Goal: Information Seeking & Learning: Understand process/instructions

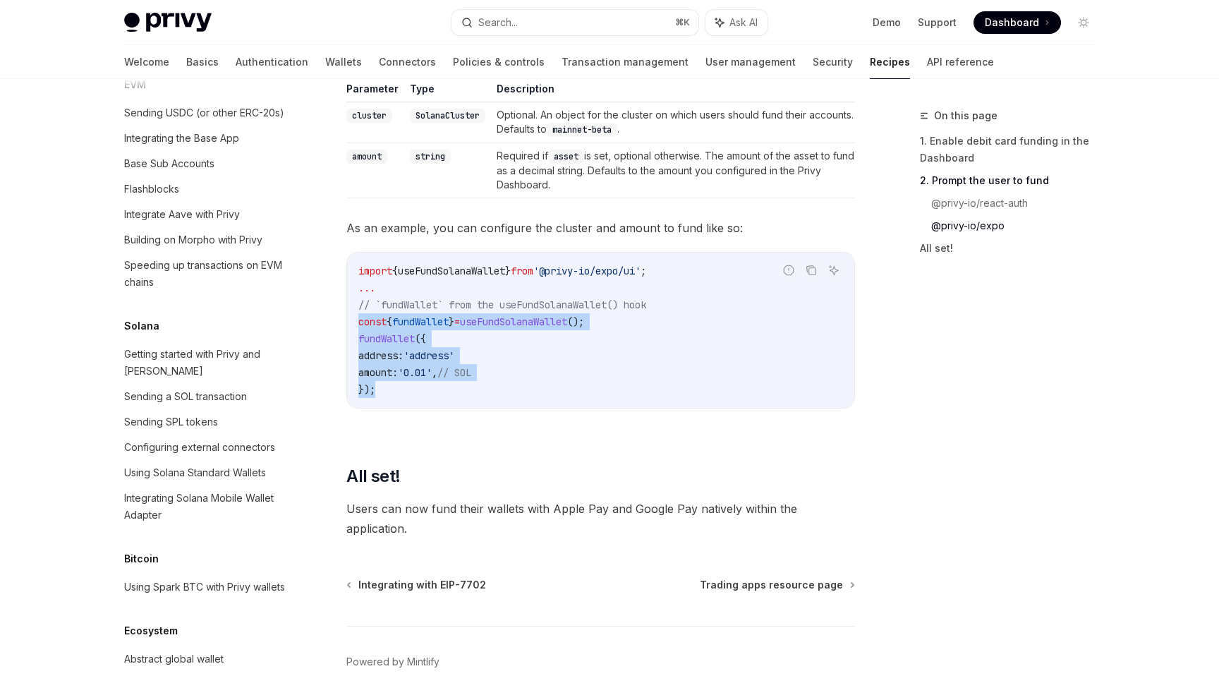
scroll to position [1533, 0]
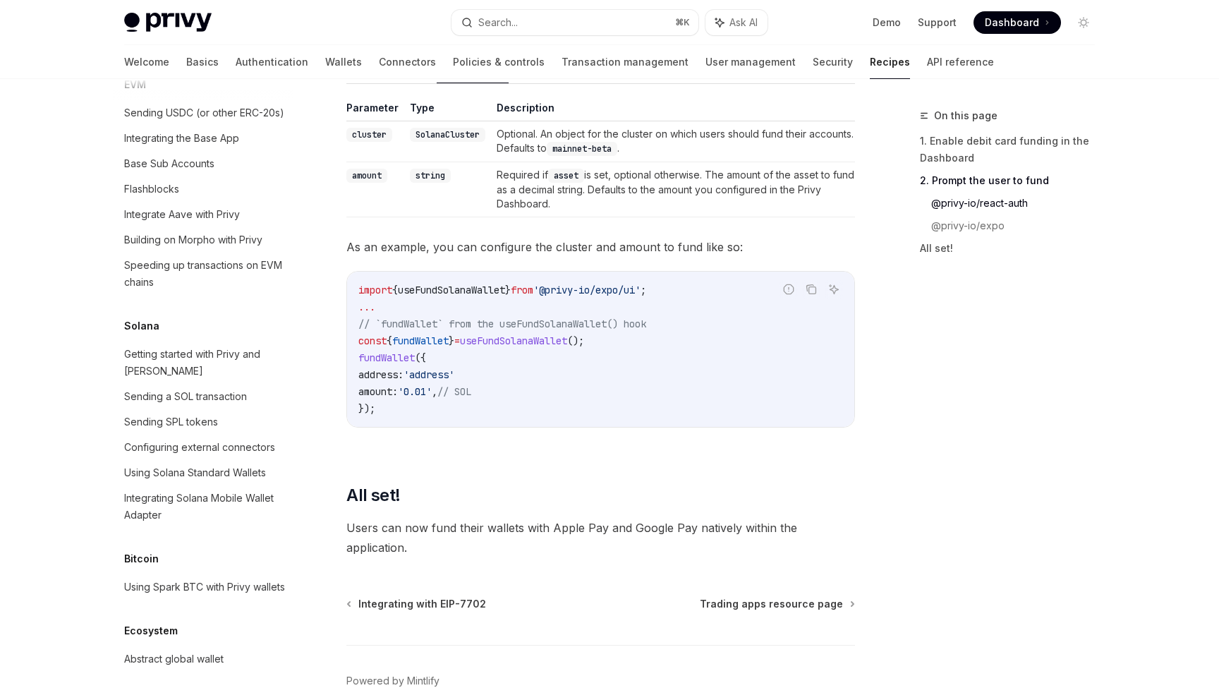
click at [486, 257] on span "As an example, you can configure the cluster and amount to fund like so:" at bounding box center [600, 247] width 509 height 20
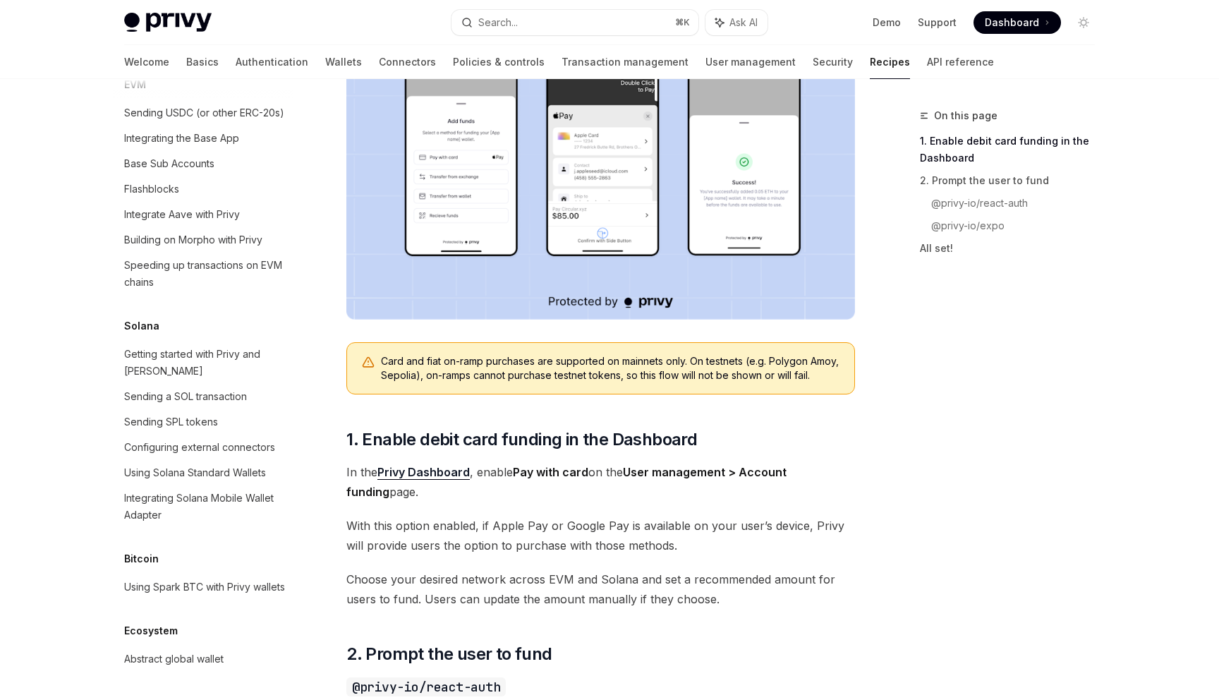
scroll to position [0, 0]
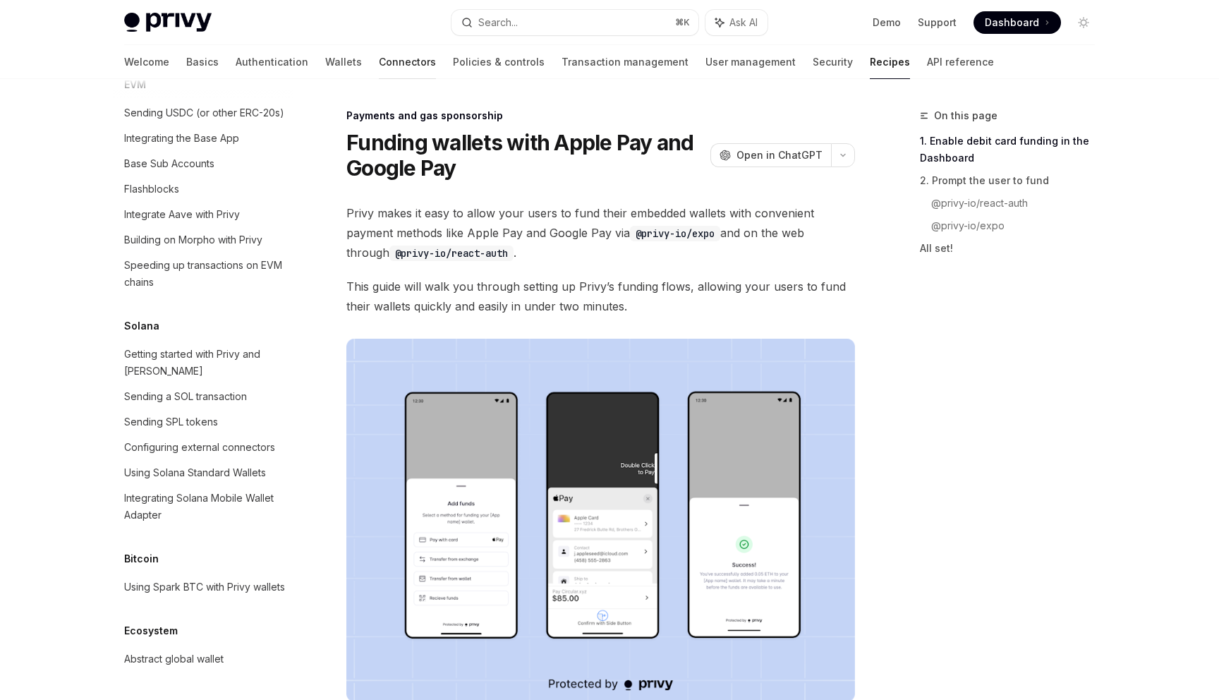
click at [379, 64] on link "Connectors" at bounding box center [407, 62] width 57 height 34
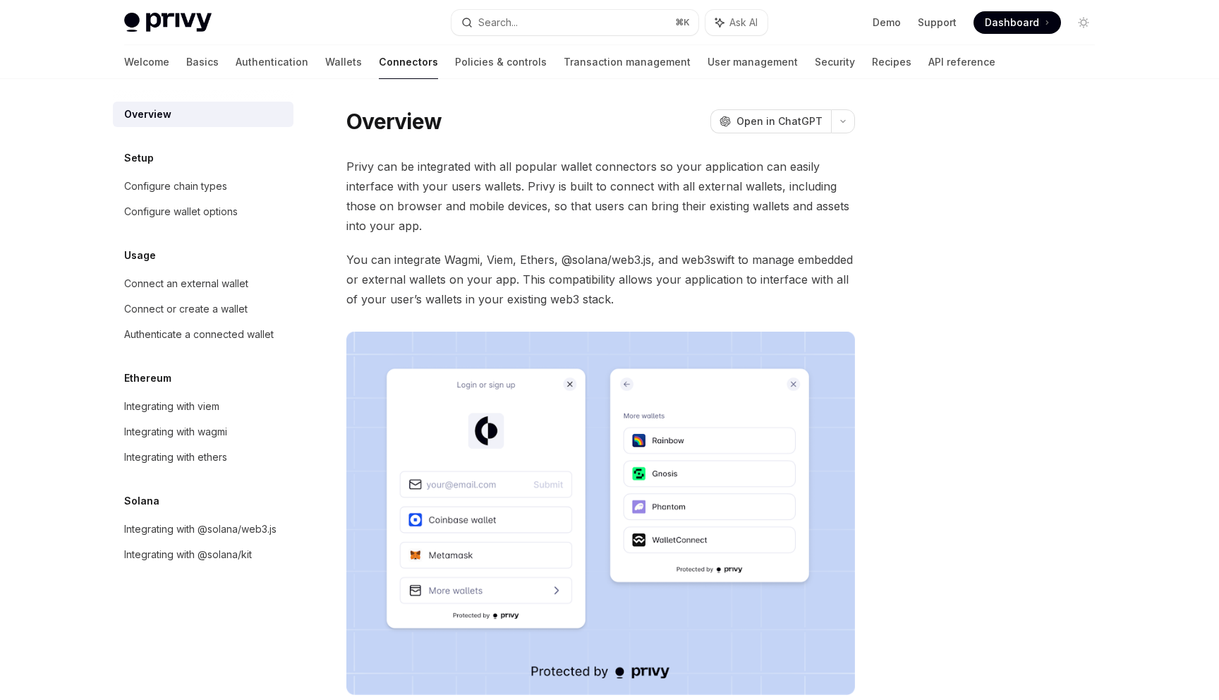
click at [536, 263] on span "You can integrate Wagmi, Viem, Ethers, @solana/web3.js, and web3swift to manage…" at bounding box center [600, 279] width 509 height 59
click at [872, 69] on link "Recipes" at bounding box center [892, 62] width 40 height 34
type textarea "*"
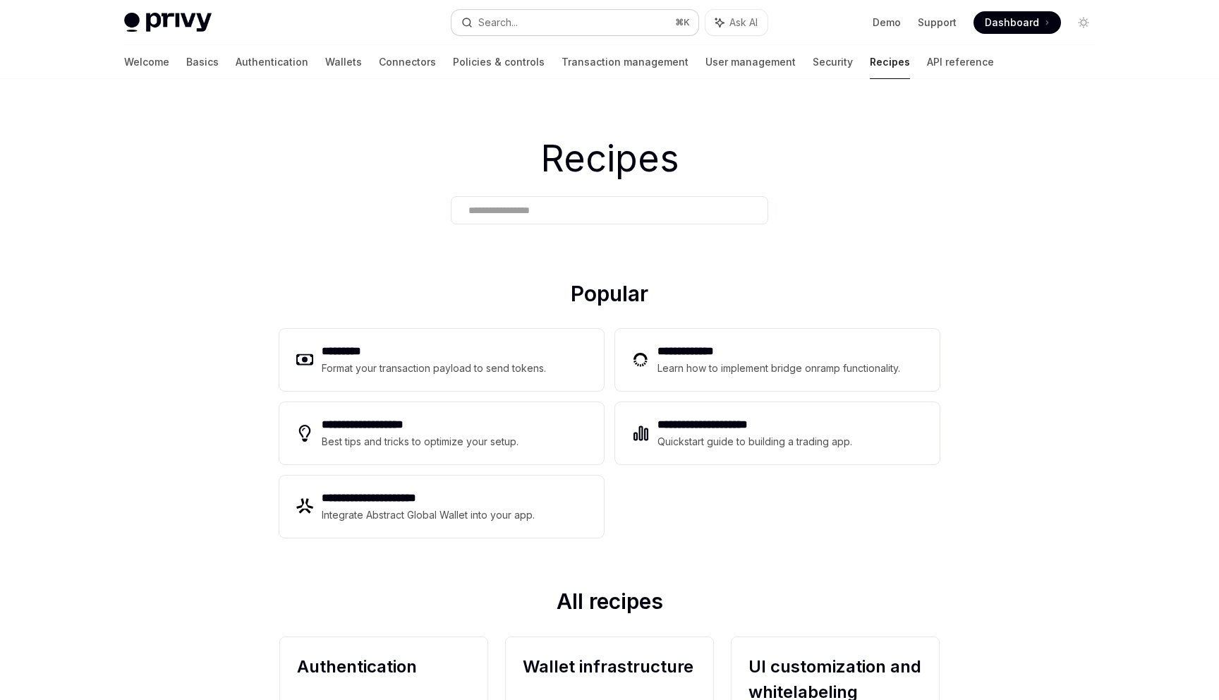
click at [515, 20] on div "Search..." at bounding box center [498, 22] width 40 height 17
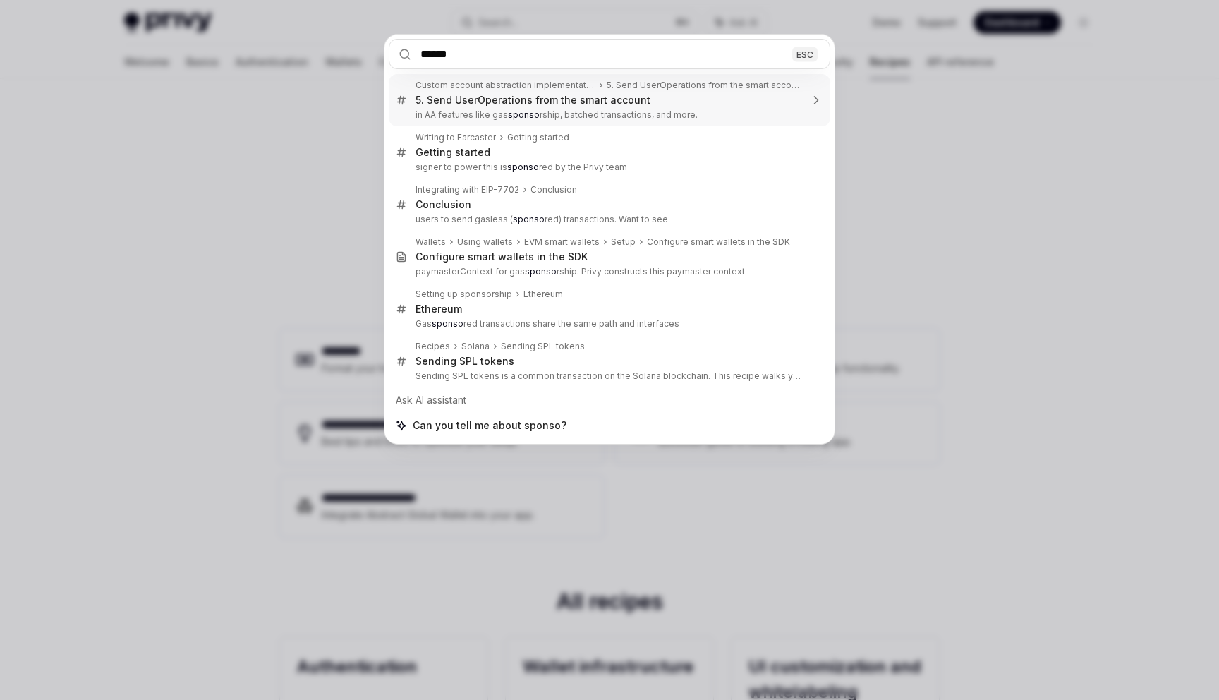
type input "*******"
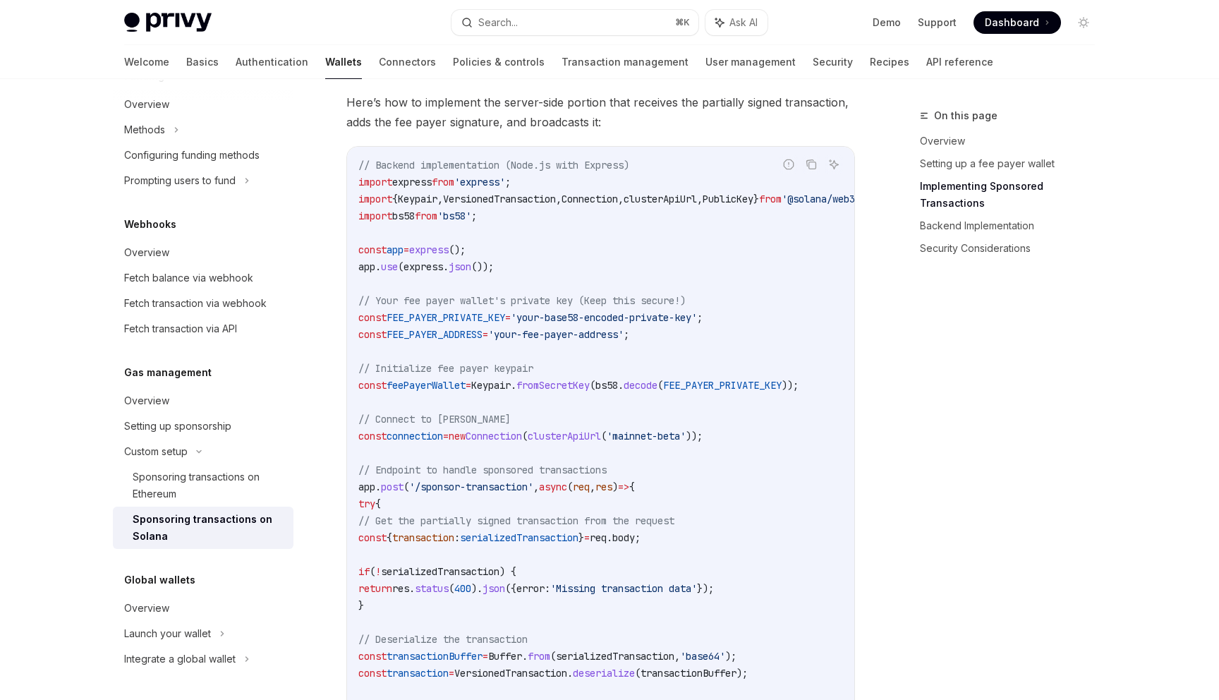
scroll to position [2368, 0]
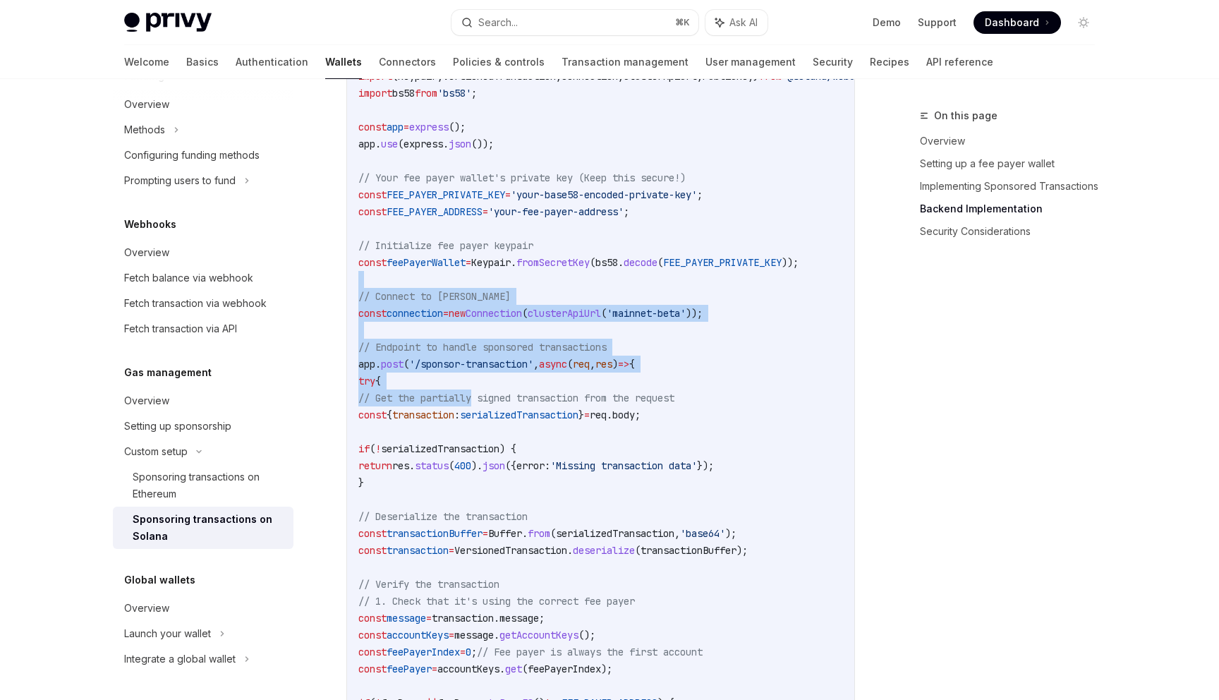
drag, startPoint x: 455, startPoint y: 267, endPoint x: 475, endPoint y: 394, distance: 127.8
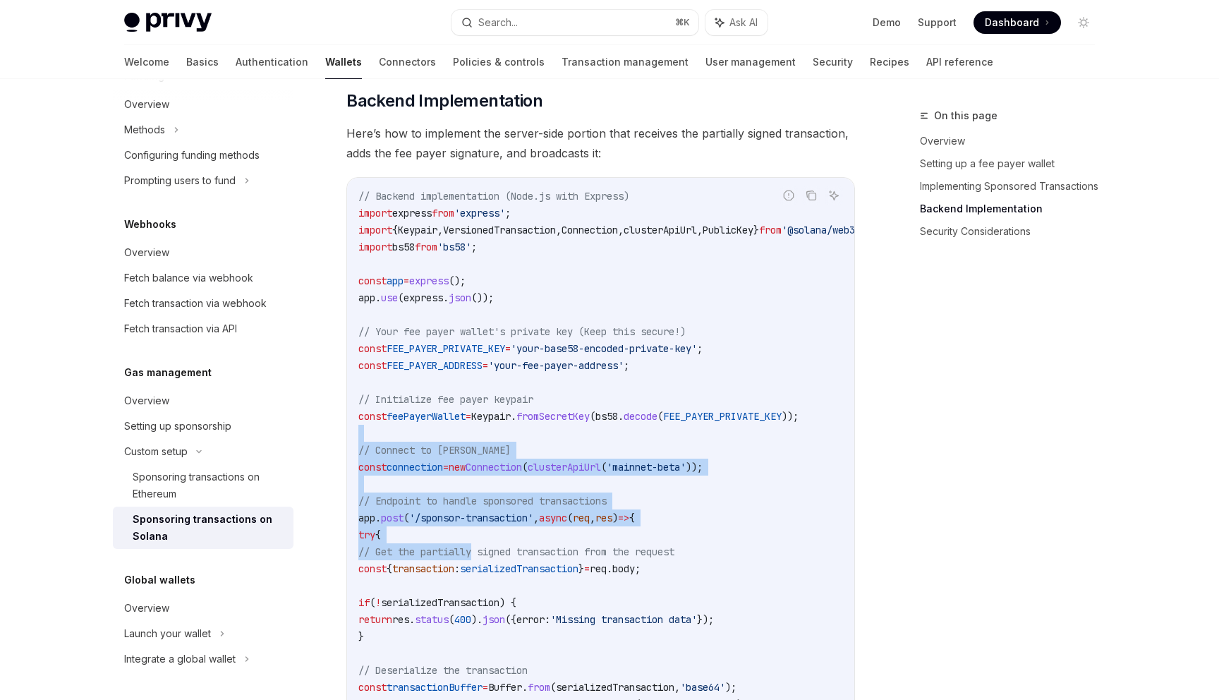
scroll to position [2221, 0]
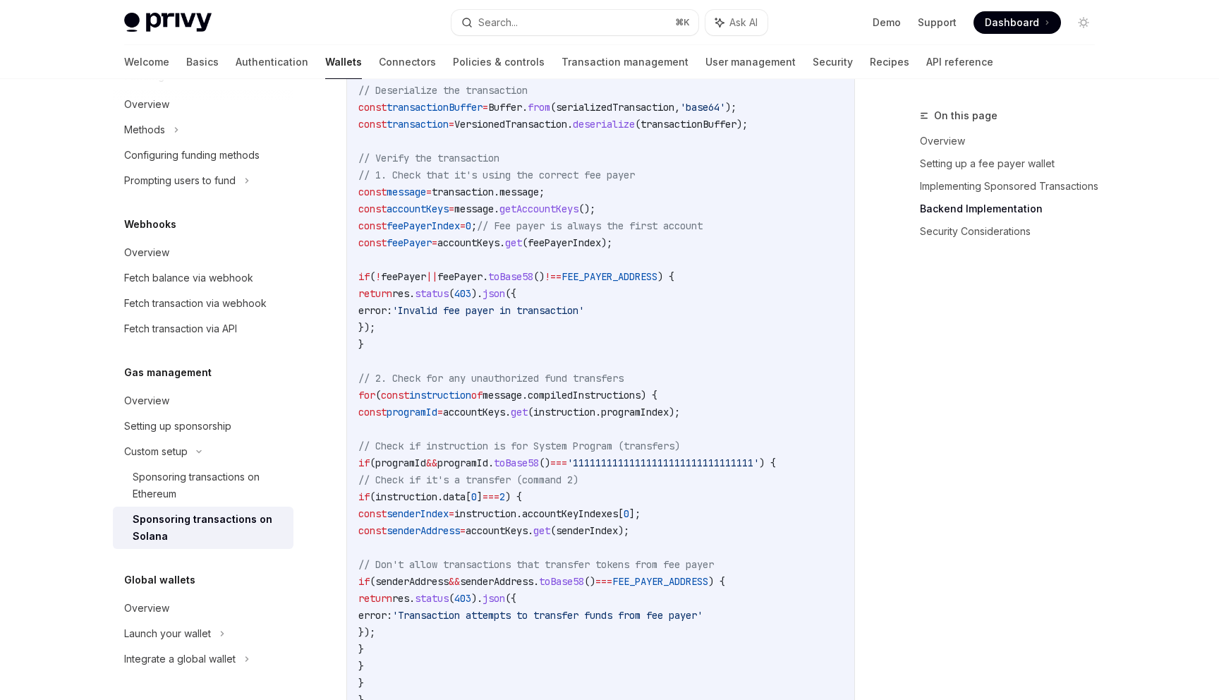
scroll to position [2931, 0]
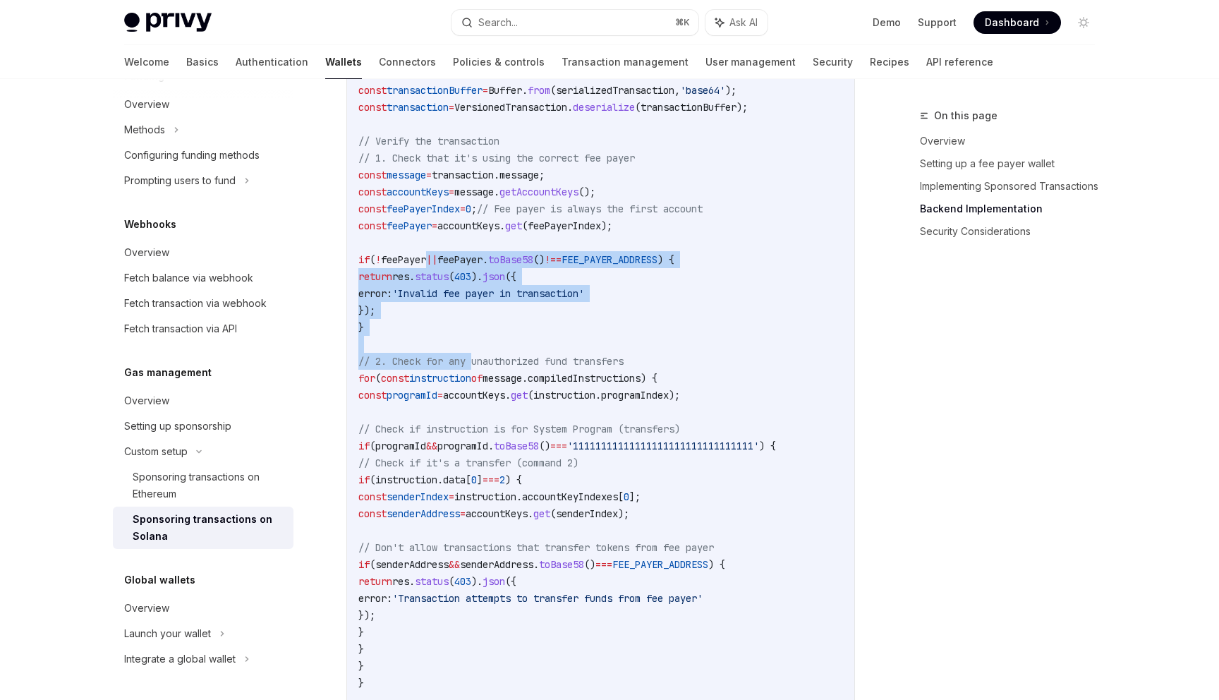
drag, startPoint x: 461, startPoint y: 243, endPoint x: 476, endPoint y: 357, distance: 114.7
click at [476, 357] on code "// Backend implementation (Node.js with Express) import express from 'express' …" at bounding box center [637, 353] width 559 height 1524
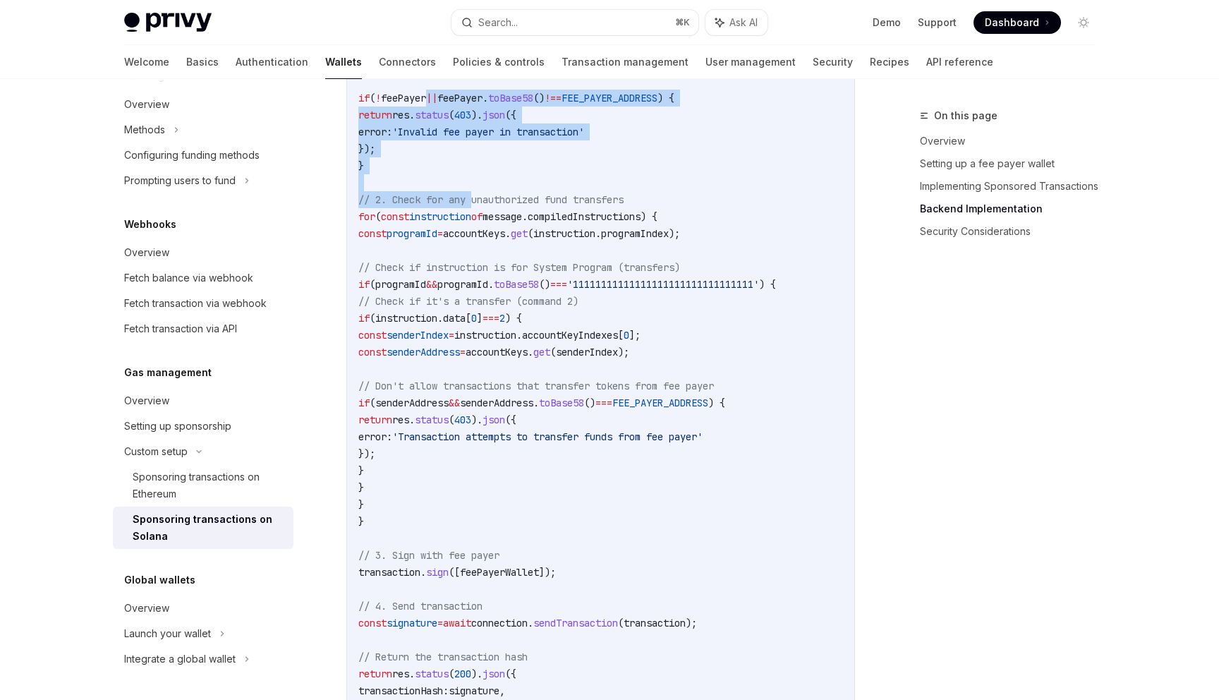
scroll to position [3096, 0]
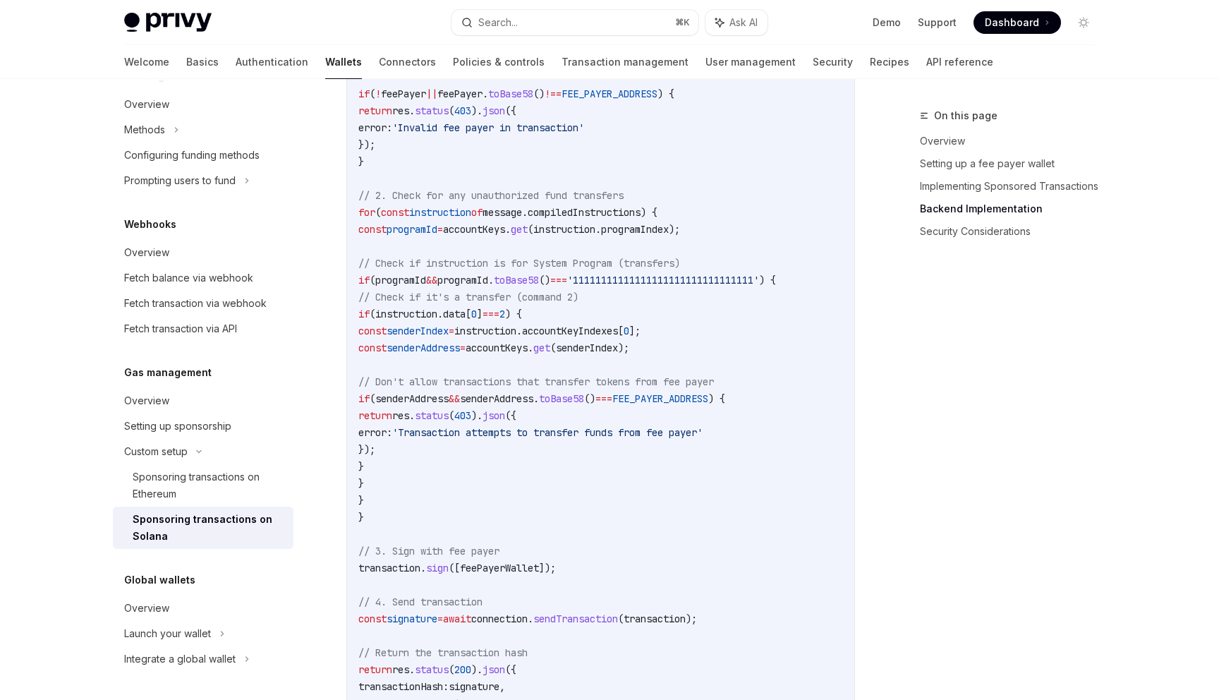
click at [475, 349] on code "// Backend implementation (Node.js with Express) import express from 'express' …" at bounding box center [637, 187] width 559 height 1524
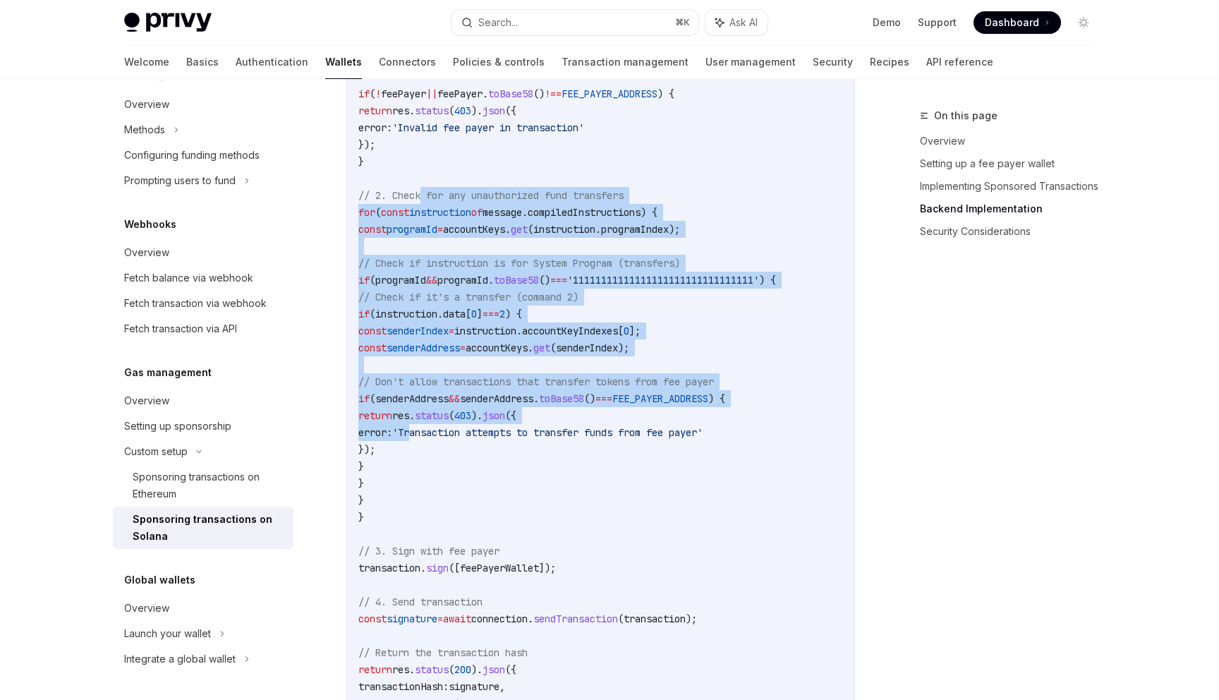
drag, startPoint x: 423, startPoint y: 191, endPoint x: 493, endPoint y: 424, distance: 243.8
click at [493, 423] on code "// Backend implementation (Node.js with Express) import express from 'express' …" at bounding box center [637, 187] width 559 height 1524
click at [493, 426] on span "'Transaction attempts to transfer funds from fee payer'" at bounding box center [547, 432] width 310 height 13
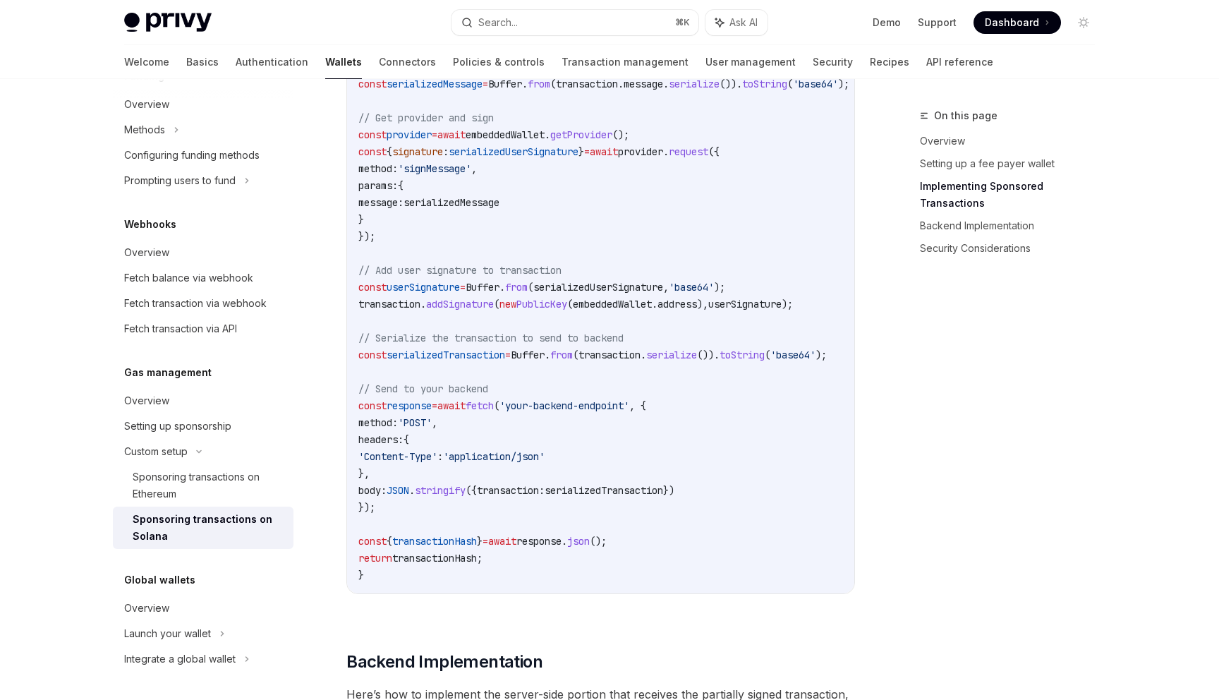
scroll to position [1773, 0]
drag, startPoint x: 539, startPoint y: 308, endPoint x: 551, endPoint y: 434, distance: 126.2
click at [553, 433] on code "import { useSolanaWallets } from '@privy-io/react-auth/solana' ; import { Trans…" at bounding box center [620, 49] width 525 height 1067
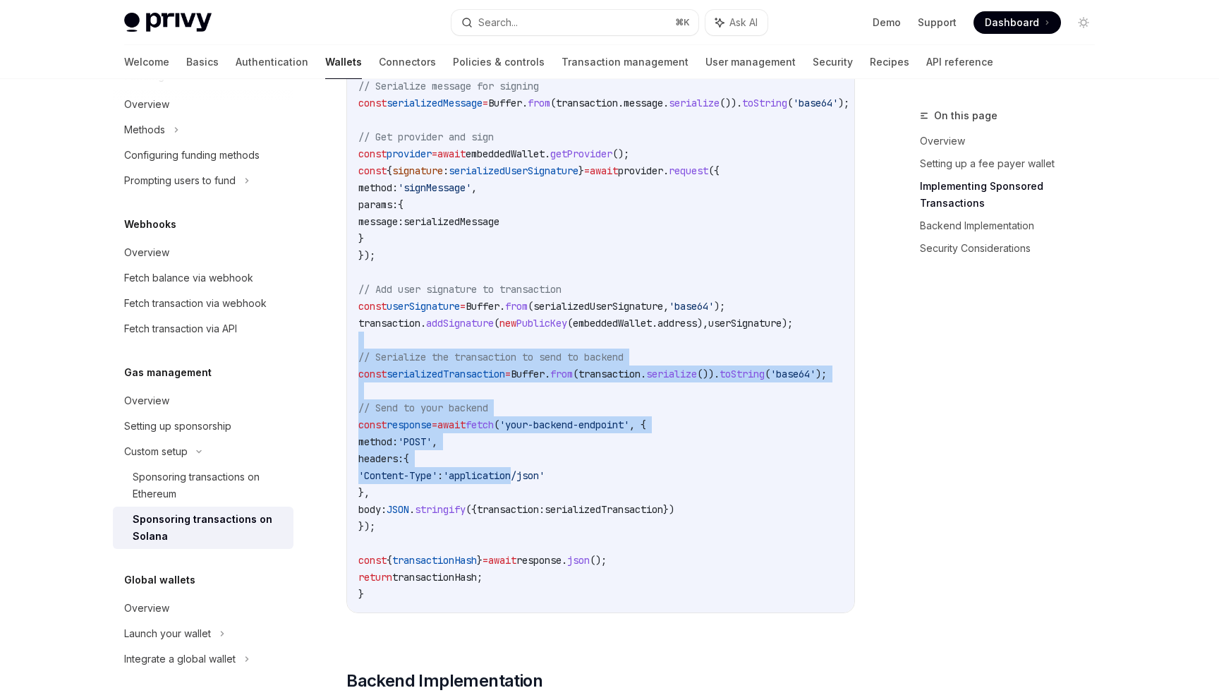
scroll to position [1755, 0]
click at [551, 434] on code "import { useSolanaWallets } from '@privy-io/react-auth/solana' ; import { Trans…" at bounding box center [620, 67] width 525 height 1067
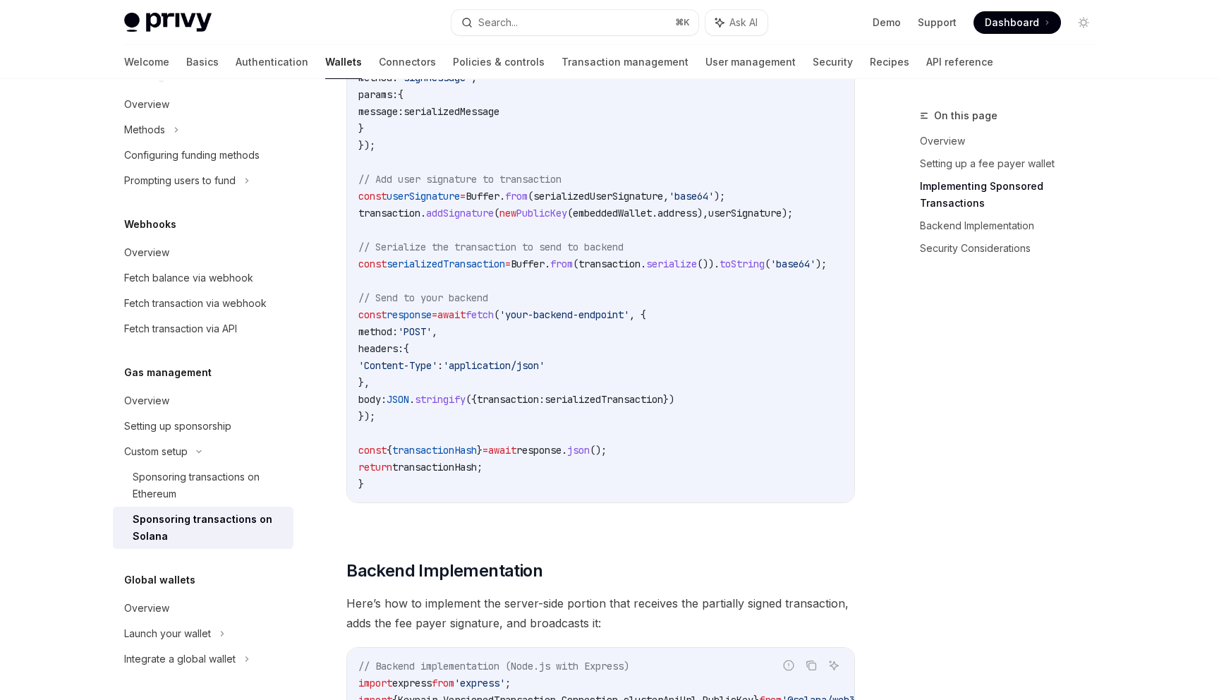
scroll to position [1866, 0]
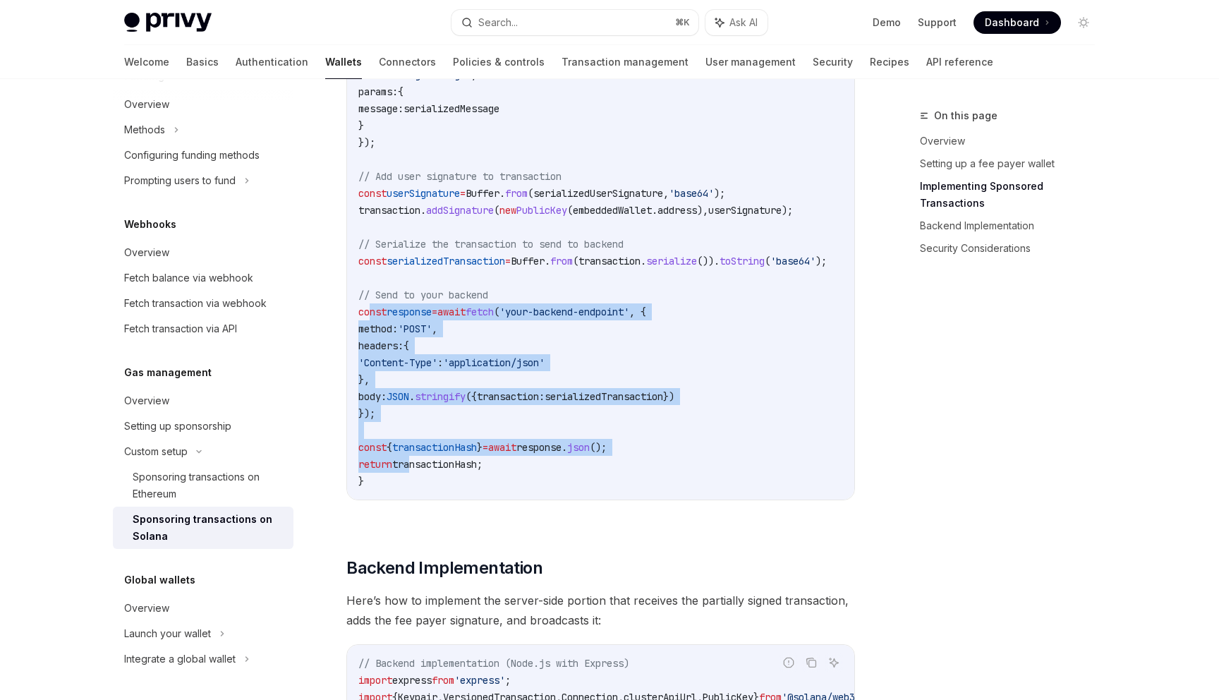
drag, startPoint x: 370, startPoint y: 298, endPoint x: 425, endPoint y: 457, distance: 167.4
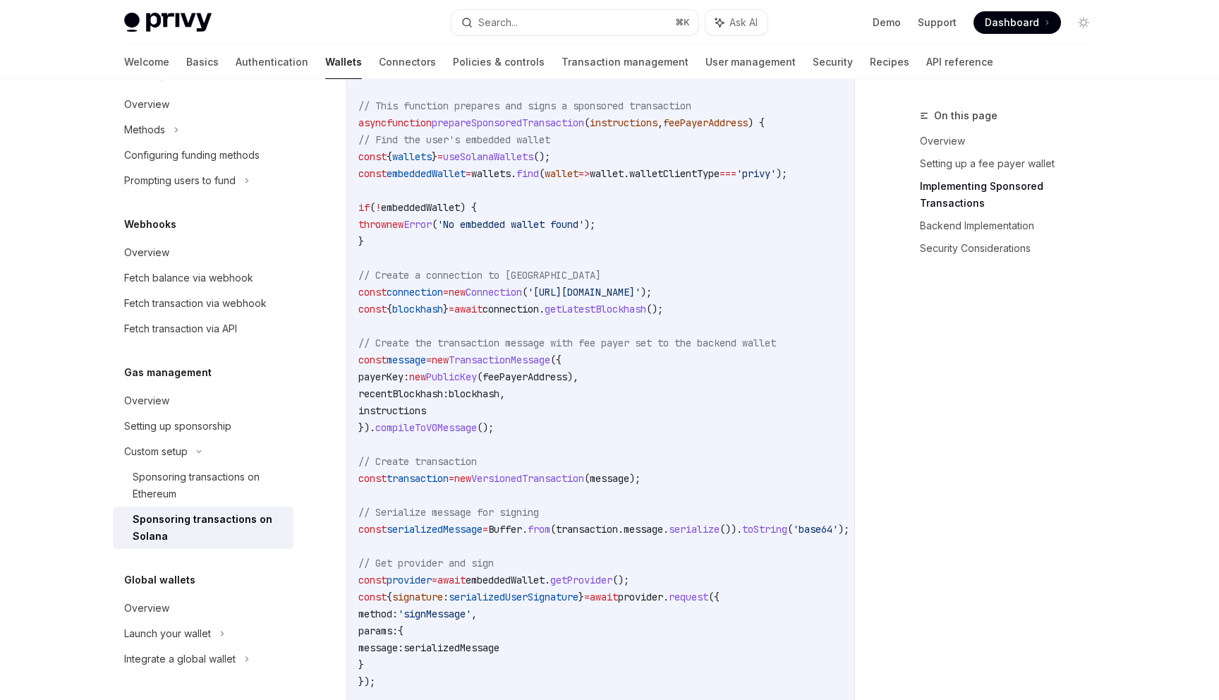
scroll to position [1320, 0]
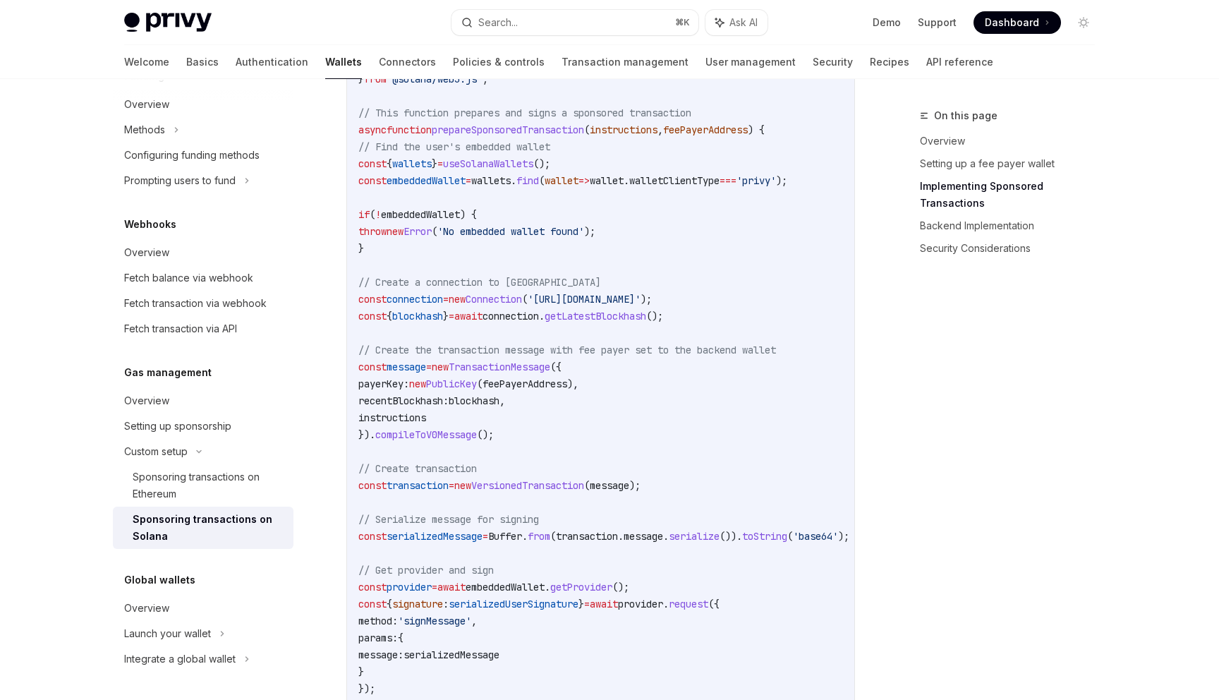
click at [426, 411] on span "instructions" at bounding box center [392, 417] width 68 height 13
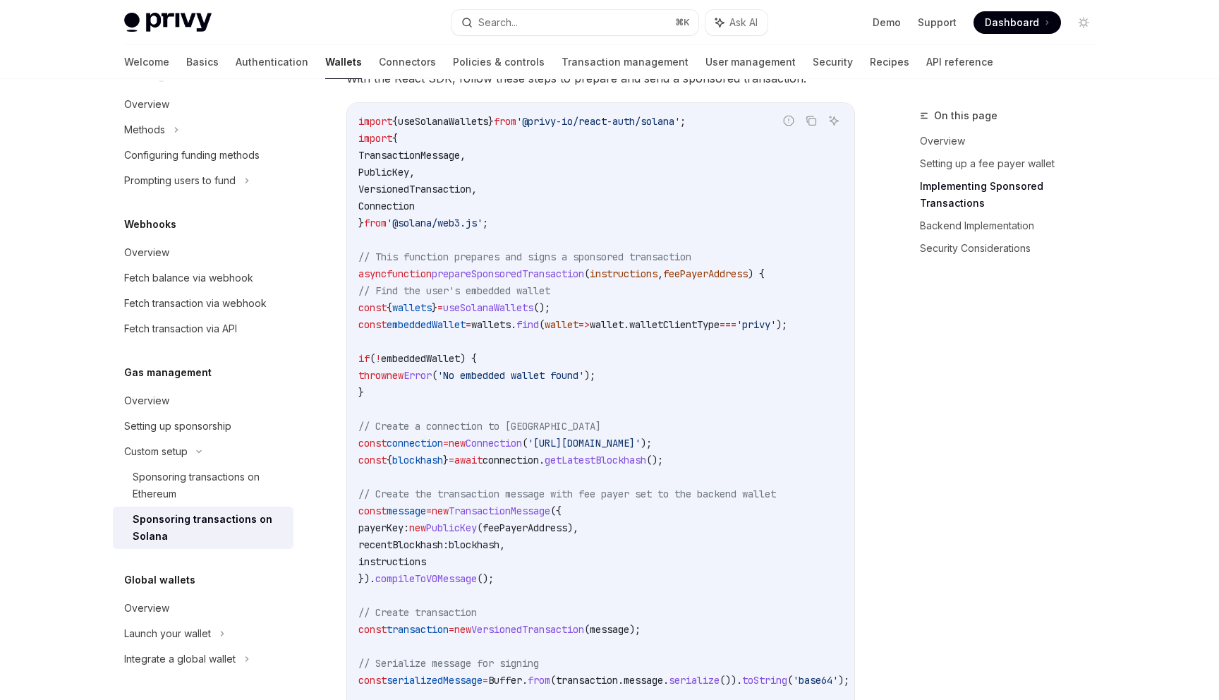
scroll to position [1171, 0]
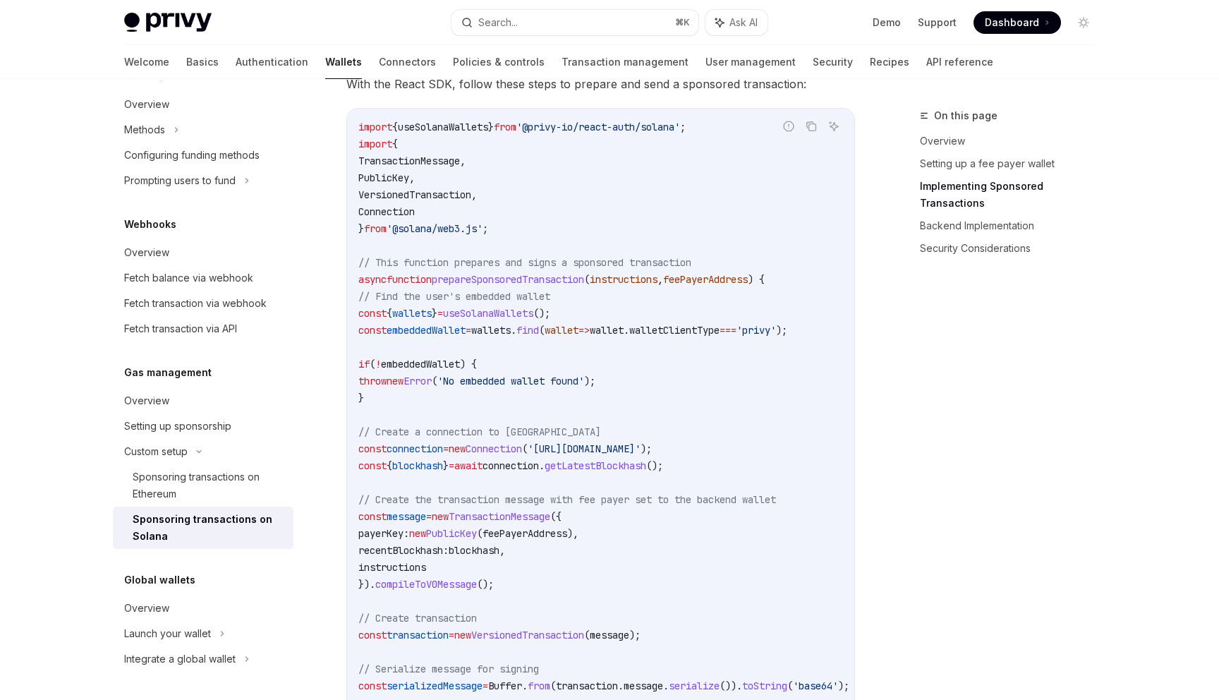
click at [471, 324] on span "=" at bounding box center [469, 330] width 6 height 13
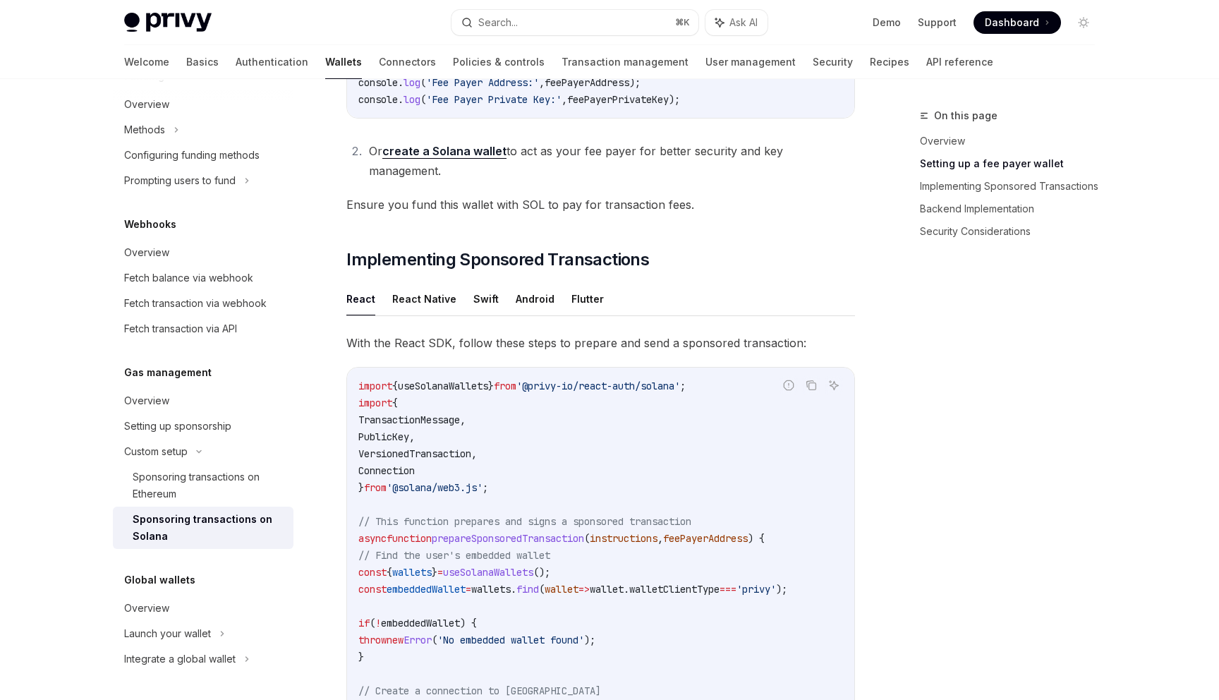
scroll to position [895, 0]
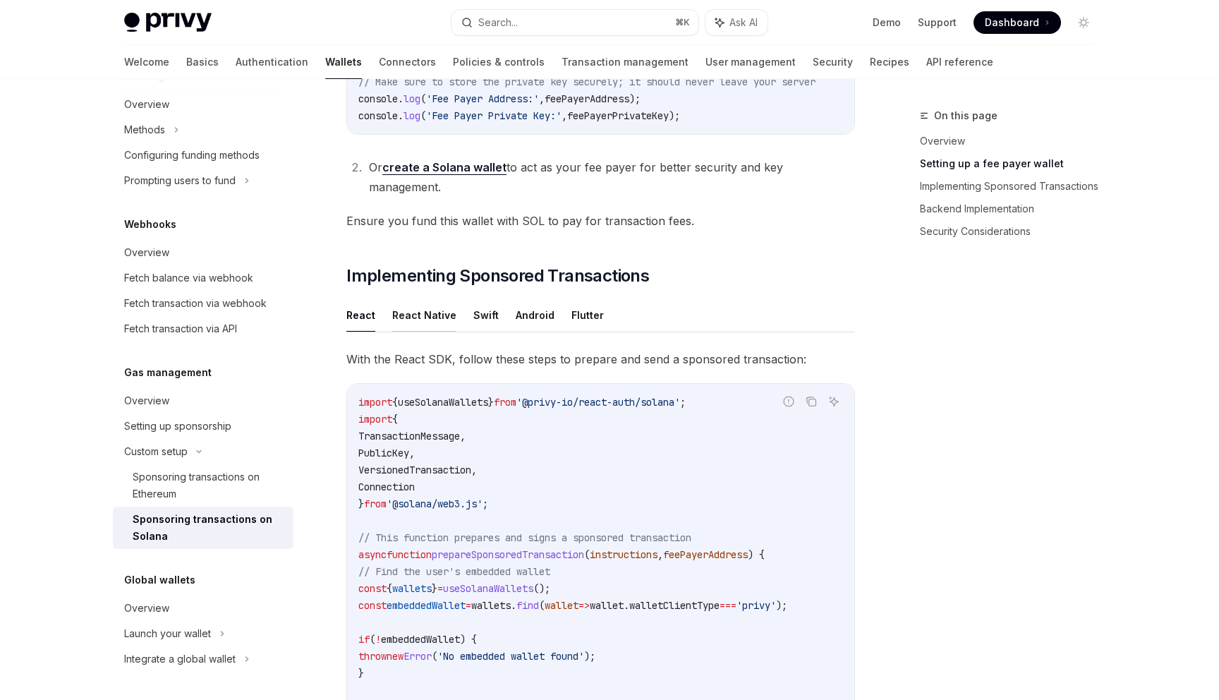
click at [428, 303] on button "React Native" at bounding box center [424, 314] width 64 height 33
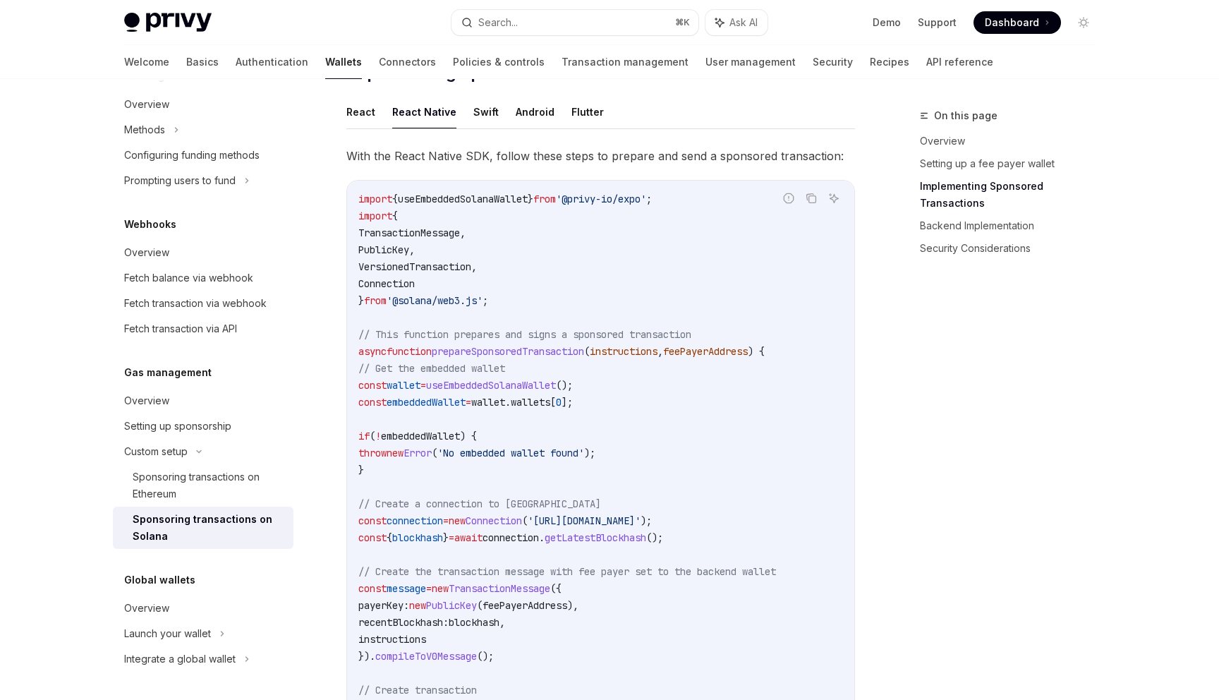
scroll to position [1060, 0]
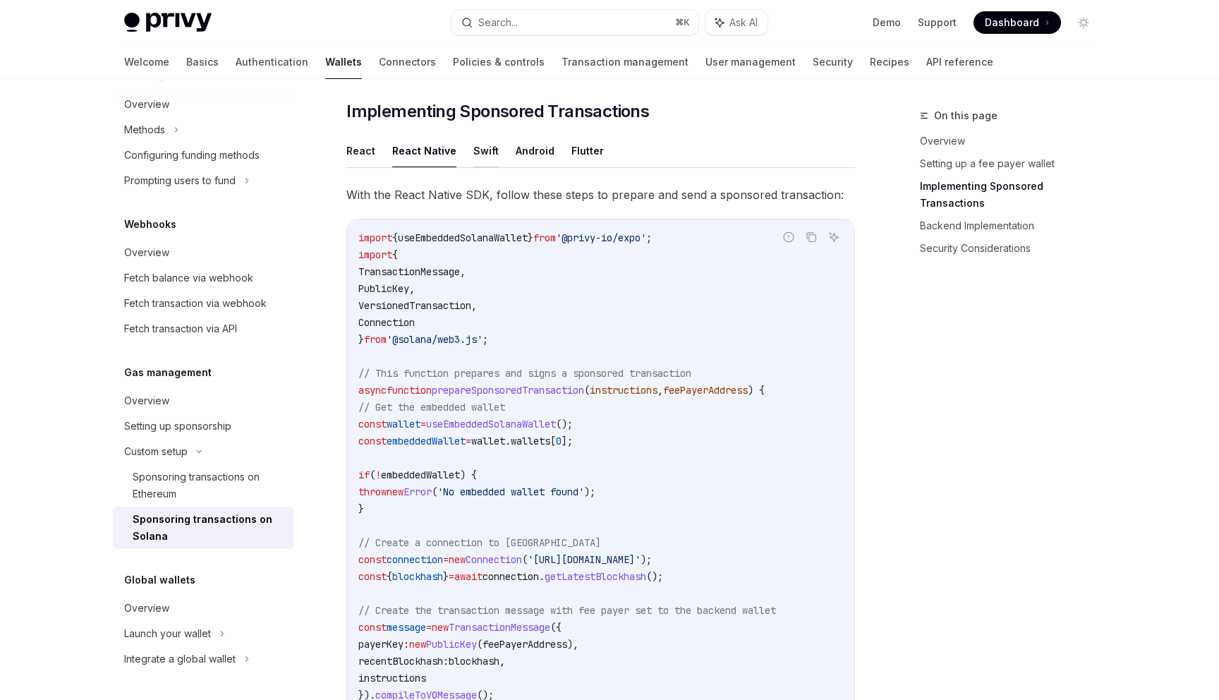
click at [474, 144] on button "Swift" at bounding box center [486, 150] width 25 height 33
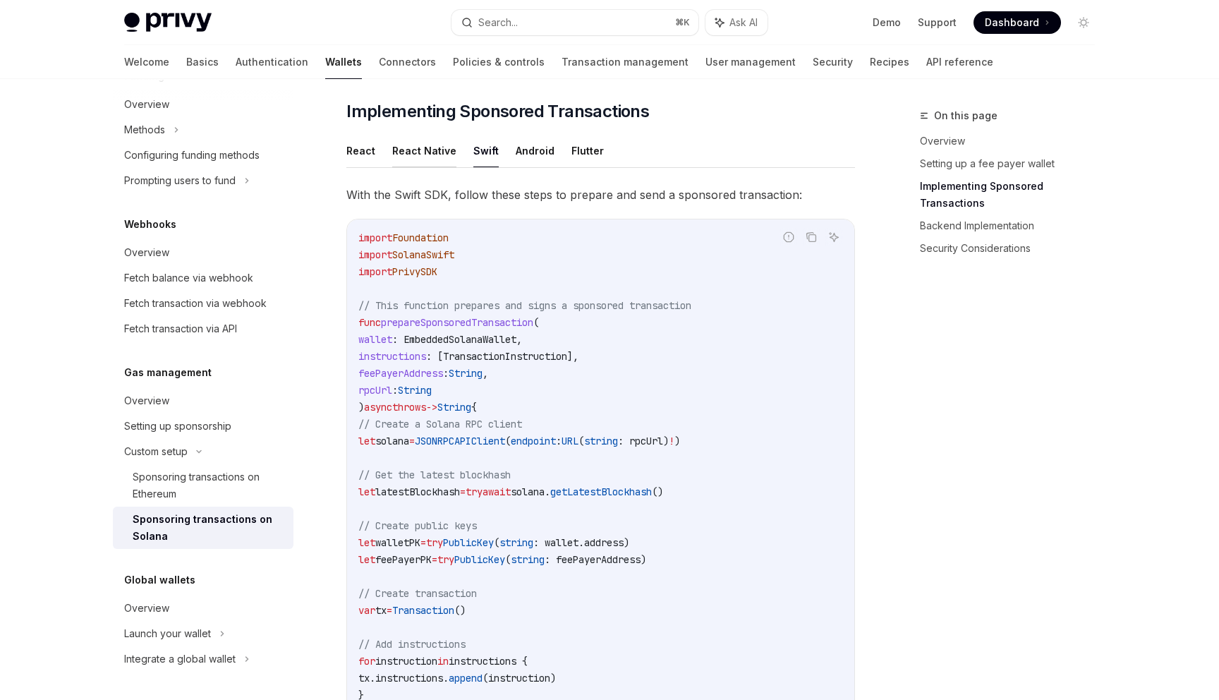
click at [415, 141] on button "React Native" at bounding box center [424, 150] width 64 height 33
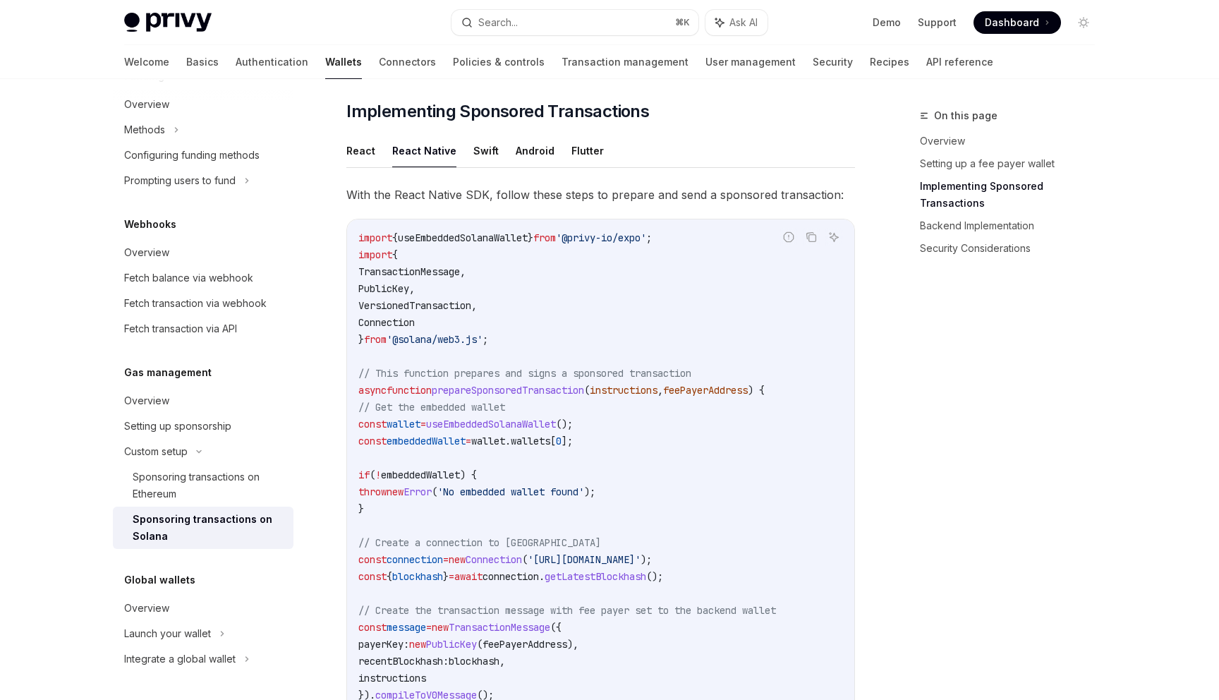
click at [504, 142] on ul "React React Native Swift Android Flutter" at bounding box center [600, 151] width 509 height 34
click at [534, 142] on button "Android" at bounding box center [535, 150] width 39 height 33
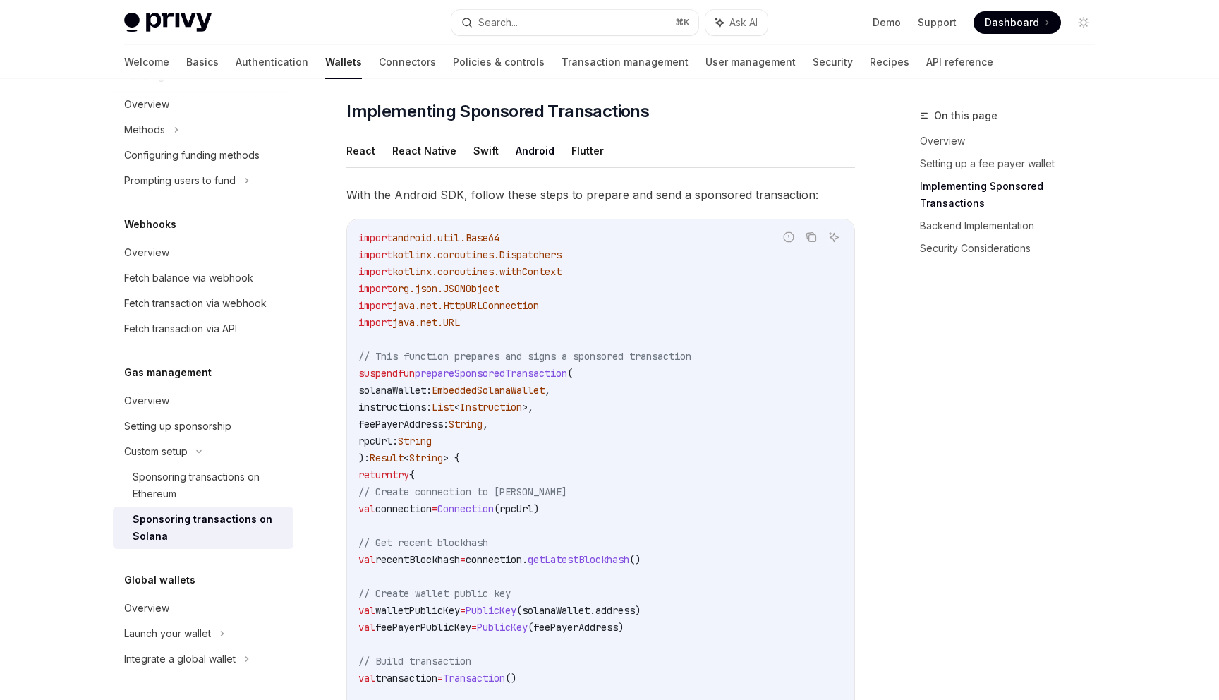
click at [574, 138] on button "Flutter" at bounding box center [588, 150] width 32 height 33
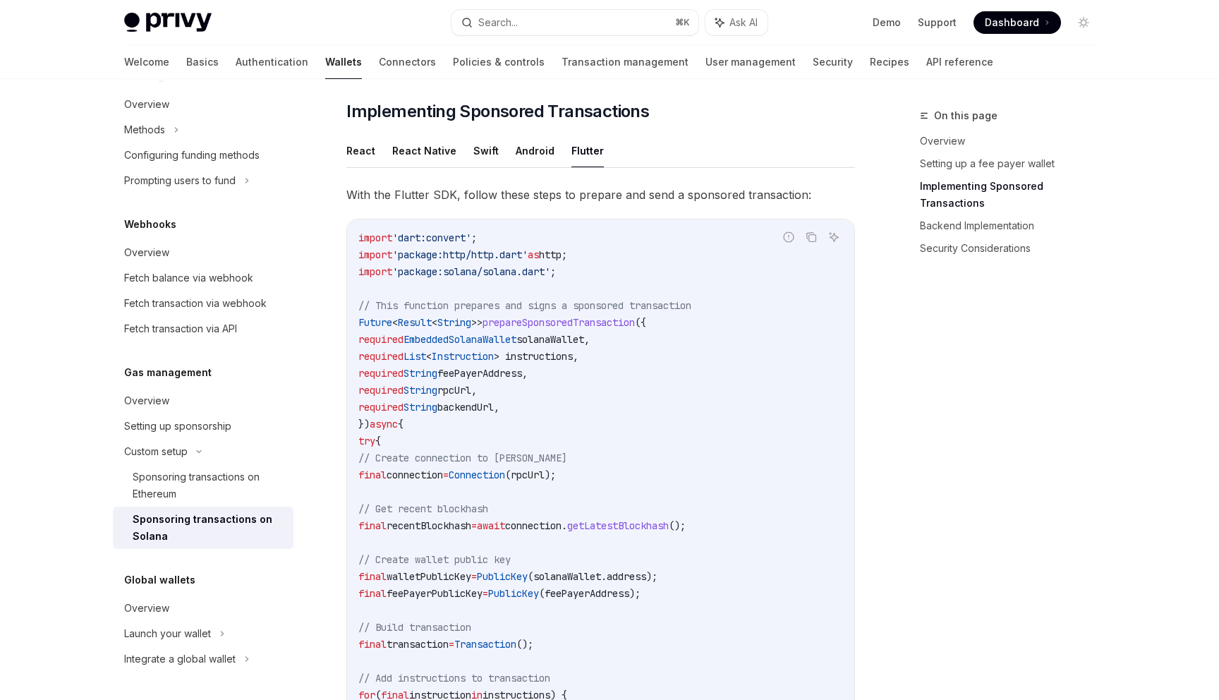
click at [459, 139] on ul "React React Native Swift Android Flutter" at bounding box center [600, 151] width 509 height 34
click at [415, 139] on button "React Native" at bounding box center [424, 150] width 64 height 33
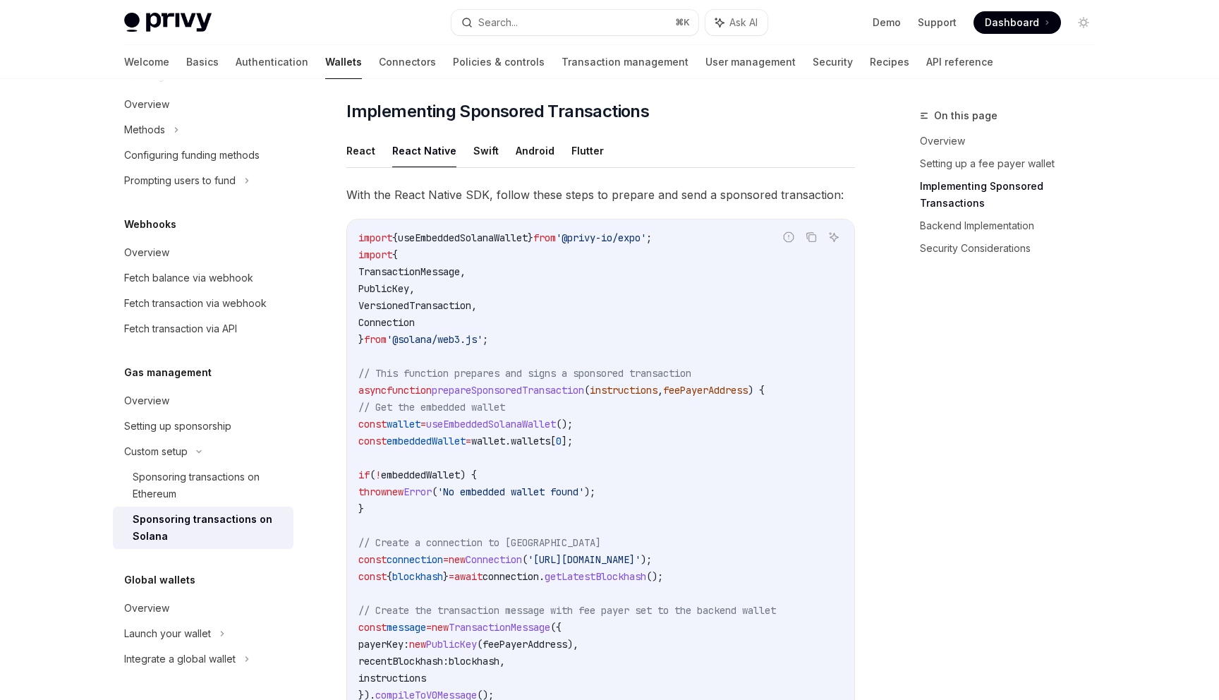
click at [496, 139] on ul "React React Native Swift Android Flutter" at bounding box center [600, 151] width 509 height 34
click at [483, 139] on button "Swift" at bounding box center [486, 150] width 25 height 33
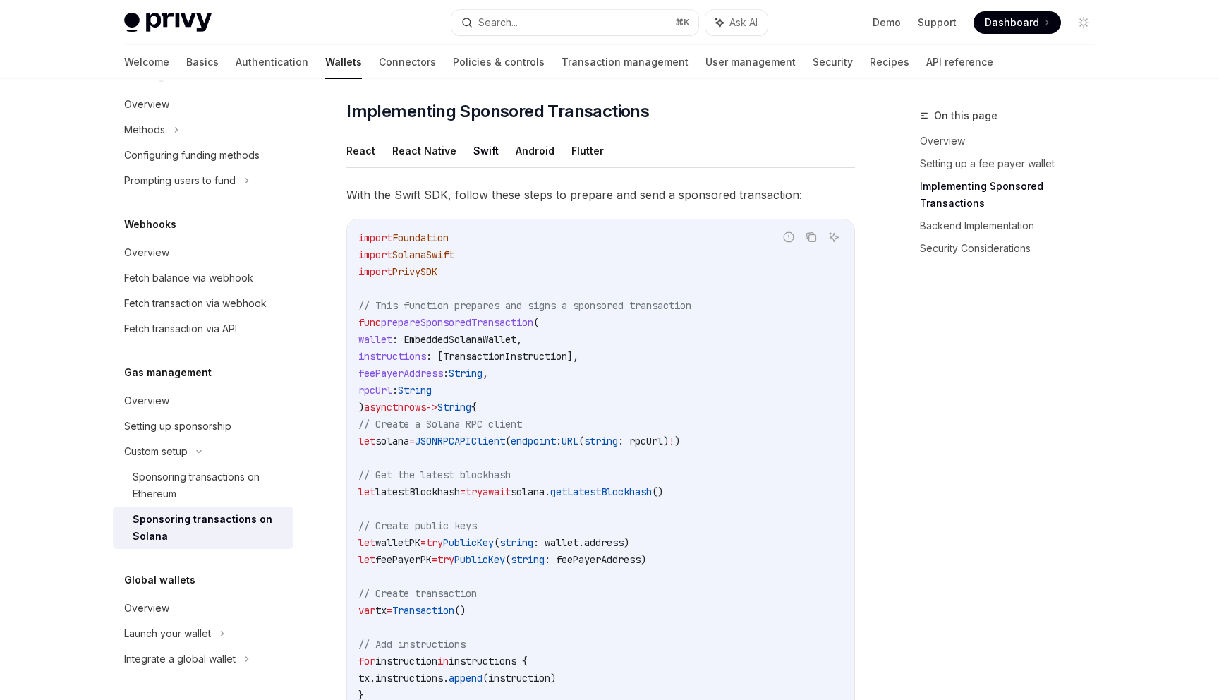
click at [436, 143] on button "React Native" at bounding box center [424, 150] width 64 height 33
type textarea "*"
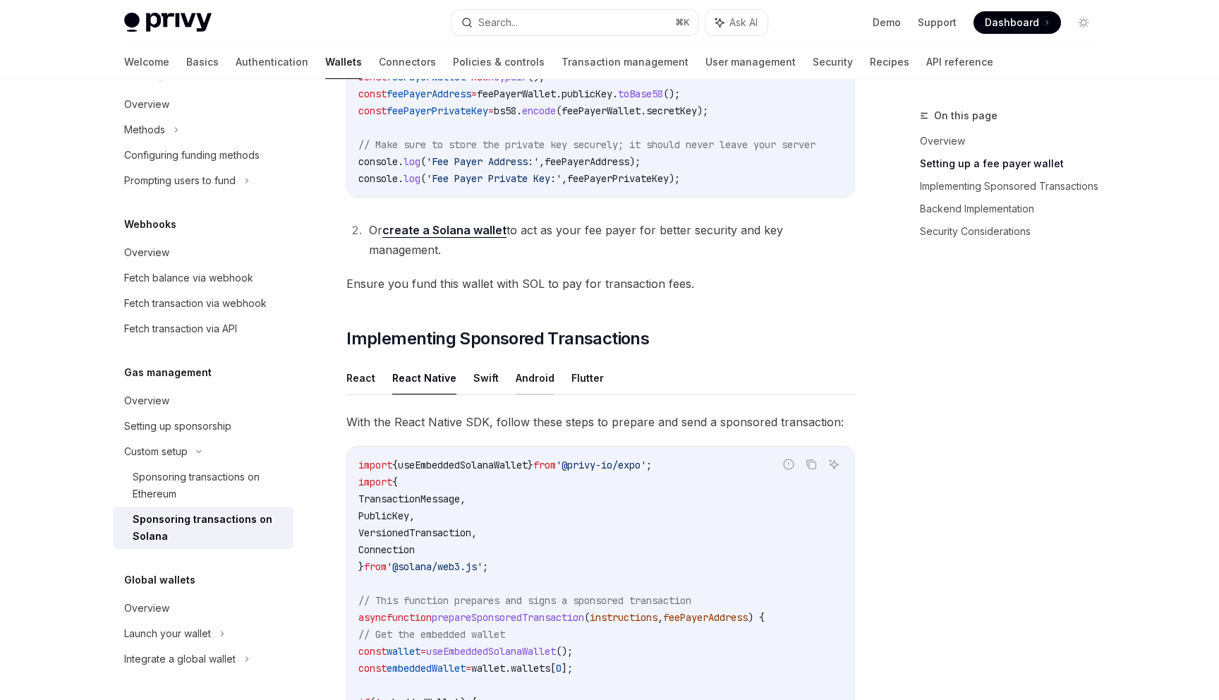
scroll to position [834, 0]
click at [571, 411] on span "With the React Native SDK, follow these steps to prepare and send a sponsored t…" at bounding box center [600, 421] width 509 height 20
click at [699, 326] on h2 "​ Implementing Sponsored Transactions" at bounding box center [600, 337] width 509 height 23
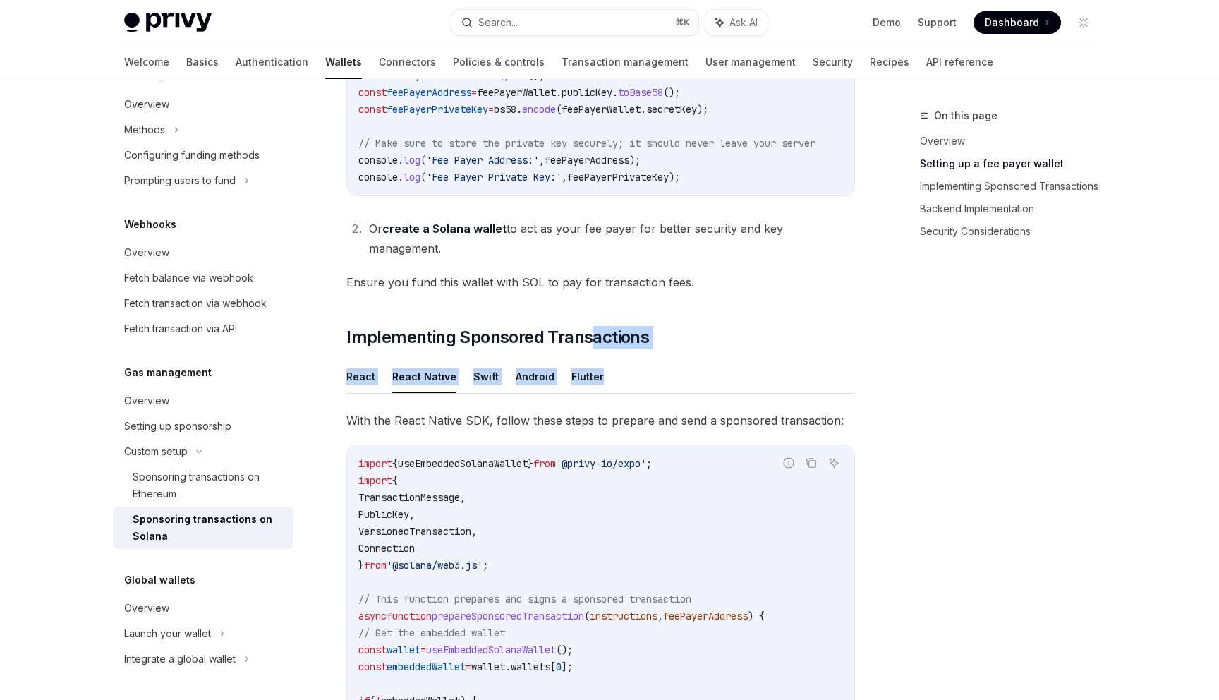
drag, startPoint x: 590, startPoint y: 322, endPoint x: 715, endPoint y: 356, distance: 129.4
click at [892, 363] on div "On this page Overview Setting up a fee payer wallet Implementing Sponsored Tran…" at bounding box center [999, 403] width 215 height 593
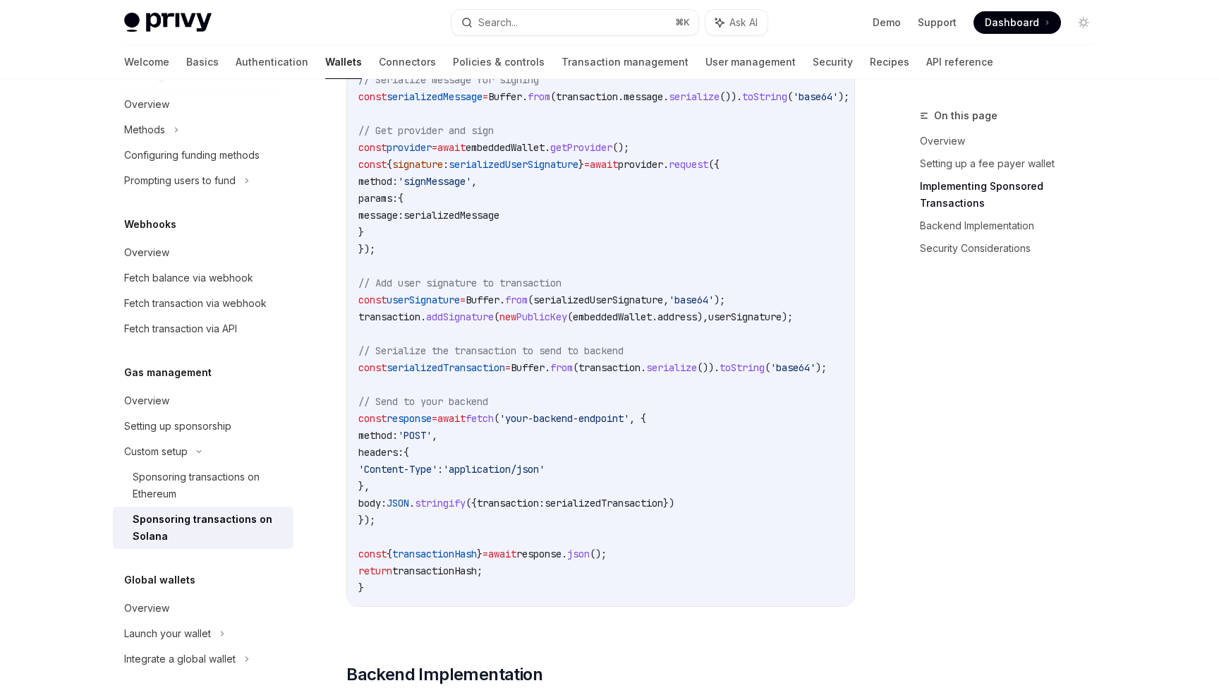
scroll to position [1761, 0]
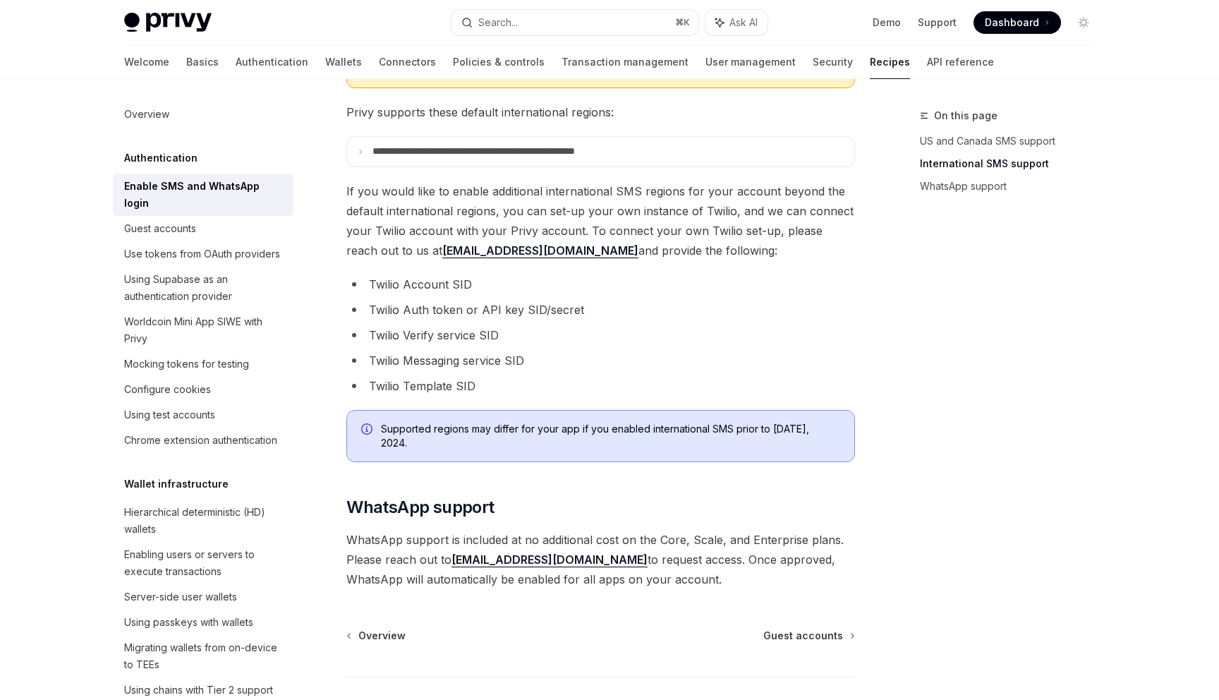
scroll to position [603, 0]
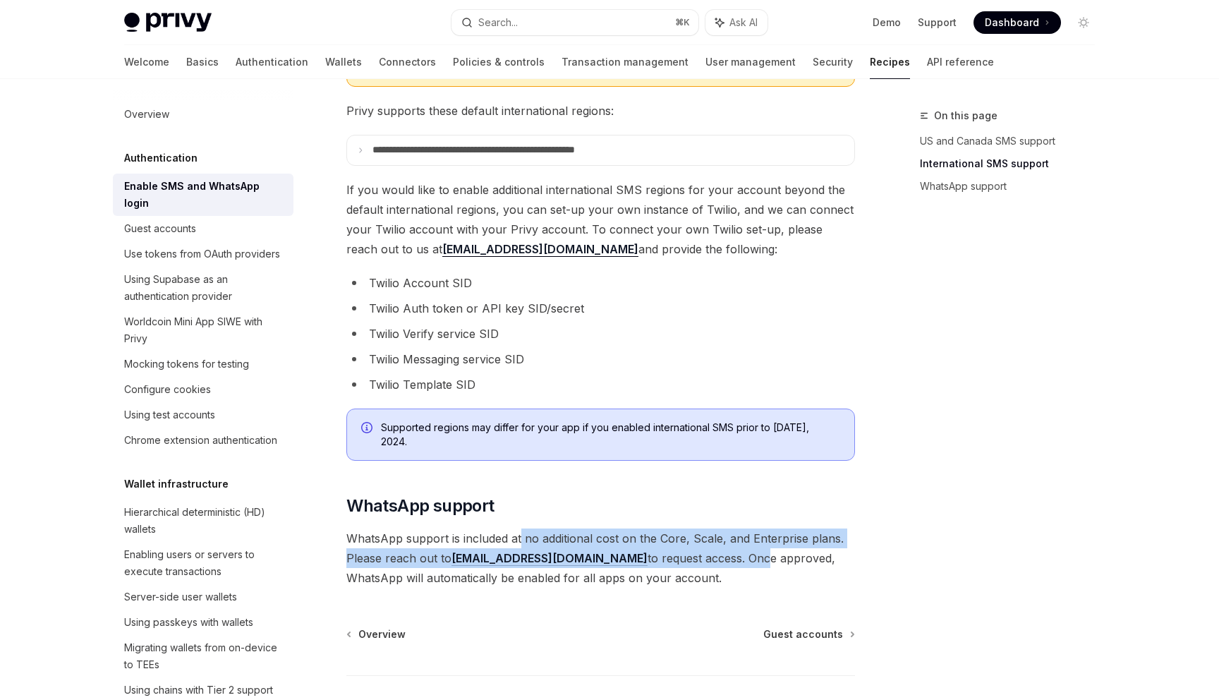
drag, startPoint x: 521, startPoint y: 533, endPoint x: 670, endPoint y: 551, distance: 149.2
click at [670, 551] on span "WhatsApp support is included at no additional cost on the Core, Scale, and Ente…" at bounding box center [600, 558] width 509 height 59
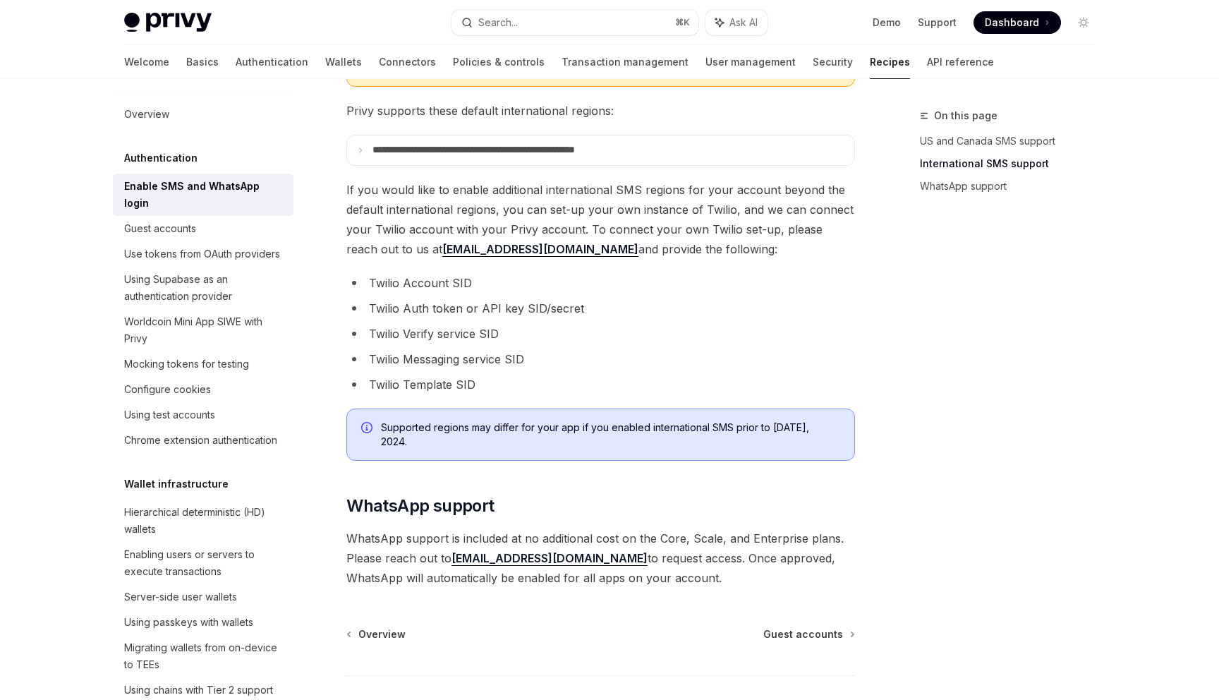
click at [669, 536] on span "WhatsApp support is included at no additional cost on the Core, Scale, and Ente…" at bounding box center [600, 558] width 509 height 59
drag, startPoint x: 669, startPoint y: 536, endPoint x: 773, endPoint y: 540, distance: 104.5
click at [773, 540] on span "WhatsApp support is included at no additional cost on the Core, Scale, and Ente…" at bounding box center [600, 558] width 509 height 59
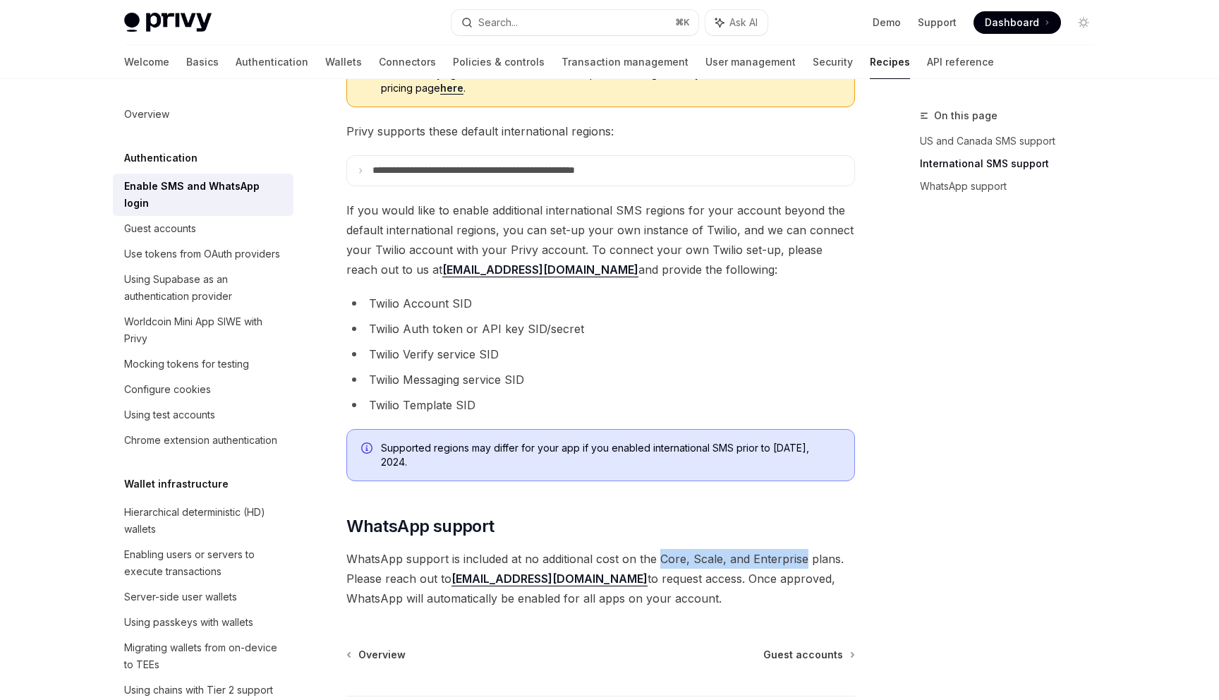
scroll to position [570, 0]
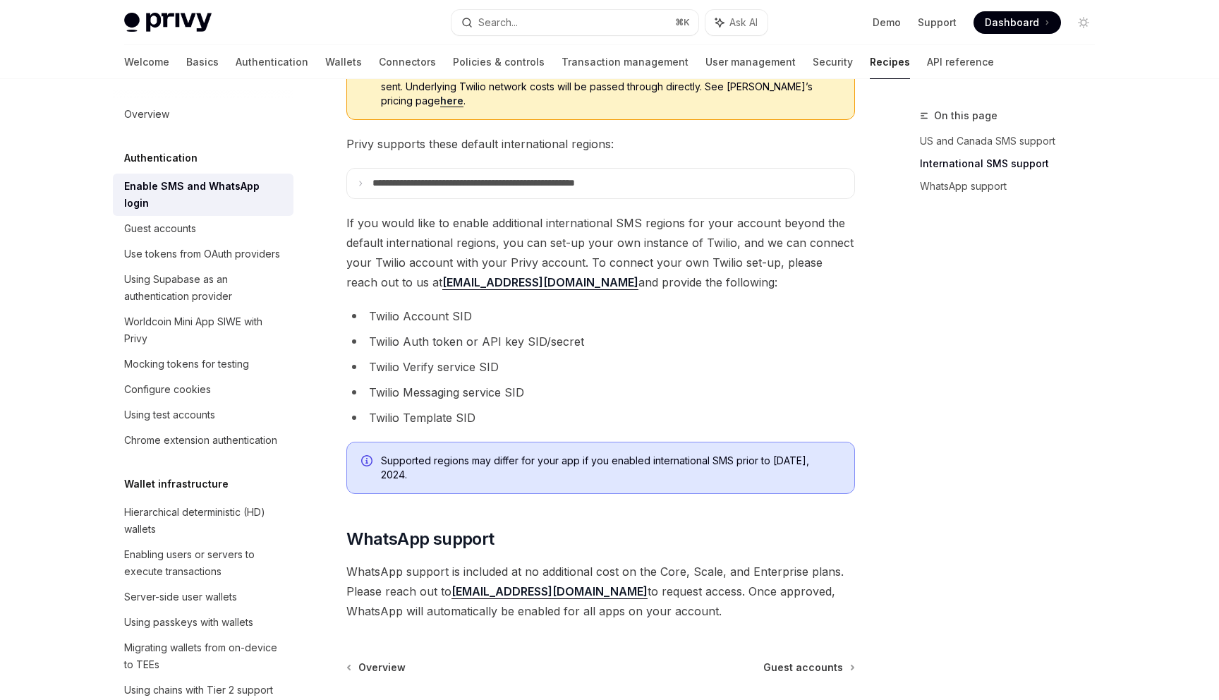
click at [699, 575] on span "WhatsApp support is included at no additional cost on the Core, Scale, and Ente…" at bounding box center [600, 591] width 509 height 59
click at [663, 574] on span "WhatsApp support is included at no additional cost on the Core, Scale, and Ente…" at bounding box center [600, 591] width 509 height 59
drag, startPoint x: 663, startPoint y: 574, endPoint x: 706, endPoint y: 574, distance: 42.3
click at [706, 574] on span "WhatsApp support is included at no additional cost on the Core, Scale, and Ente…" at bounding box center [600, 591] width 509 height 59
click at [668, 577] on span "WhatsApp support is included at no additional cost on the Core, Scale, and Ente…" at bounding box center [600, 591] width 509 height 59
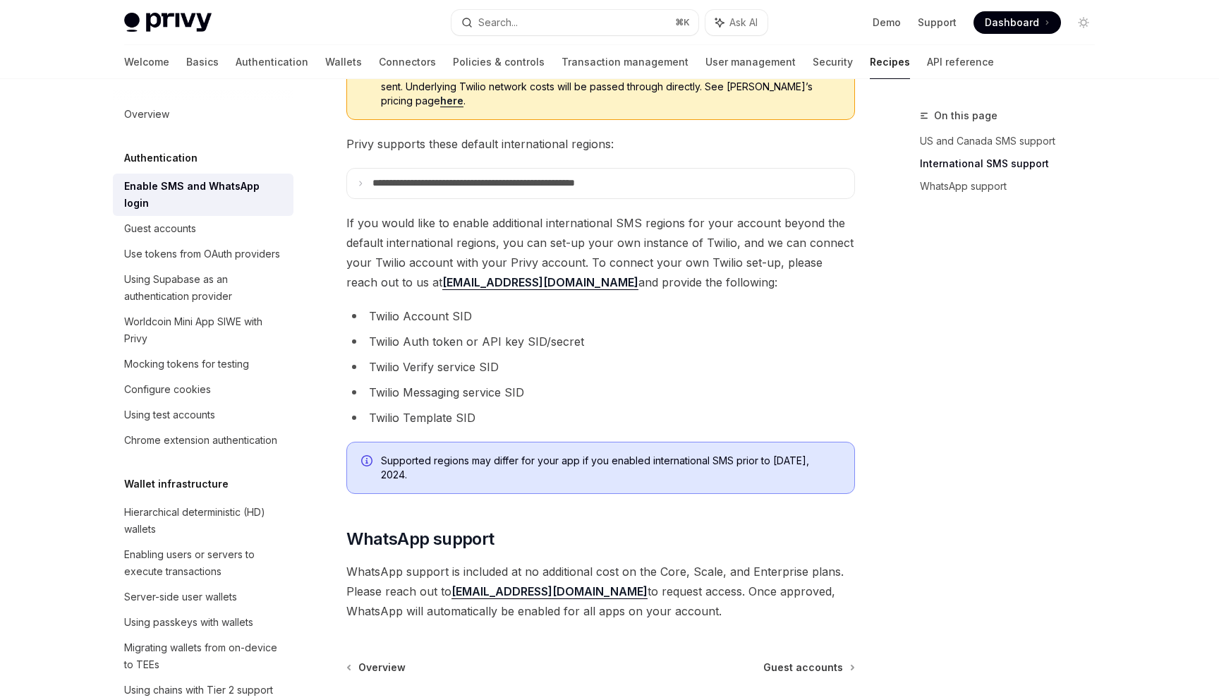
click at [669, 577] on span "WhatsApp support is included at no additional cost on the Core, Scale, and Ente…" at bounding box center [600, 591] width 509 height 59
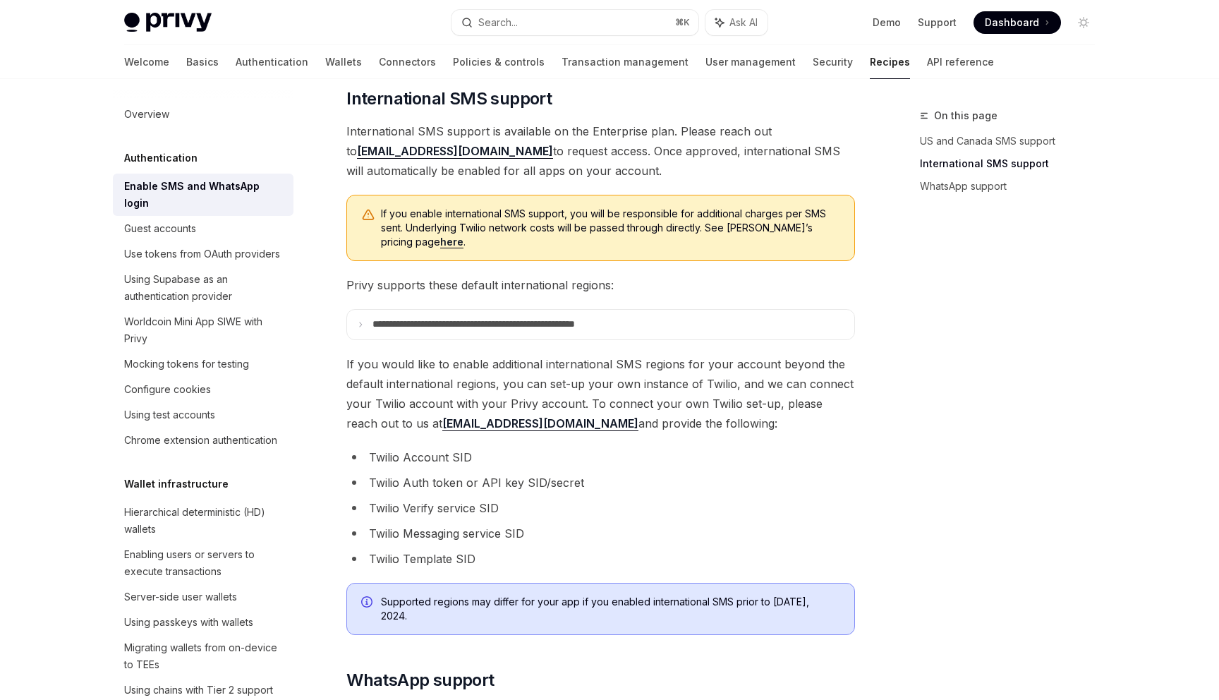
scroll to position [427, 0]
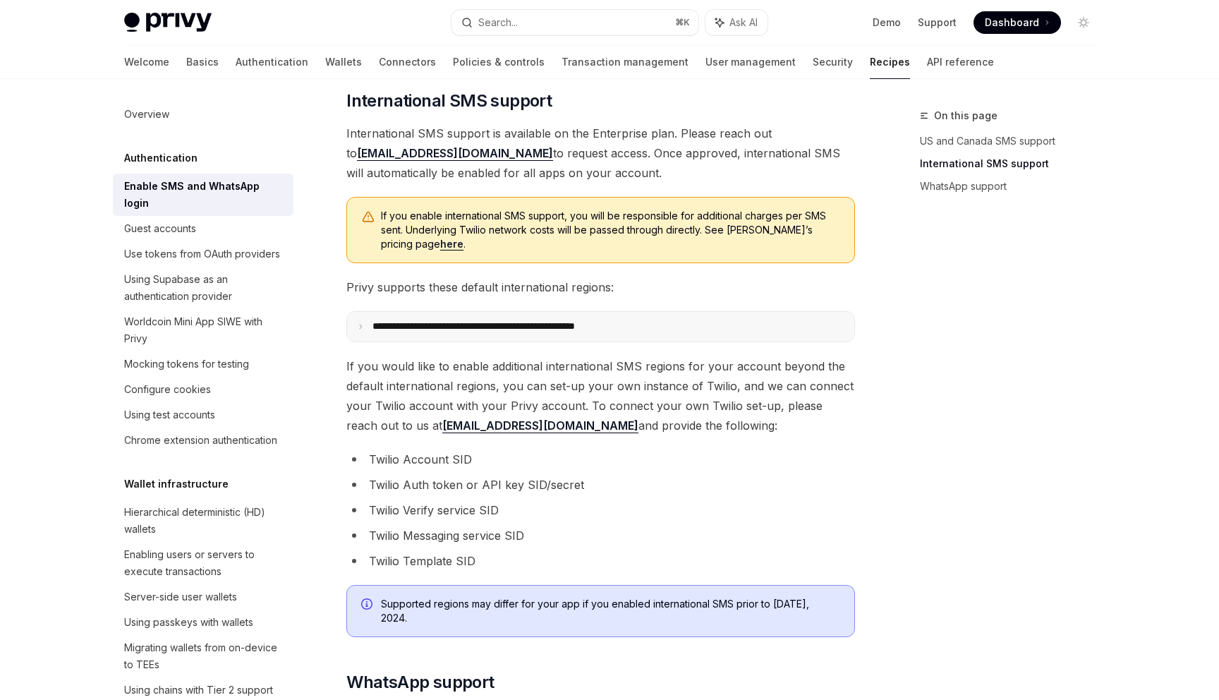
click at [426, 333] on summary "**********" at bounding box center [600, 327] width 507 height 30
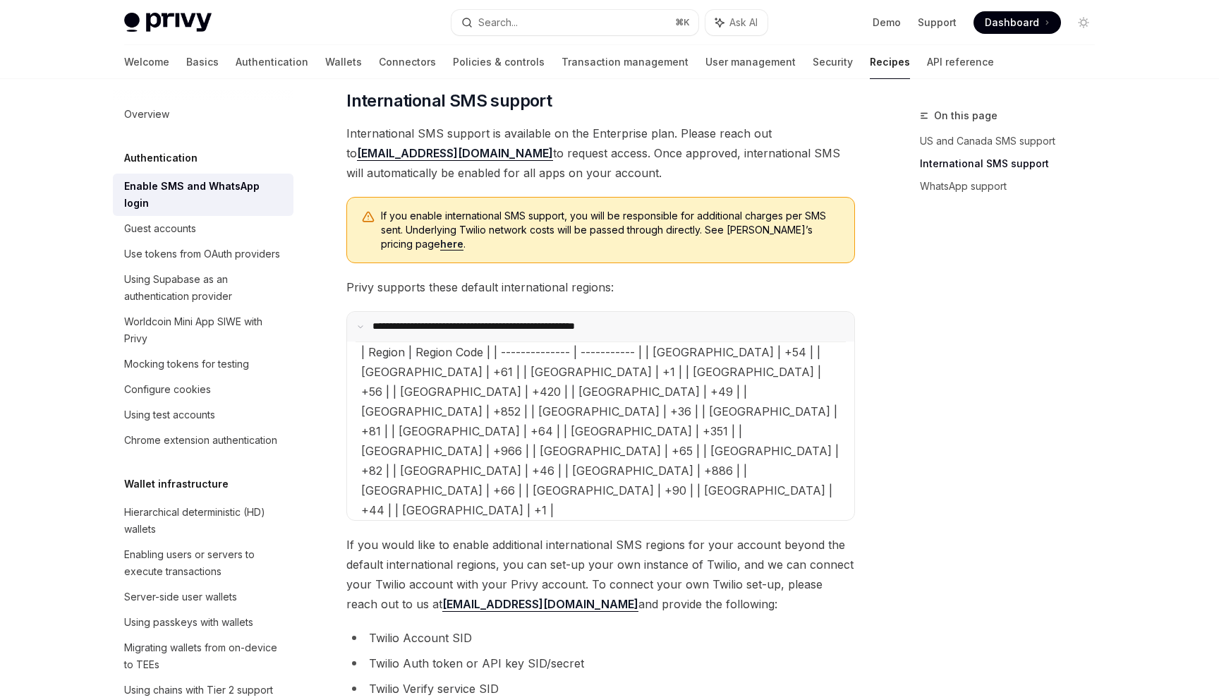
click at [456, 331] on p "**********" at bounding box center [501, 326] width 257 height 13
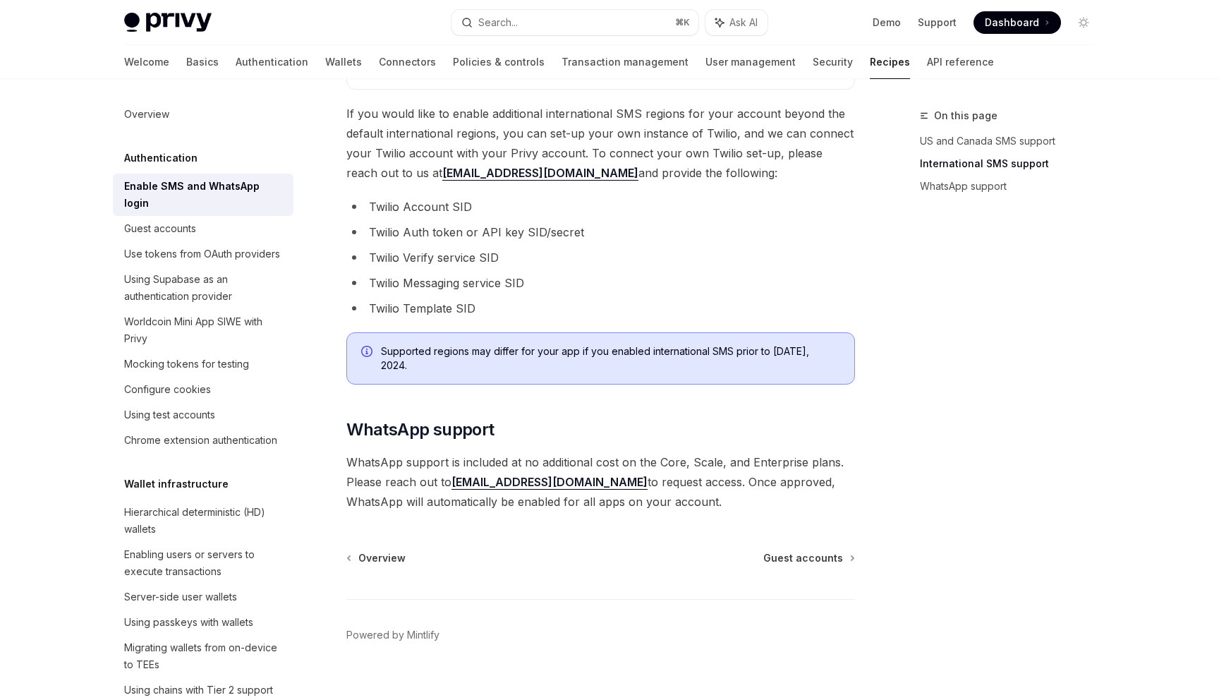
scroll to position [700, 0]
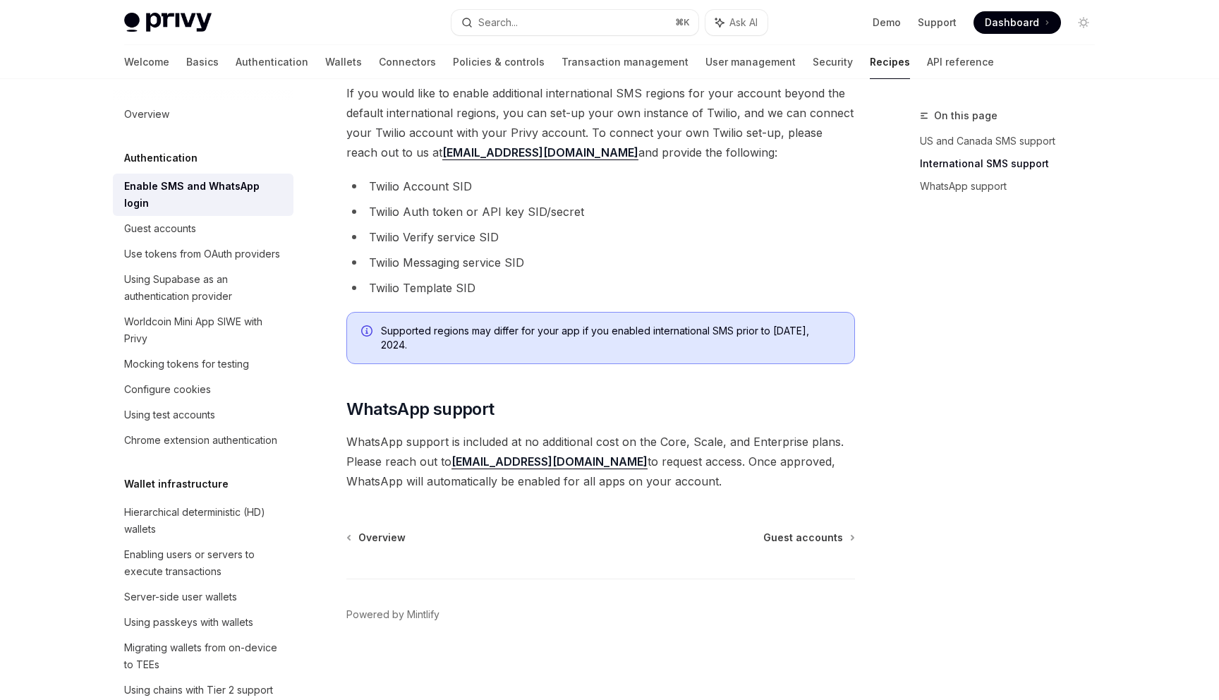
click at [580, 192] on li "Twilio Account SID" at bounding box center [600, 186] width 509 height 20
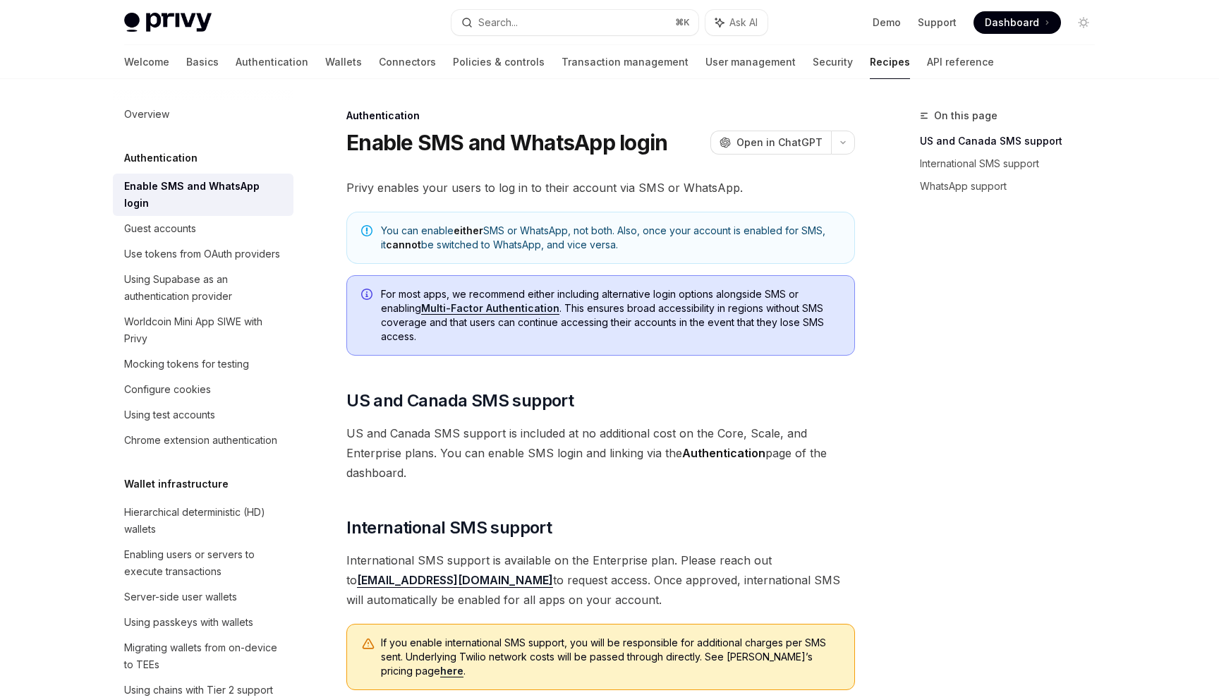
click at [1033, 16] on span "Dashboard" at bounding box center [1012, 23] width 54 height 14
click at [379, 57] on link "Connectors" at bounding box center [407, 62] width 57 height 34
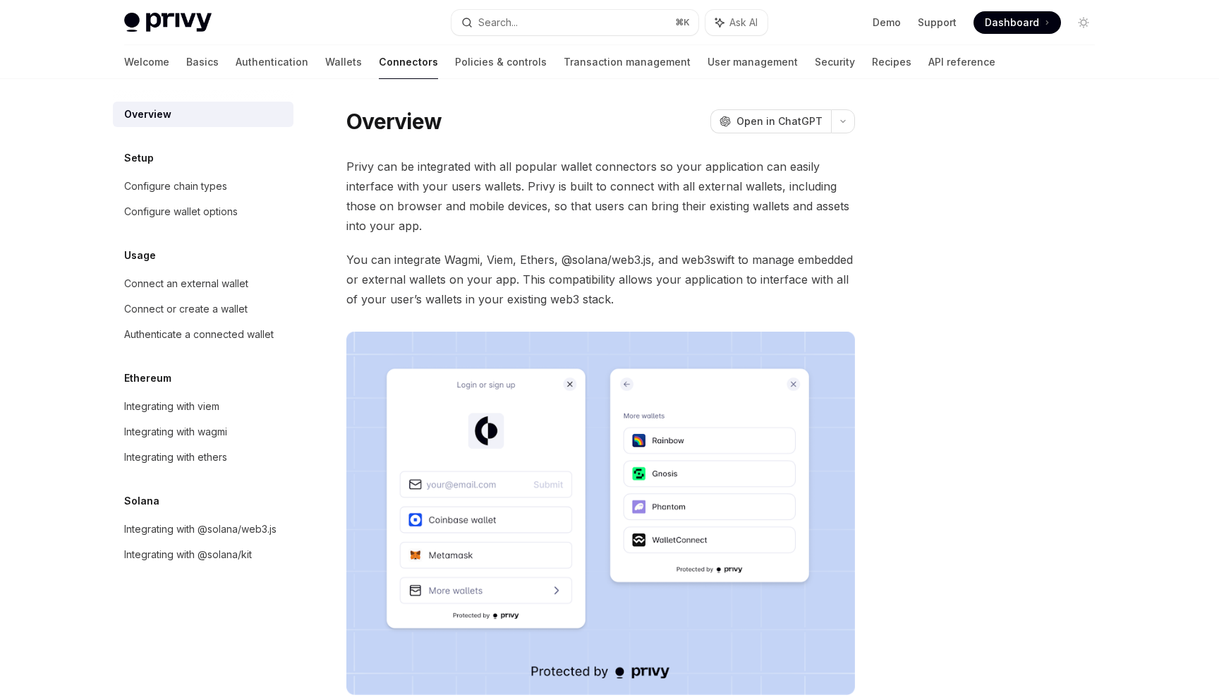
click at [342, 286] on div "Overview OpenAI Open in ChatGPT OpenAI Open in ChatGPT Privy can be integrated …" at bounding box center [468, 505] width 779 height 797
click at [383, 256] on span "You can integrate Wagmi, Viem, Ethers, @solana/web3.js, and web3swift to manage…" at bounding box center [600, 279] width 509 height 59
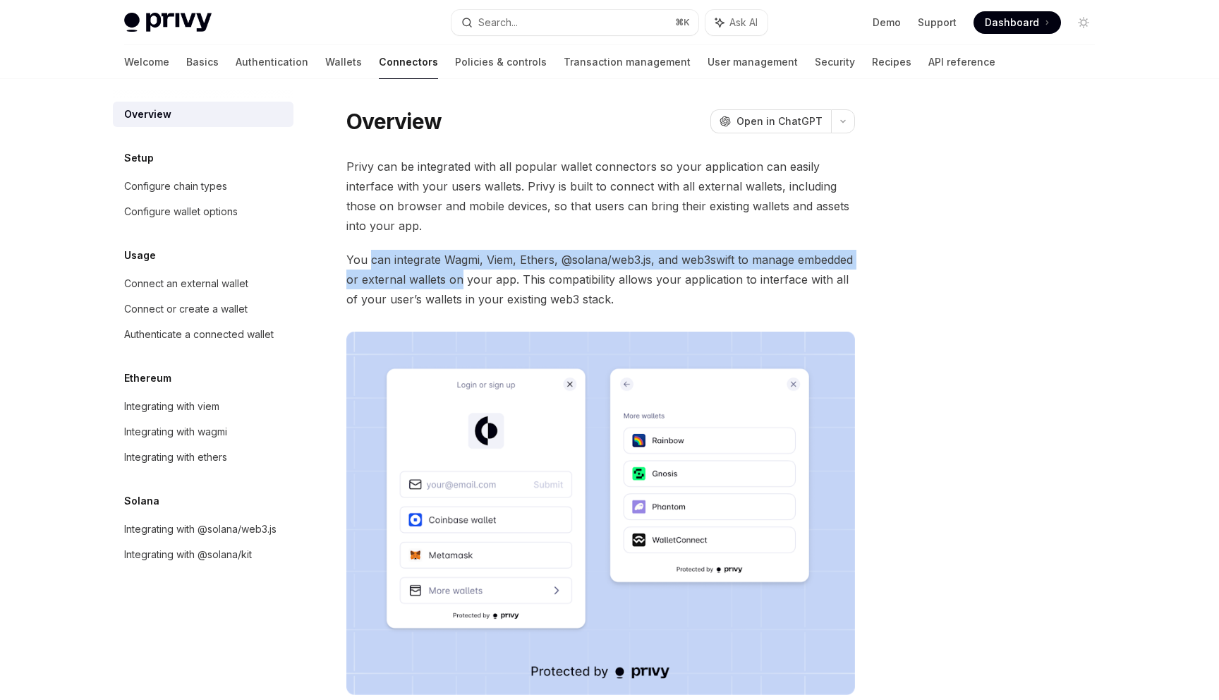
drag, startPoint x: 383, startPoint y: 256, endPoint x: 451, endPoint y: 285, distance: 73.7
click at [452, 286] on span "You can integrate Wagmi, Viem, Ethers, @solana/web3.js, and web3swift to manage…" at bounding box center [600, 279] width 509 height 59
click at [451, 285] on span "You can integrate Wagmi, Viem, Ethers, @solana/web3.js, and web3swift to manage…" at bounding box center [600, 279] width 509 height 59
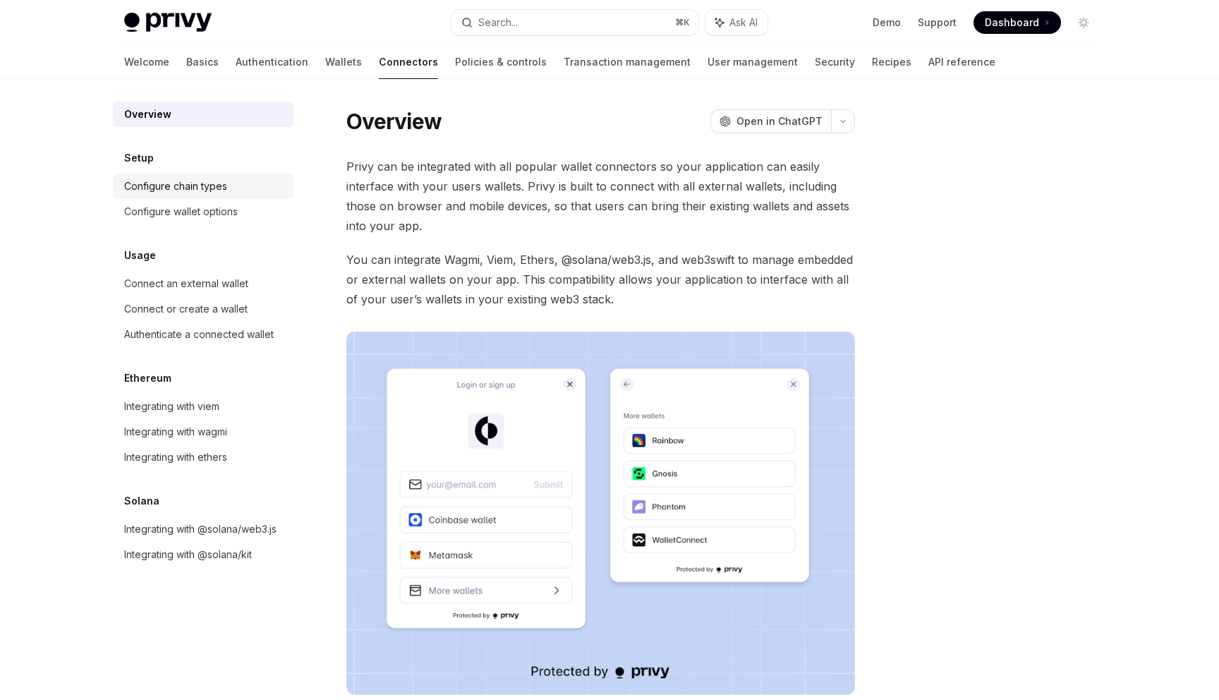
click at [186, 185] on div "Configure chain types" at bounding box center [175, 186] width 103 height 17
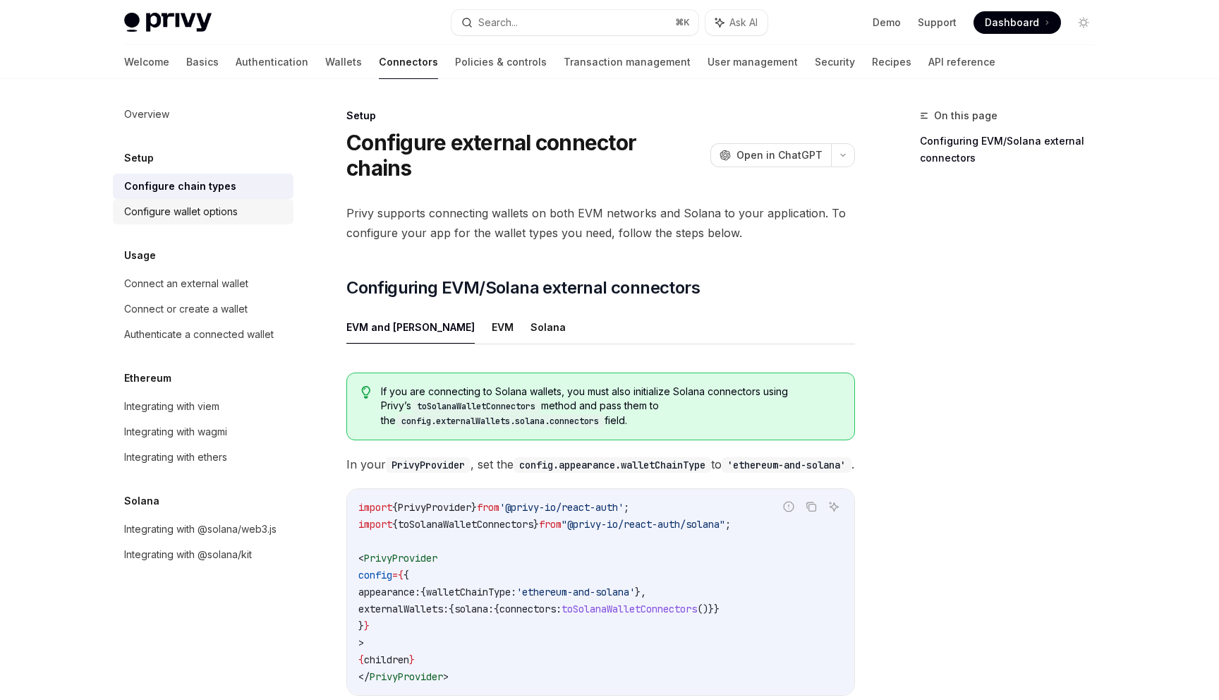
click at [193, 219] on div "Configure wallet options" at bounding box center [181, 211] width 114 height 17
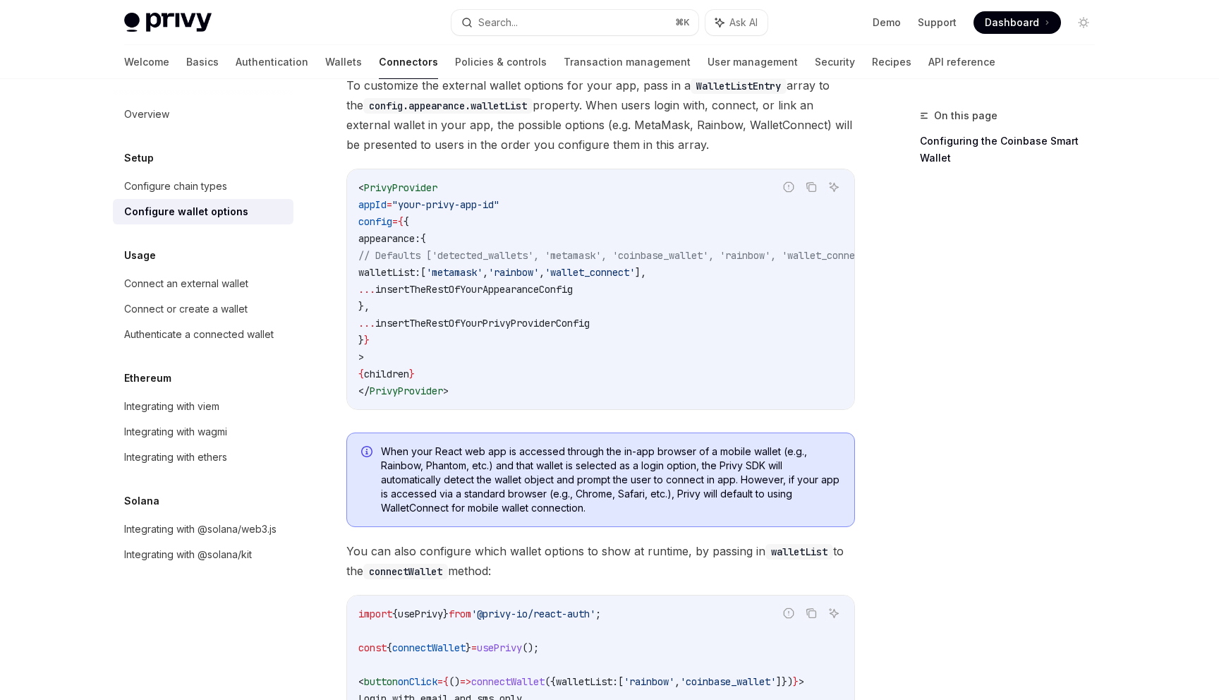
scroll to position [105, 0]
click at [252, 178] on div "Configure chain types" at bounding box center [204, 186] width 161 height 17
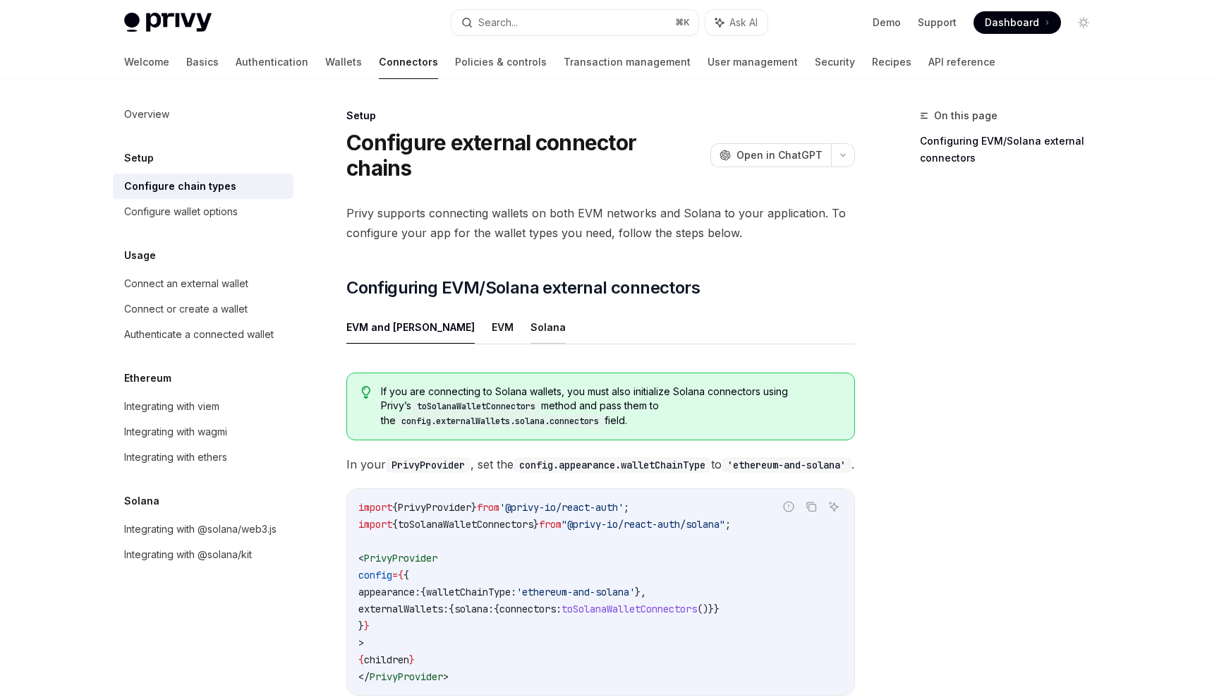
click at [531, 310] on button "Solana" at bounding box center [548, 326] width 35 height 33
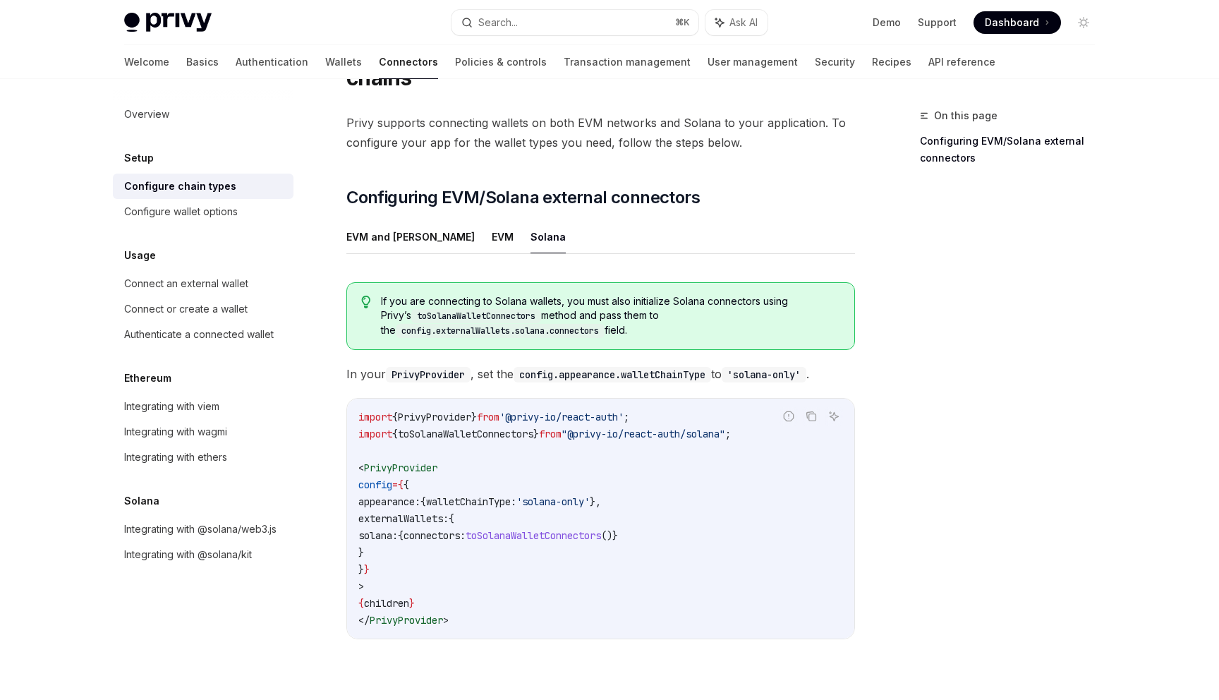
scroll to position [96, 0]
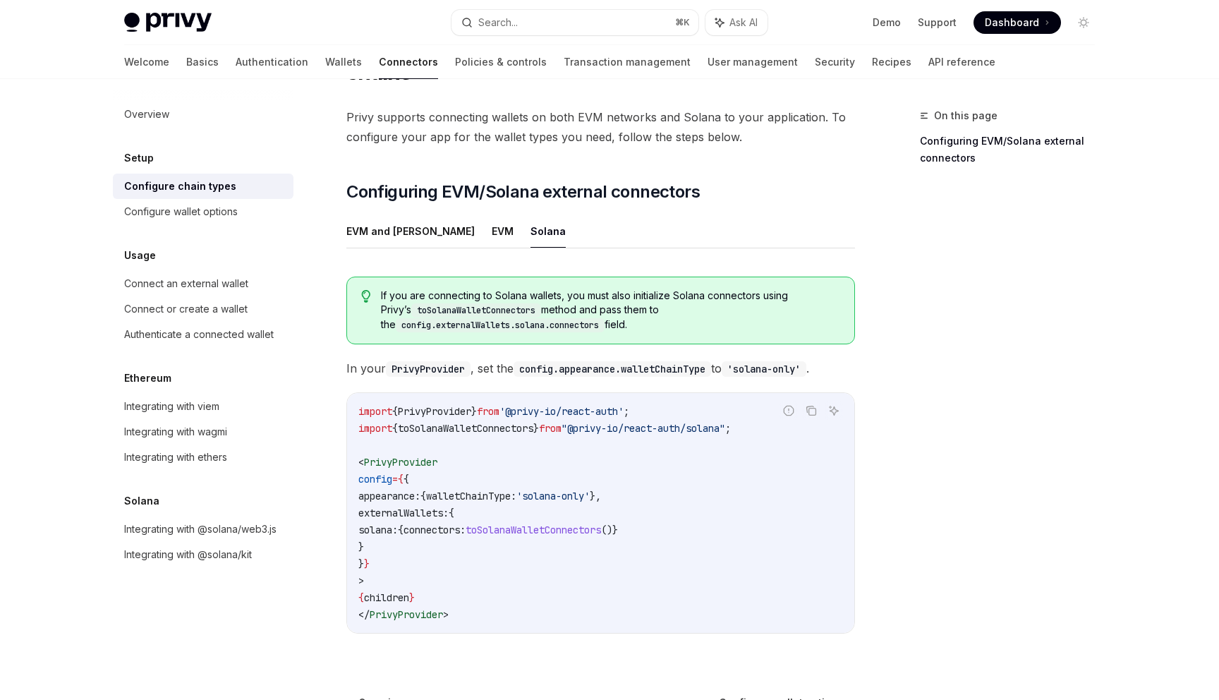
click at [601, 405] on span "'@privy-io/react-auth'" at bounding box center [562, 411] width 124 height 13
drag, startPoint x: 601, startPoint y: 384, endPoint x: 637, endPoint y: 384, distance: 36.0
click at [624, 405] on span "'@privy-io/react-auth'" at bounding box center [562, 411] width 124 height 13
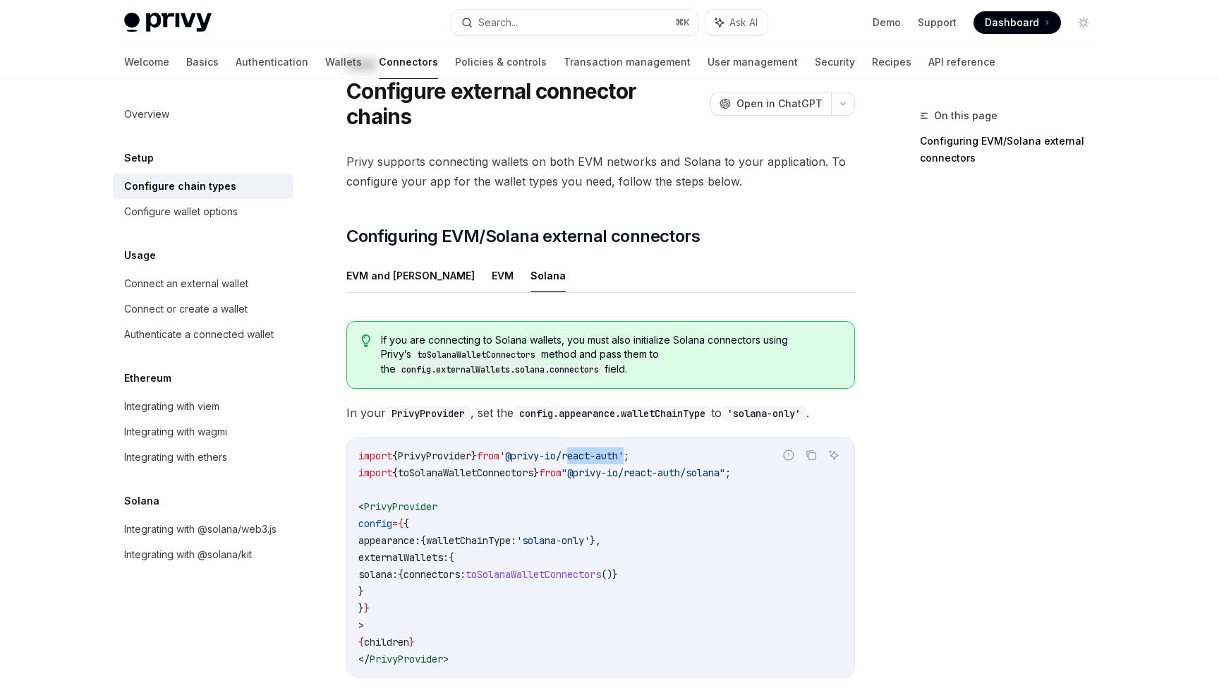
scroll to position [0, 0]
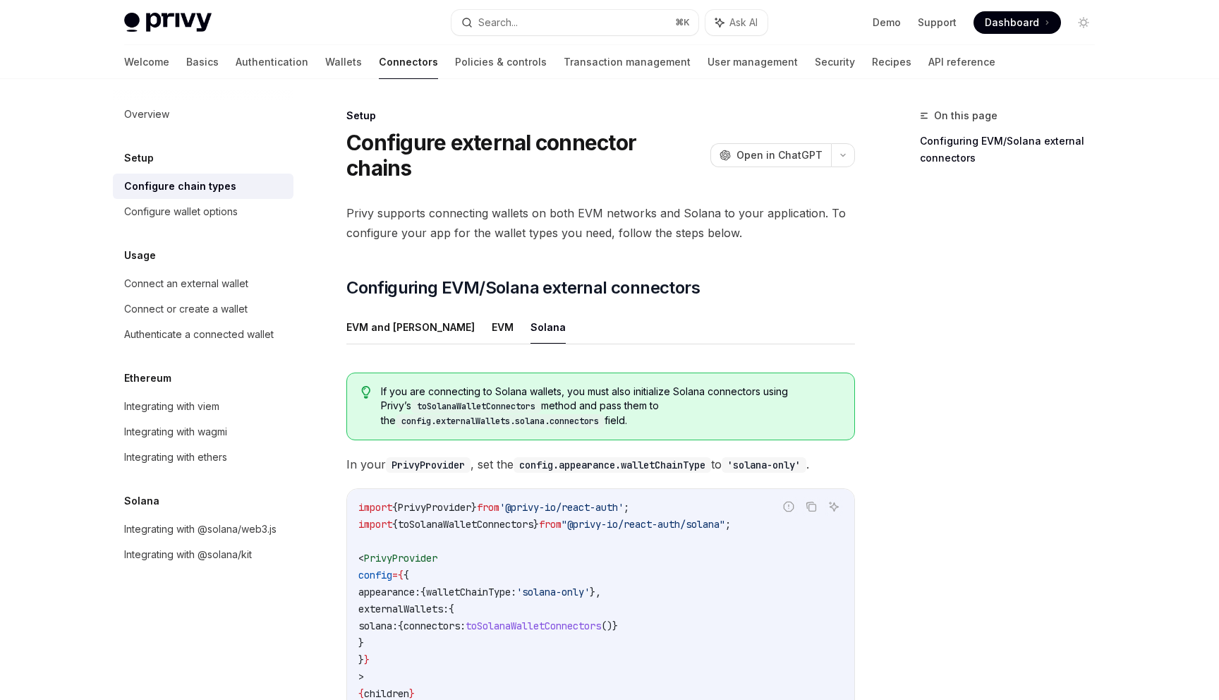
click at [605, 501] on span "'@privy-io/react-auth'" at bounding box center [562, 507] width 124 height 13
drag, startPoint x: 605, startPoint y: 483, endPoint x: 632, endPoint y: 484, distance: 26.8
click at [624, 501] on span "'@privy-io/react-auth'" at bounding box center [562, 507] width 124 height 13
drag, startPoint x: 656, startPoint y: 485, endPoint x: 583, endPoint y: 484, distance: 73.4
click at [583, 501] on span "import { PrivyProvider } from '@privy-io/react-auth' ;" at bounding box center [493, 507] width 271 height 13
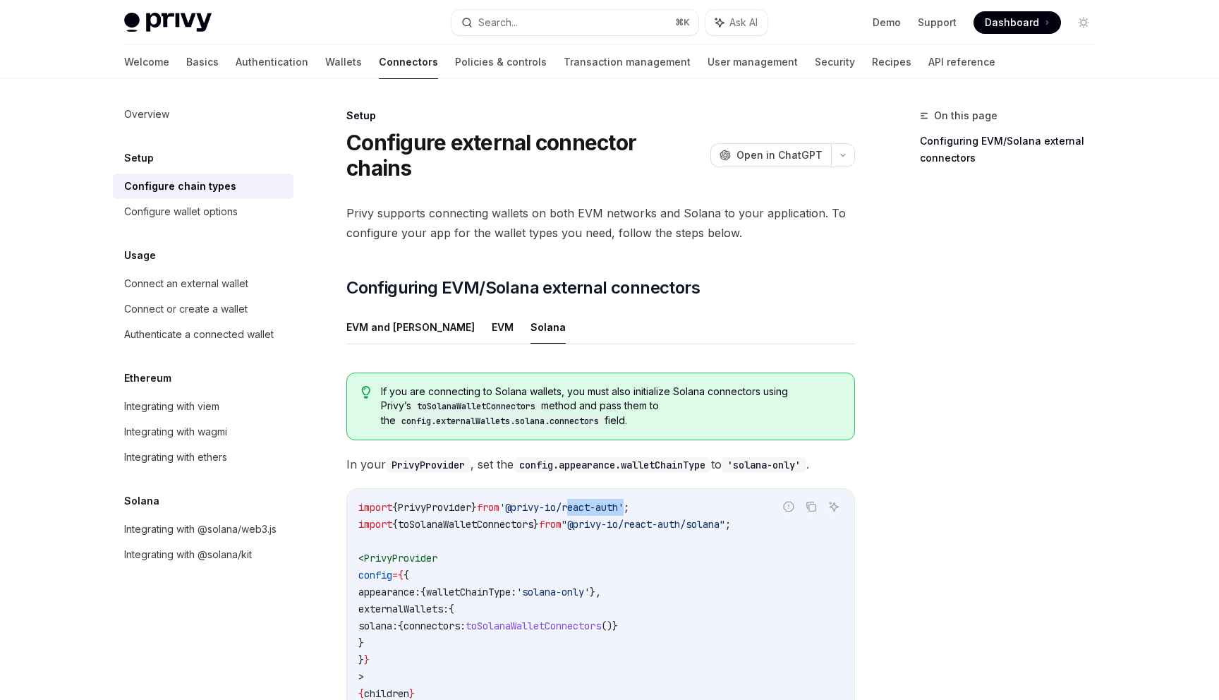
scroll to position [43, 0]
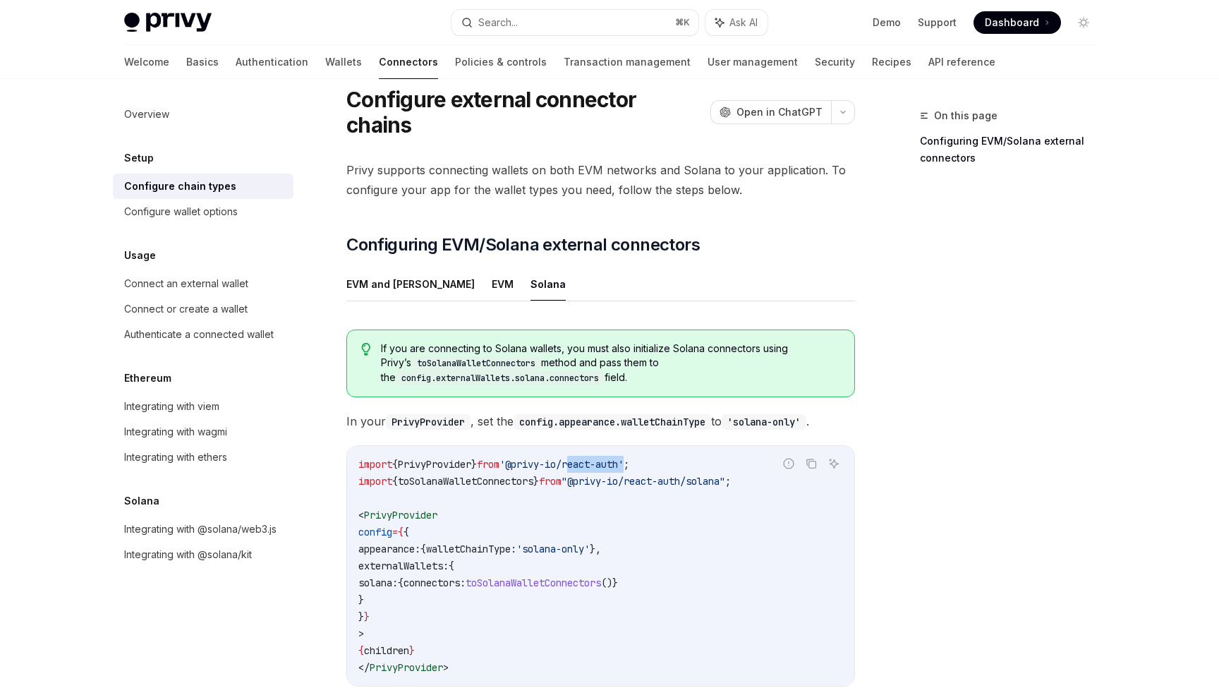
click at [624, 458] on span "'@privy-io/react-auth'" at bounding box center [562, 464] width 124 height 13
drag, startPoint x: 627, startPoint y: 441, endPoint x: 601, endPoint y: 441, distance: 25.4
click at [601, 458] on span "'@privy-io/react-auth'" at bounding box center [562, 464] width 124 height 13
drag, startPoint x: 601, startPoint y: 441, endPoint x: 632, endPoint y: 441, distance: 31.0
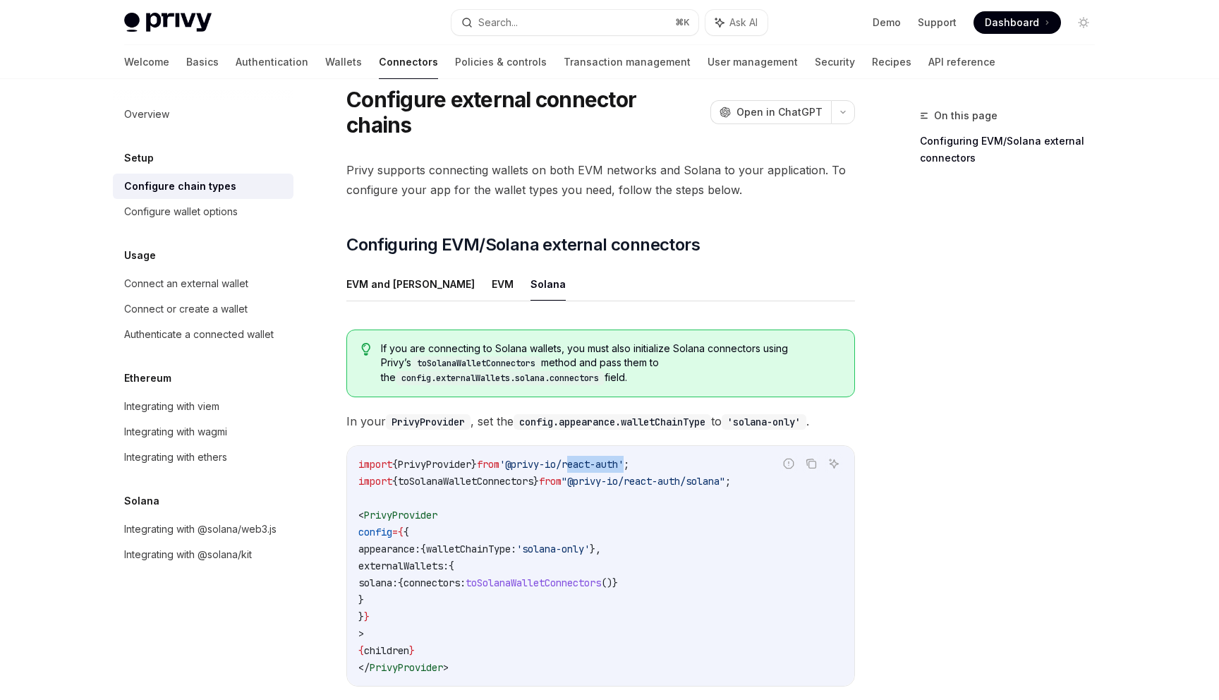
click at [624, 458] on span "'@privy-io/react-auth'" at bounding box center [562, 464] width 124 height 13
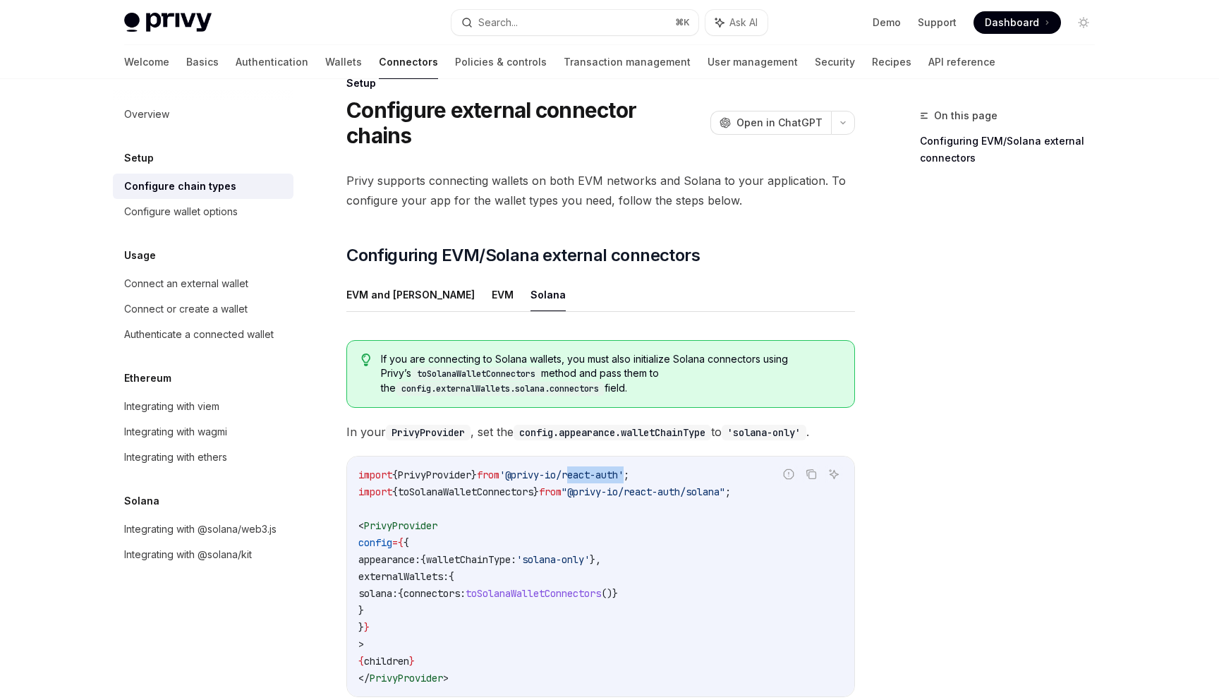
scroll to position [0, 0]
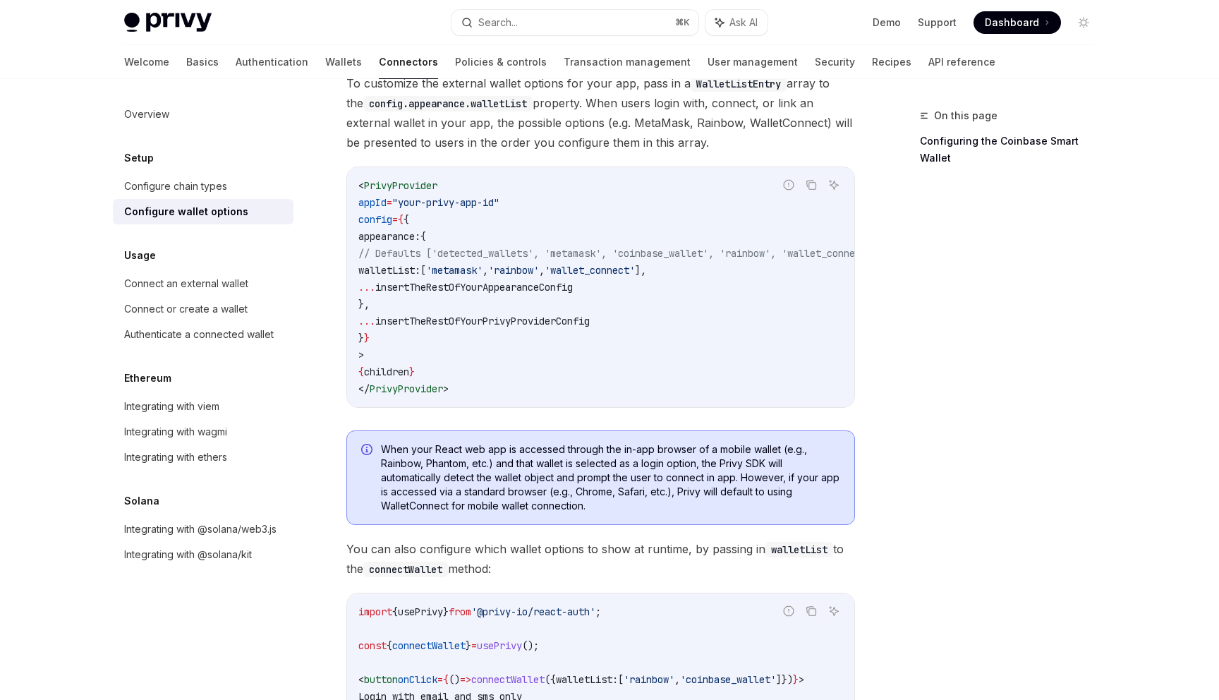
scroll to position [105, 0]
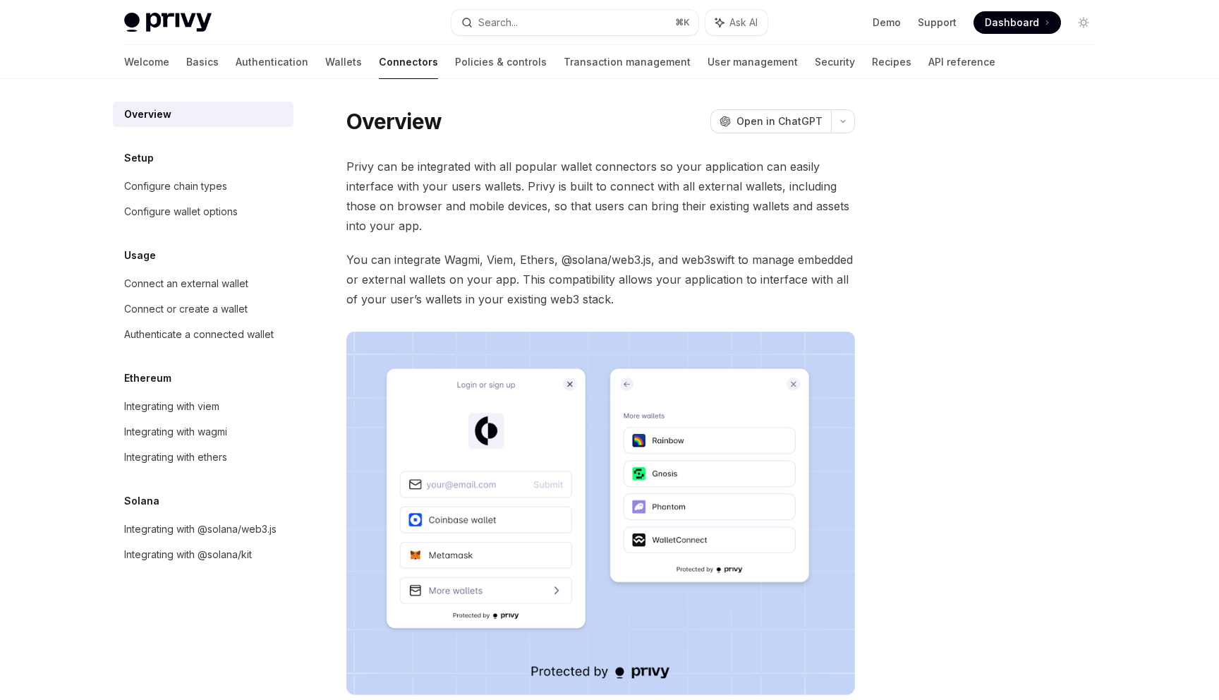
type textarea "*"
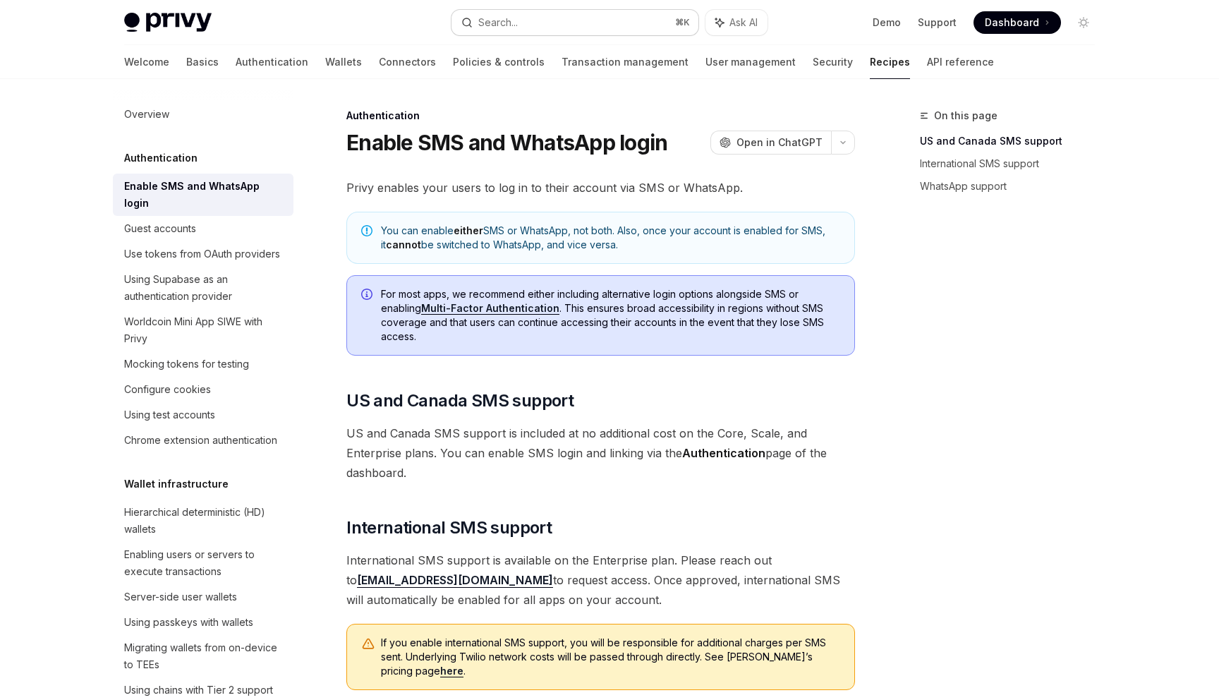
click at [483, 18] on div "Search..." at bounding box center [498, 22] width 40 height 17
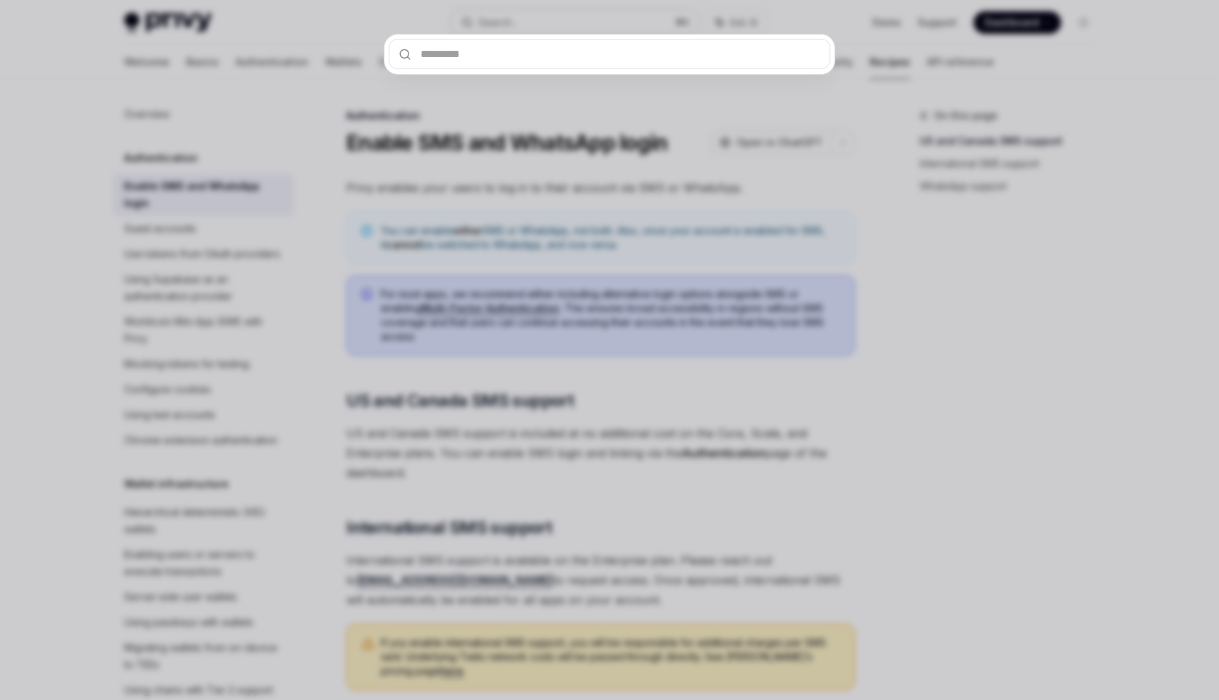
type input "*"
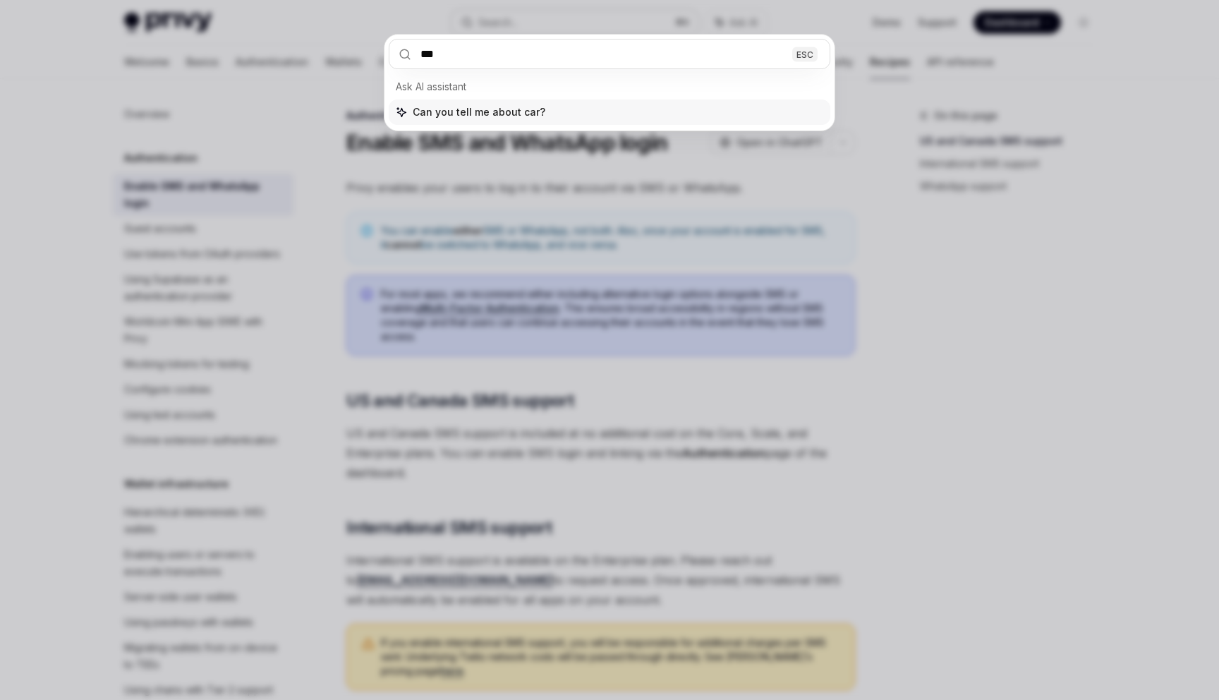
type input "****"
type textarea "*"
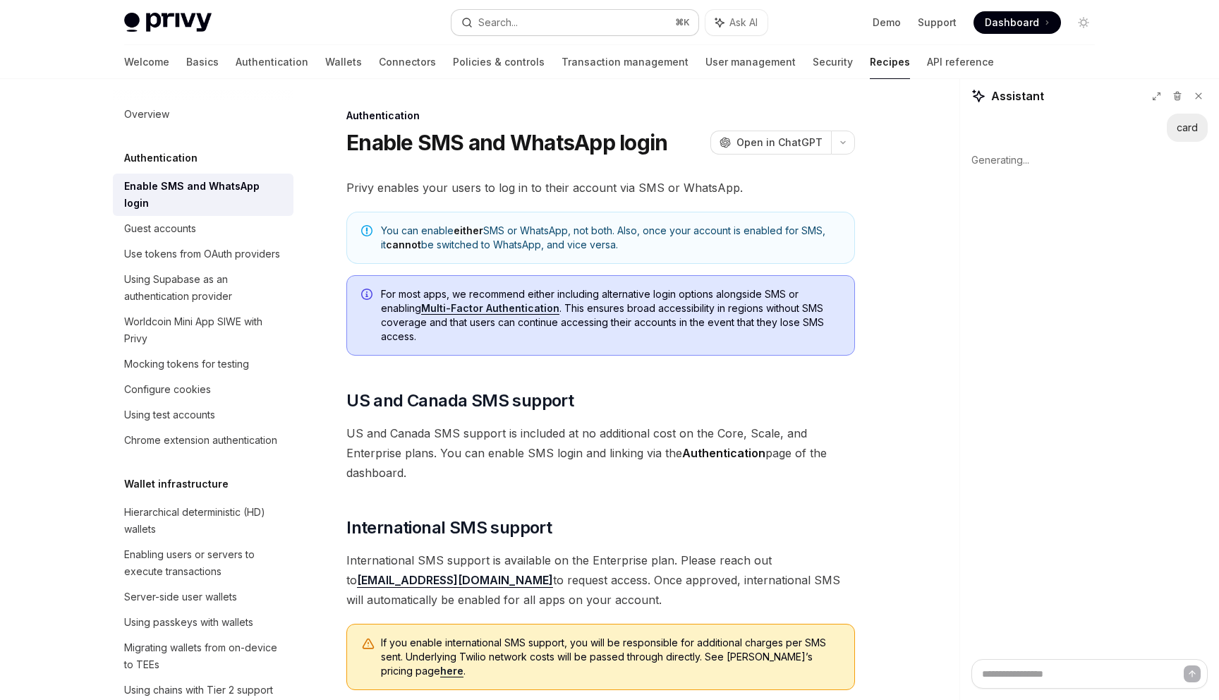
click at [509, 21] on div "Search..." at bounding box center [498, 22] width 40 height 17
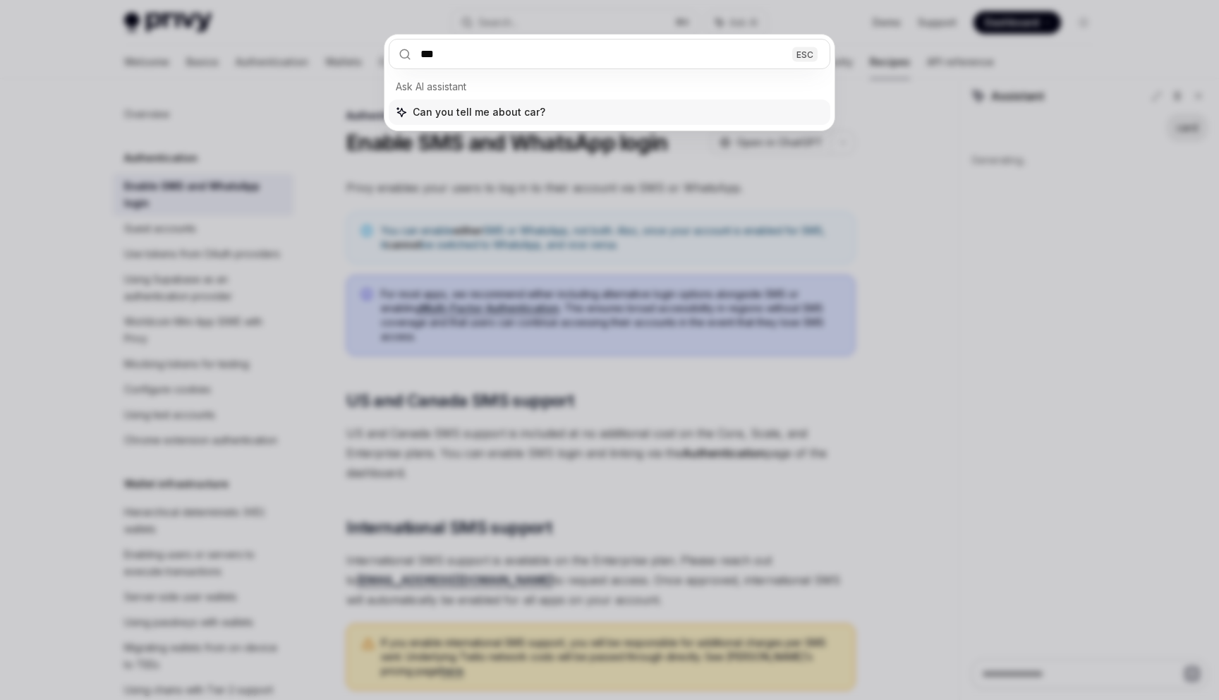
type input "****"
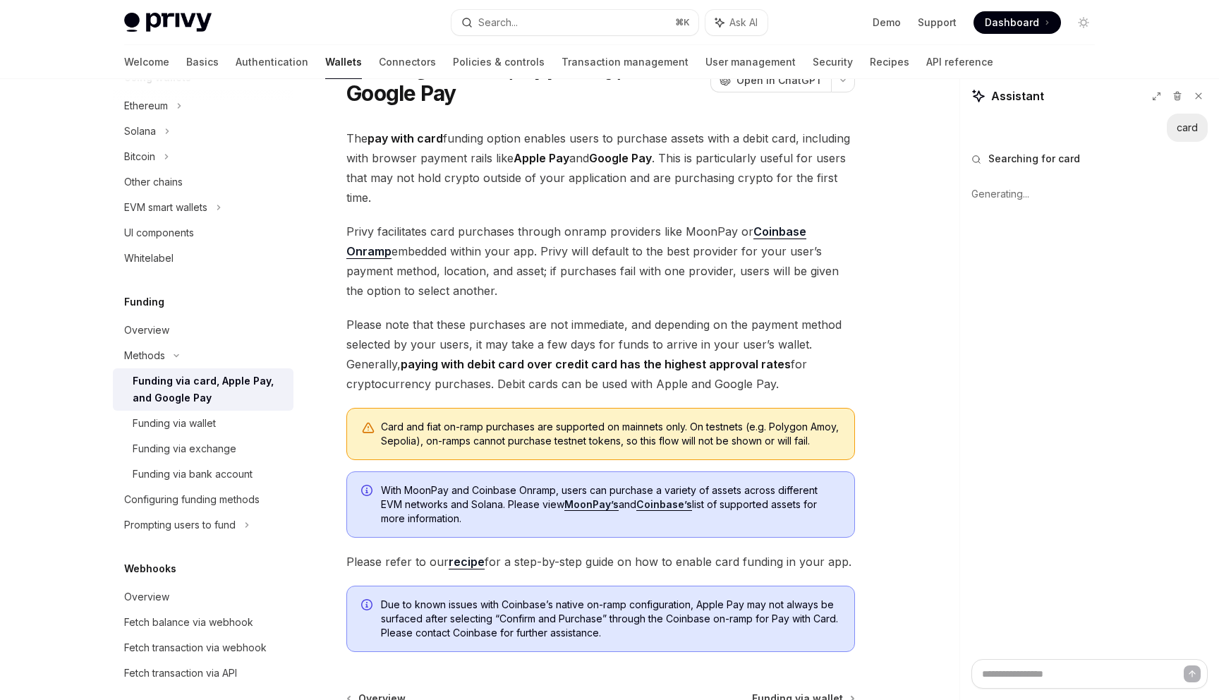
scroll to position [60, 0]
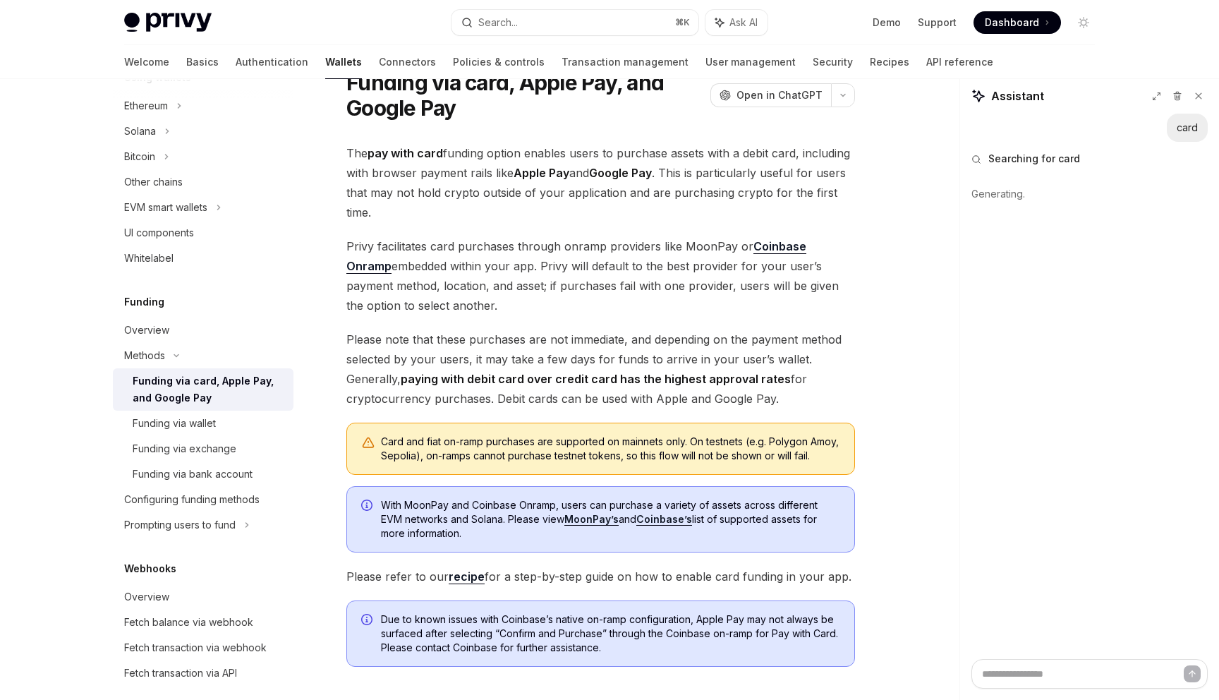
click at [469, 584] on link "recipe" at bounding box center [467, 576] width 36 height 15
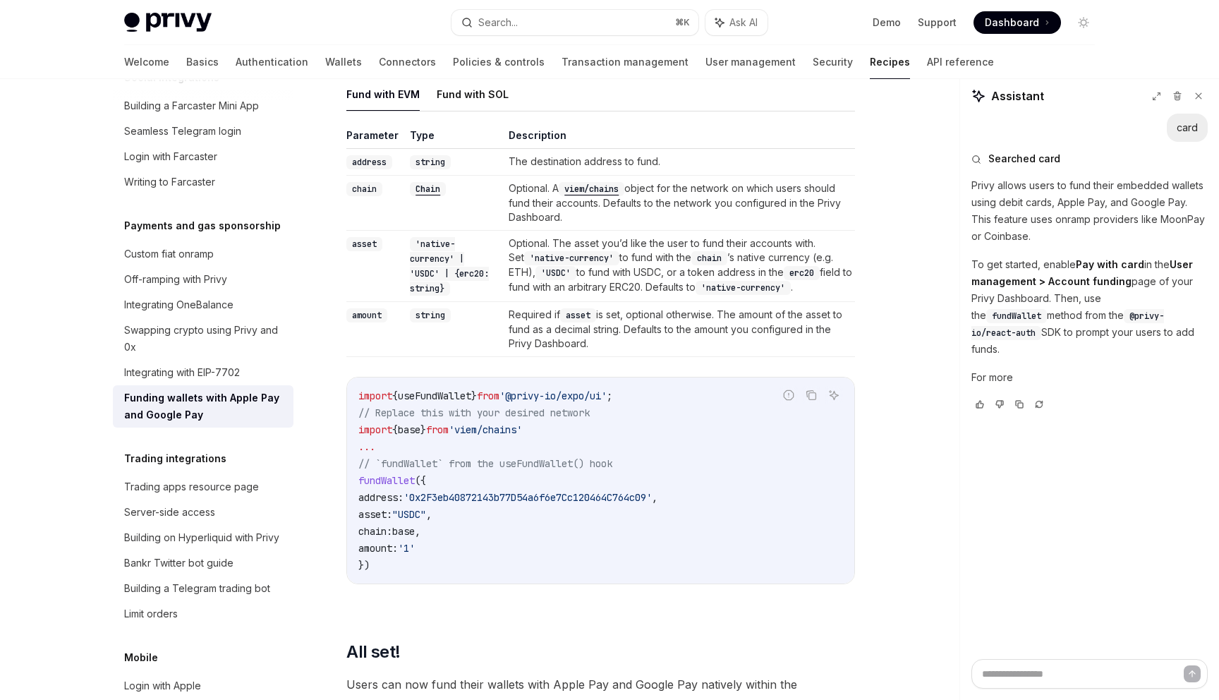
scroll to position [1575, 0]
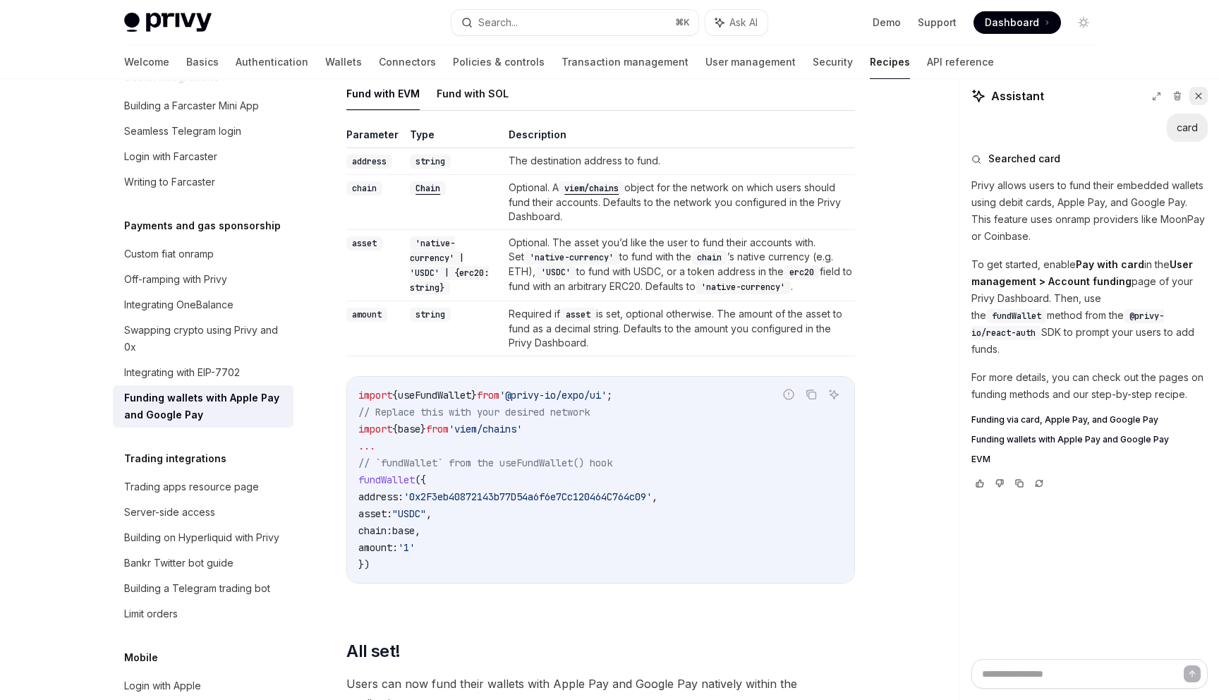
click at [1202, 104] on button at bounding box center [1199, 96] width 18 height 18
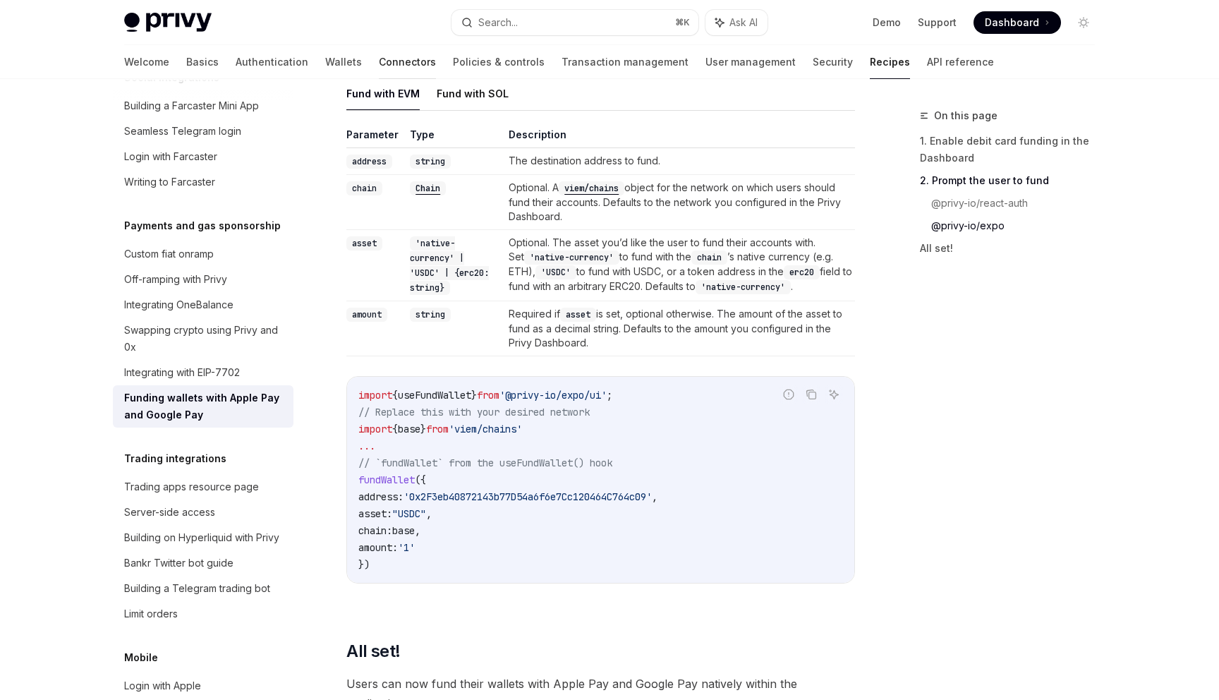
click at [379, 66] on link "Connectors" at bounding box center [407, 62] width 57 height 34
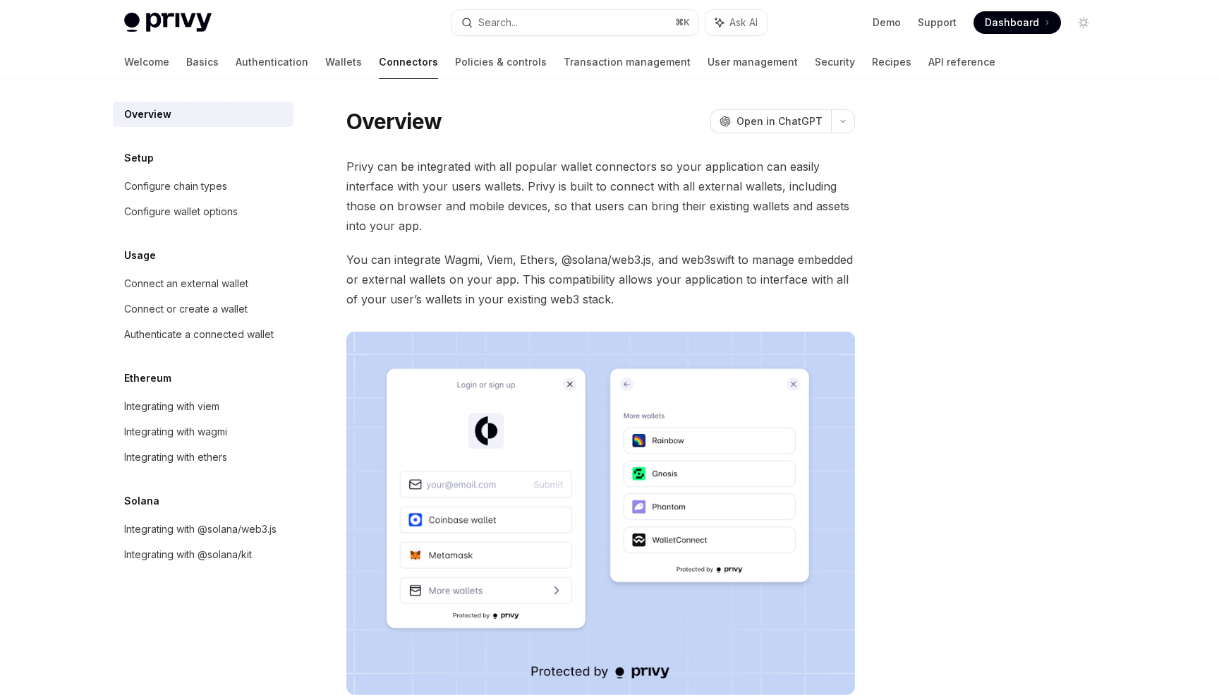
scroll to position [205, 0]
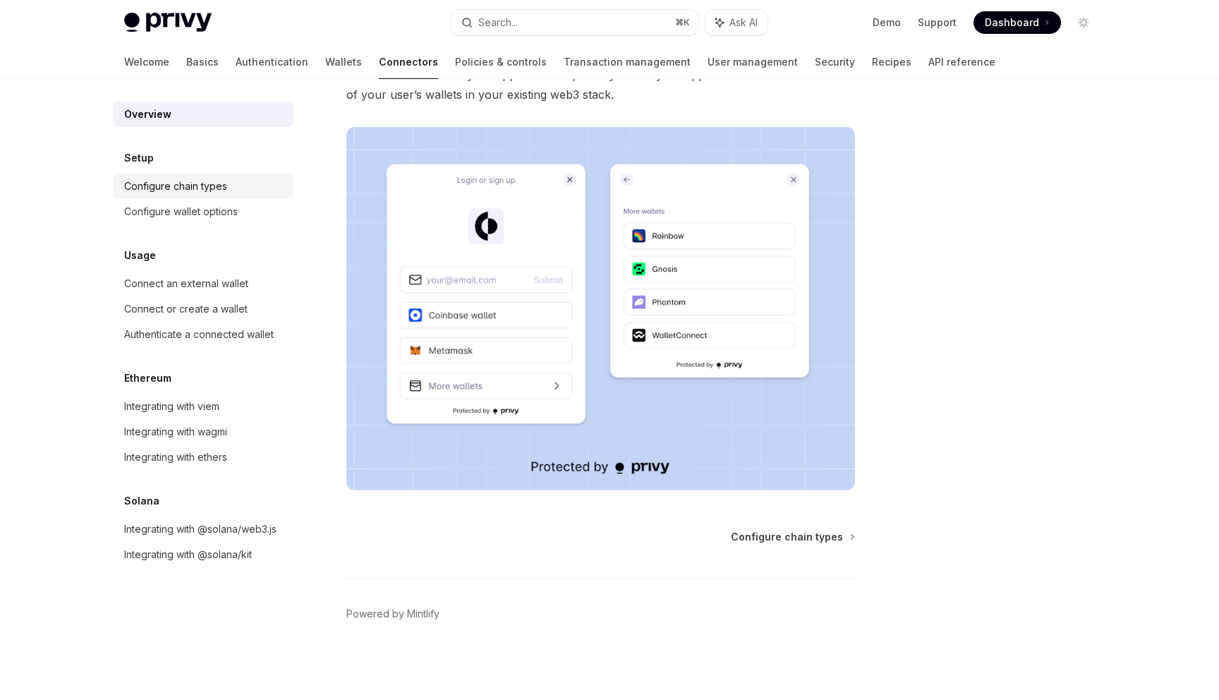
click at [220, 193] on div "Configure chain types" at bounding box center [175, 186] width 103 height 17
click at [220, 211] on div "Configure wallet options" at bounding box center [181, 211] width 114 height 17
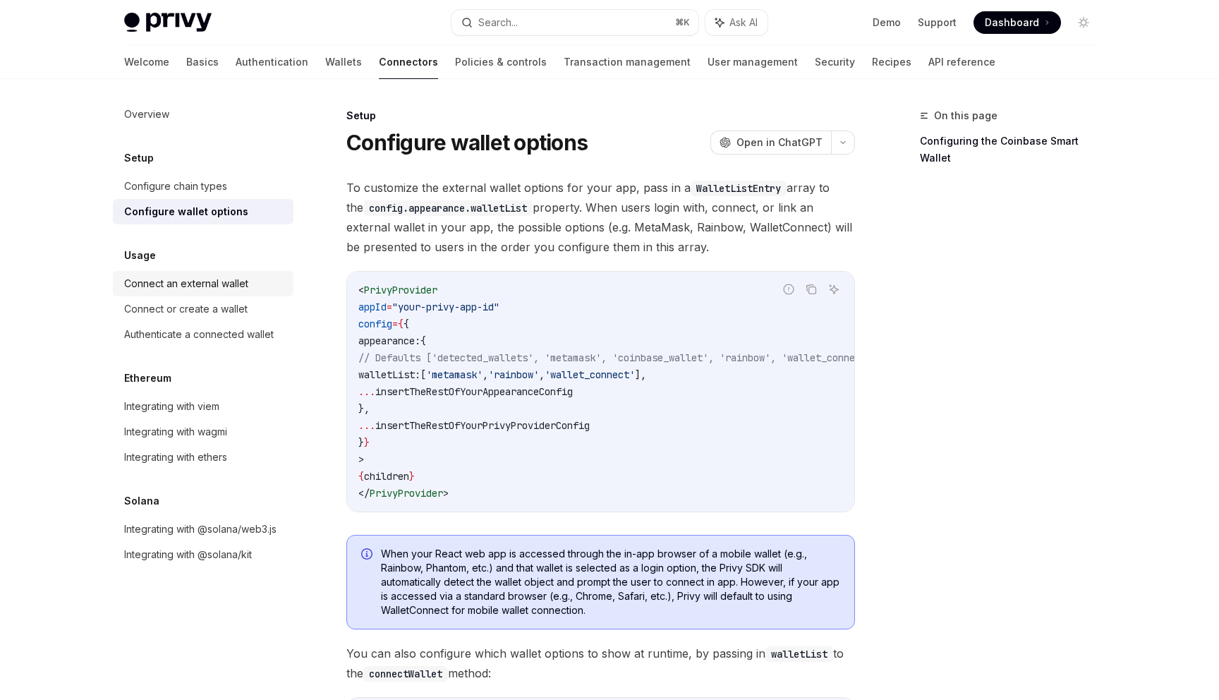
click at [268, 279] on div "Connect an external wallet" at bounding box center [204, 283] width 161 height 17
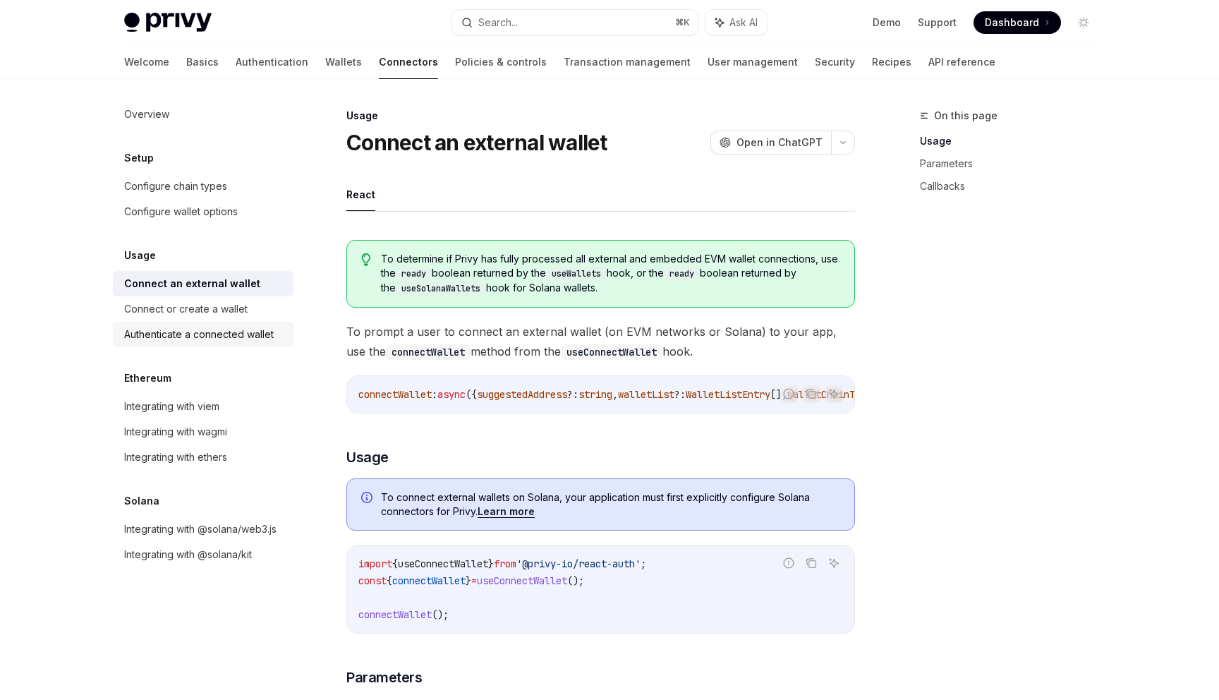
click at [241, 322] on link "Authenticate a connected wallet" at bounding box center [203, 334] width 181 height 25
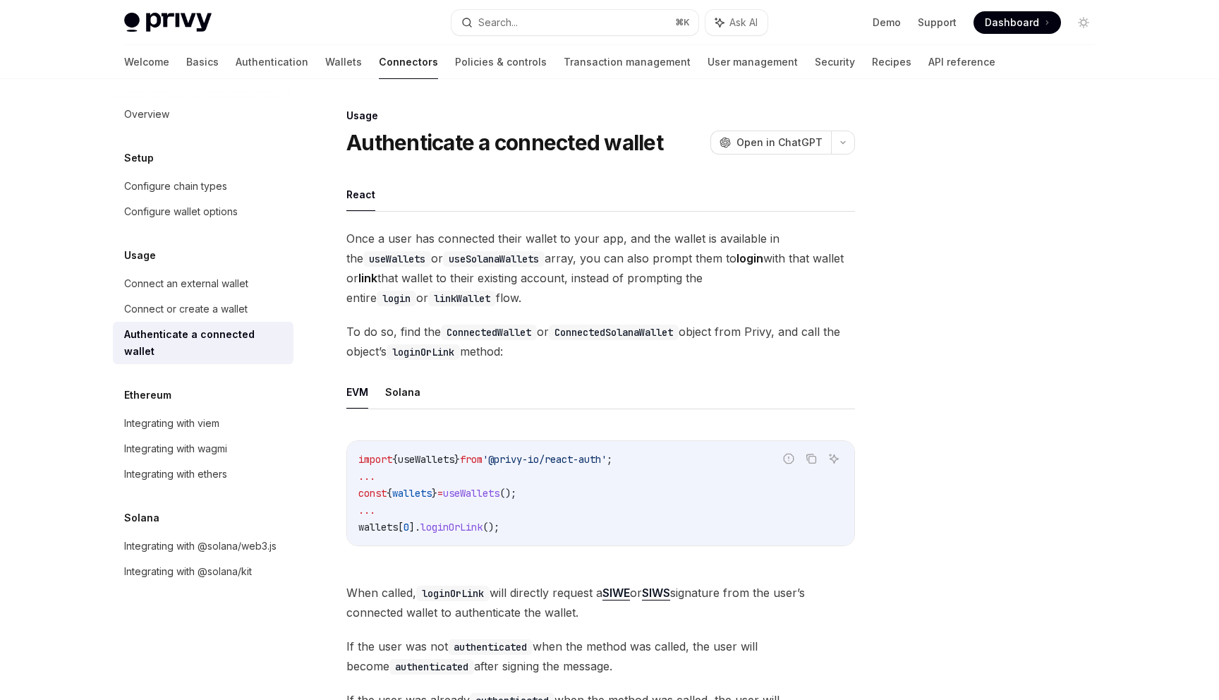
click at [234, 351] on div "Overview Setup Configure chain types Configure wallet options Usage Connect an …" at bounding box center [203, 343] width 181 height 483
click at [236, 342] on div "Authenticate a connected wallet" at bounding box center [204, 343] width 161 height 34
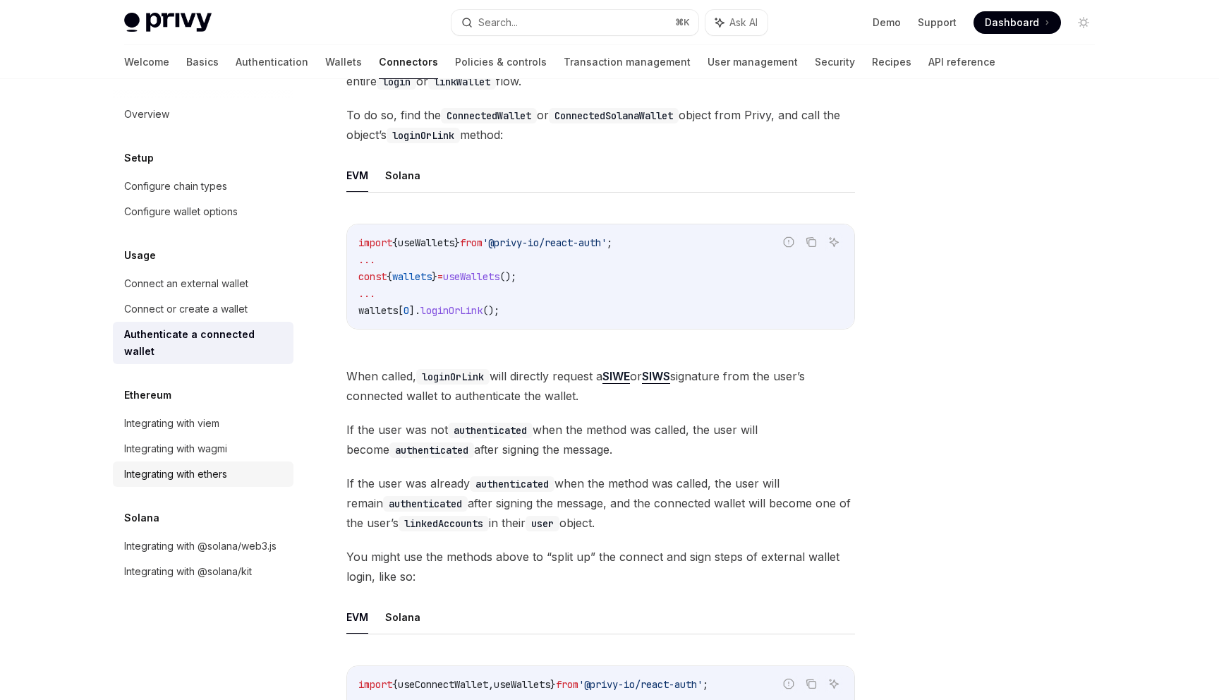
scroll to position [245, 0]
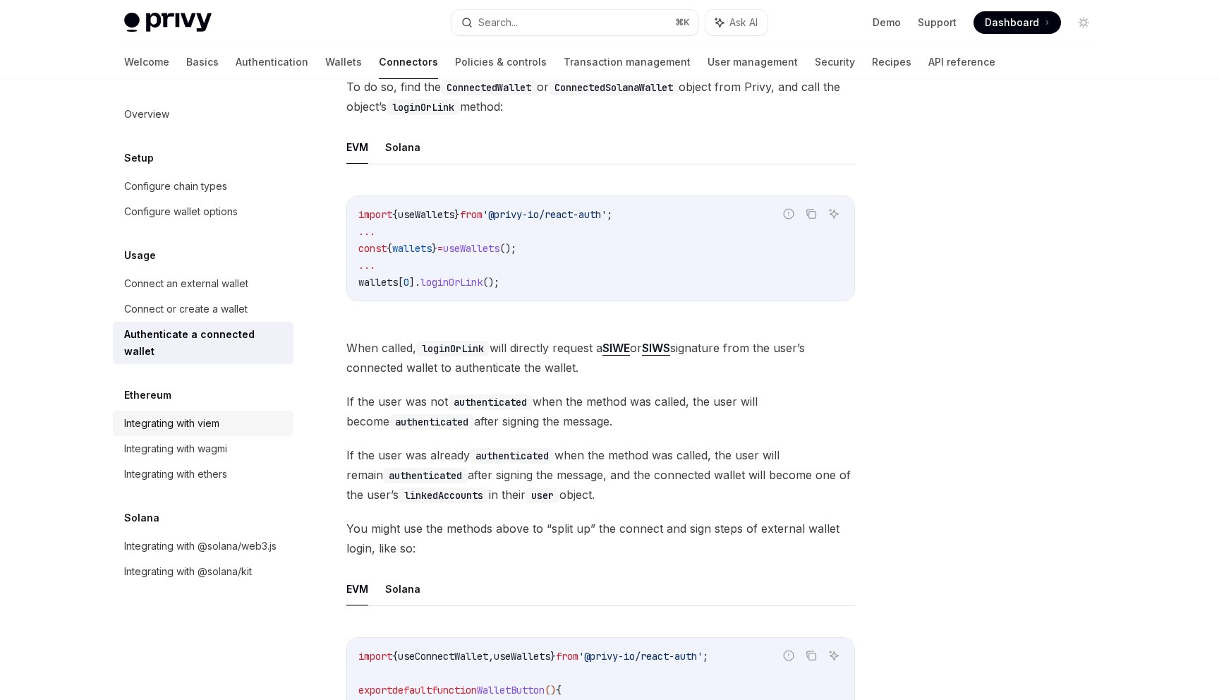
click at [229, 415] on div "Integrating with viem" at bounding box center [204, 423] width 161 height 17
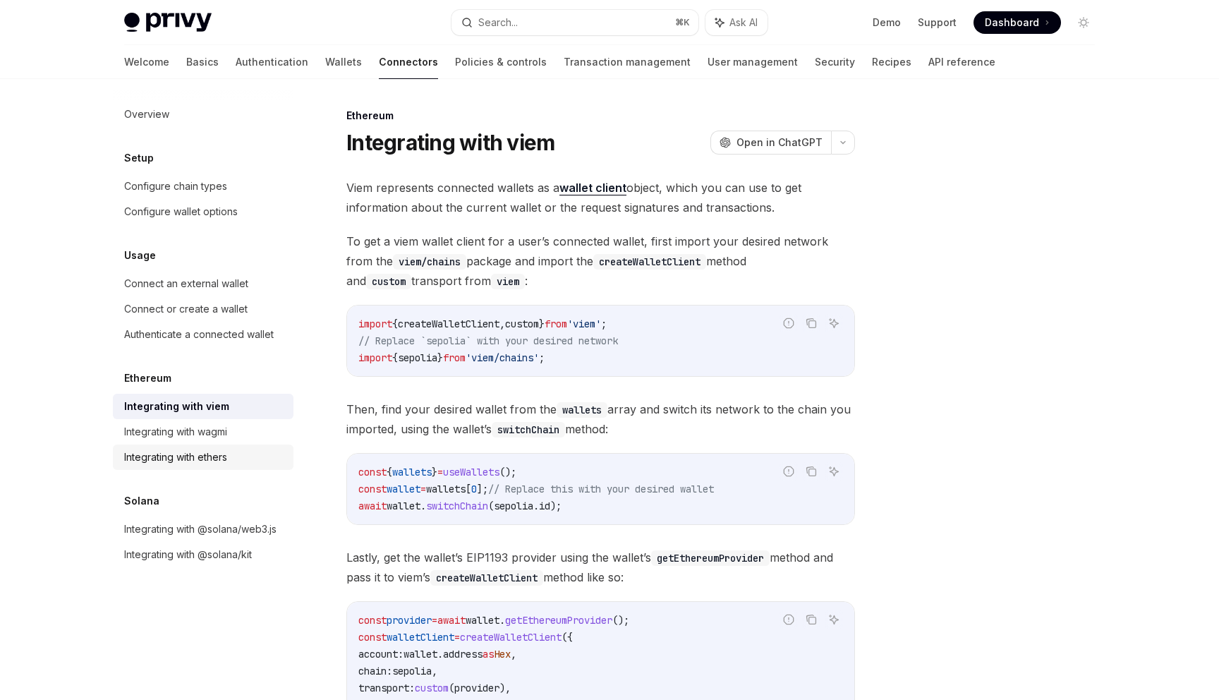
click at [239, 457] on div "Integrating with ethers" at bounding box center [204, 457] width 161 height 17
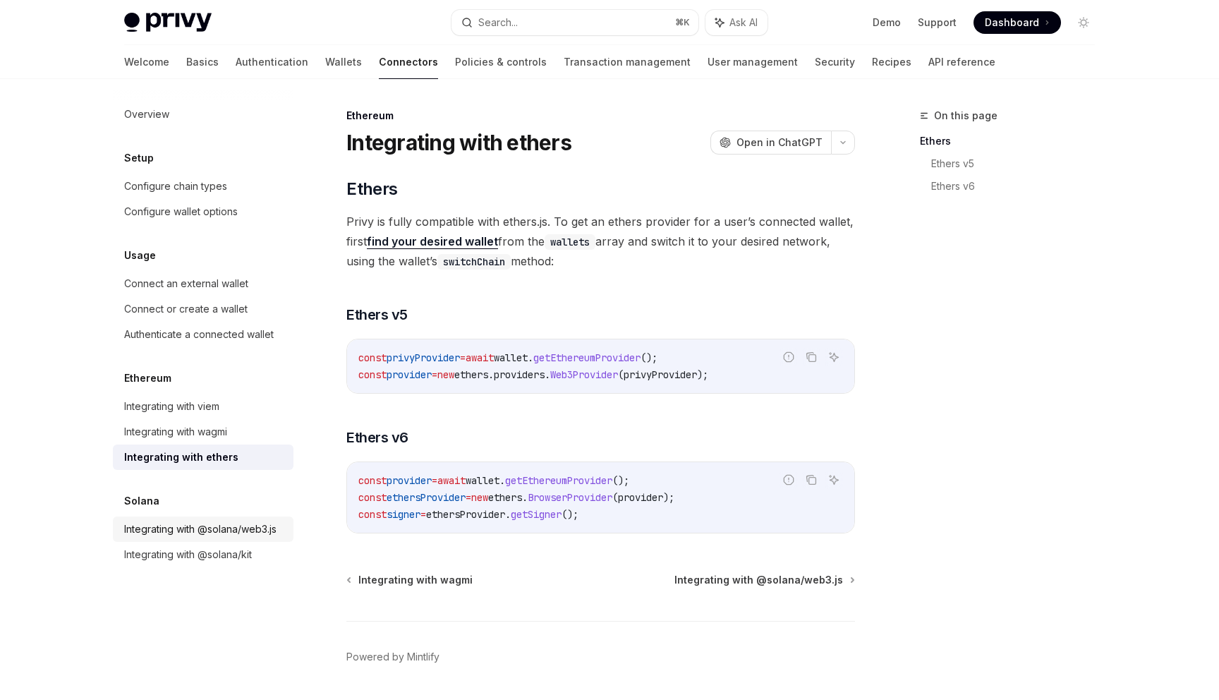
click at [214, 534] on div "Integrating with @solana/web3.js" at bounding box center [200, 529] width 152 height 17
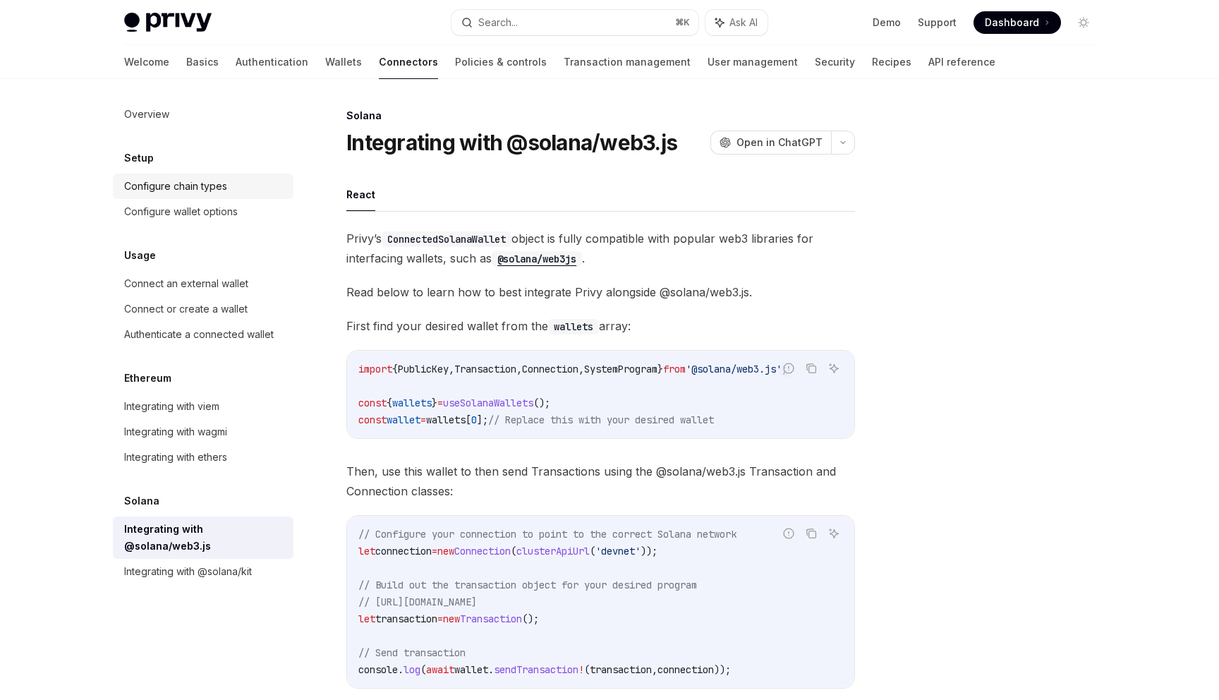
click at [272, 183] on div "Configure chain types" at bounding box center [204, 186] width 161 height 17
click at [258, 201] on link "Configure wallet options" at bounding box center [203, 211] width 181 height 25
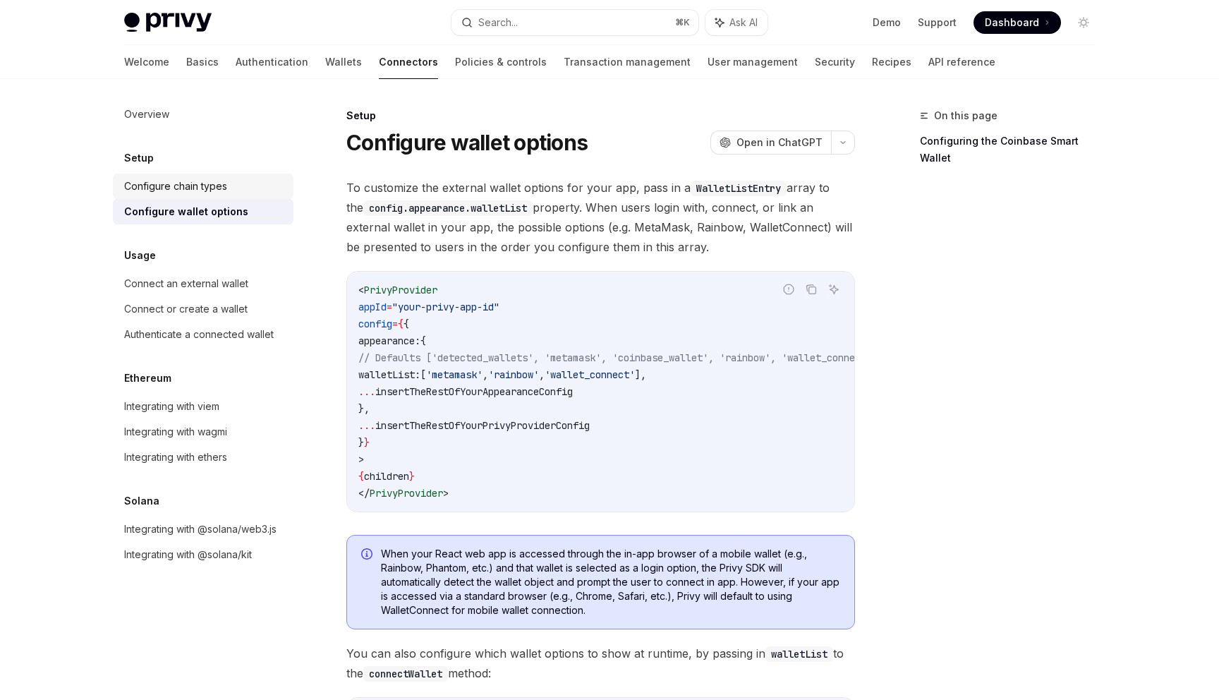
click at [253, 175] on link "Configure chain types" at bounding box center [203, 186] width 181 height 25
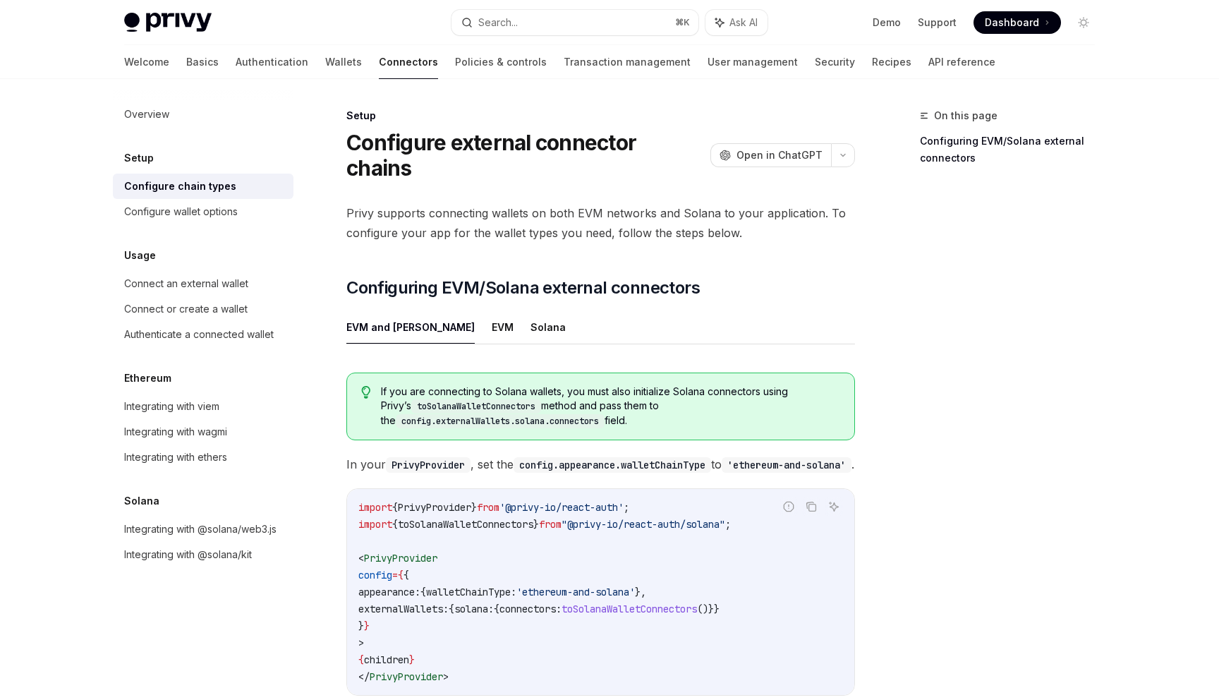
type textarea "*"
